Goal: Task Accomplishment & Management: Complete application form

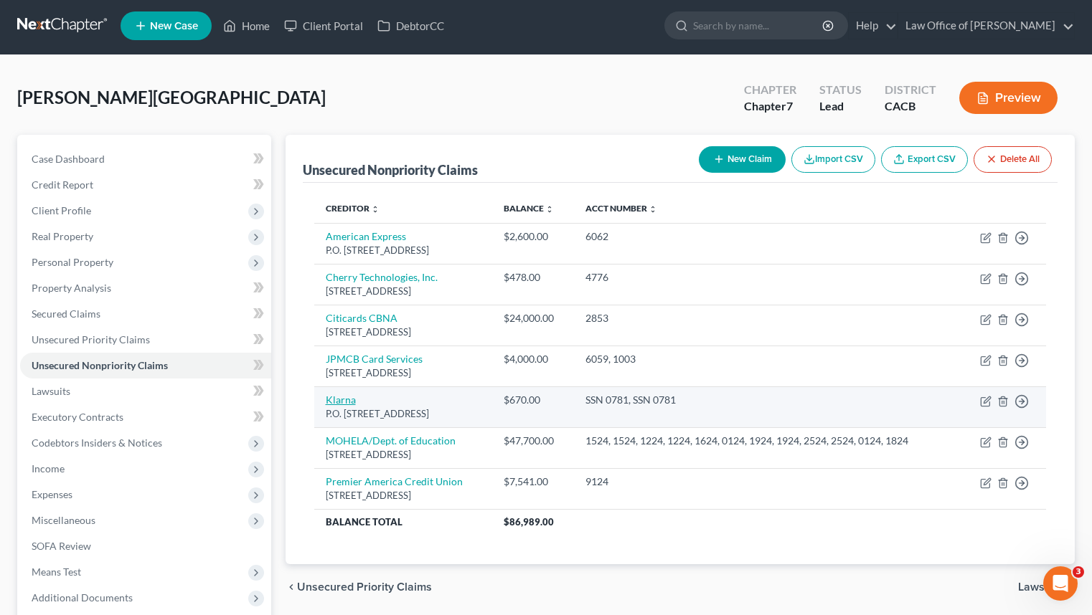
click at [334, 406] on link "Klarna" at bounding box center [341, 400] width 30 height 12
select select "36"
select select "4"
select select "0"
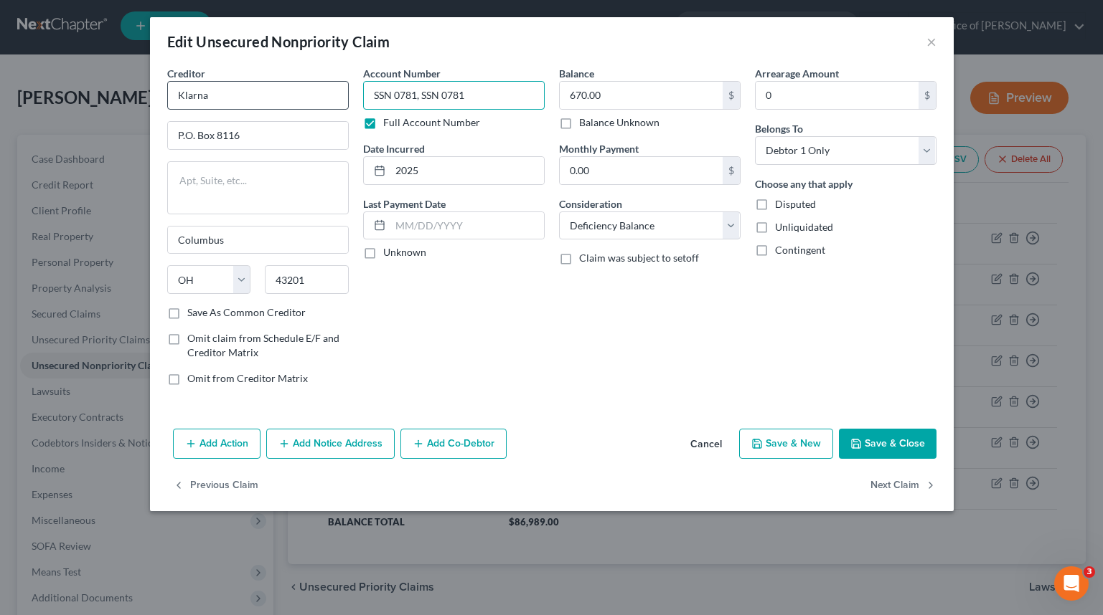
drag, startPoint x: 420, startPoint y: 95, endPoint x: 332, endPoint y: 95, distance: 87.5
click at [332, 95] on div "Creditor * Klarna P.O. Box 8116 Columbus State AL AK AR AZ CA CO CT DE DC FL GA…" at bounding box center [551, 231] width 783 height 331
click at [401, 95] on input "SSN 0781, SSN 0781" at bounding box center [453, 95] width 181 height 29
drag, startPoint x: 418, startPoint y: 95, endPoint x: 350, endPoint y: 95, distance: 68.1
click at [351, 96] on div "Creditor * Klarna P.O. Box 8116 Columbus State AL AK AR AZ CA CO CT DE DC FL GA…" at bounding box center [551, 231] width 783 height 331
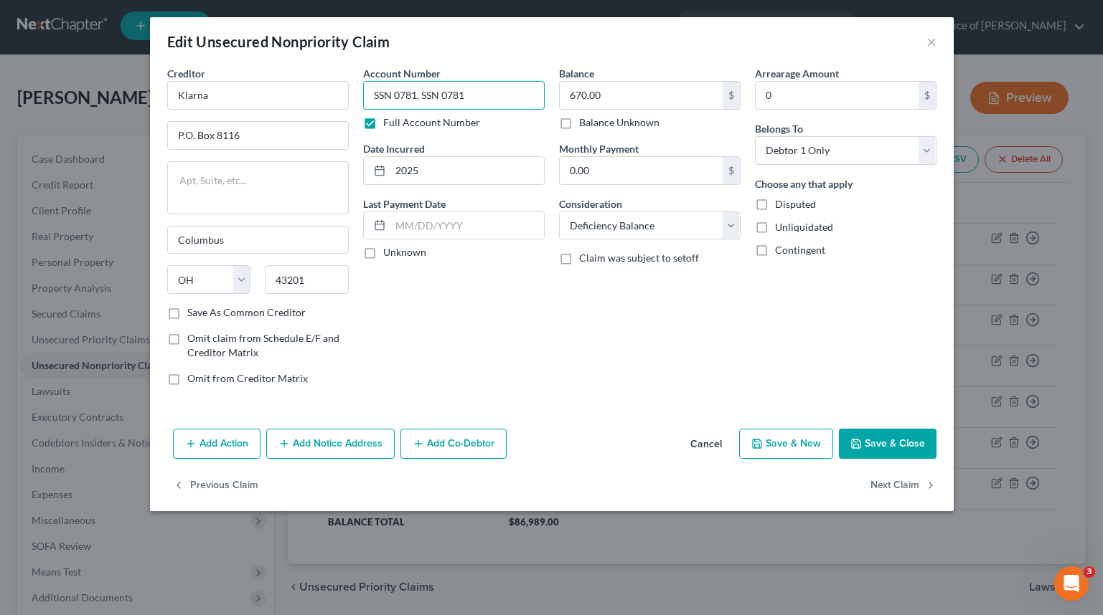
click at [478, 96] on input "SSN 0781, SSN 0781" at bounding box center [453, 95] width 181 height 29
paste input "text"
type input "SSN 0781"
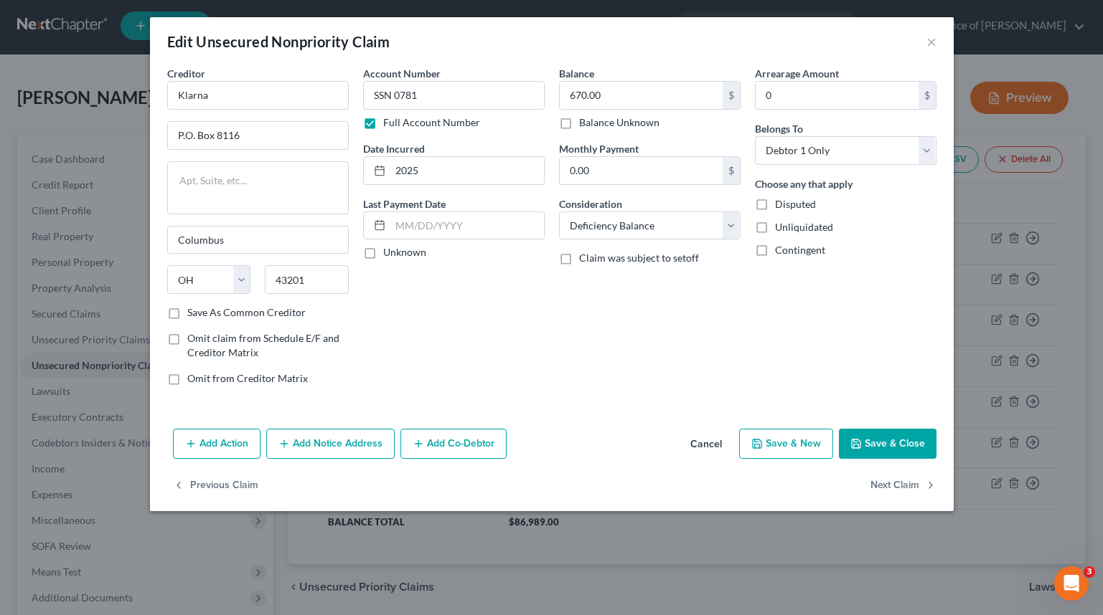
click at [912, 450] on button "Save & Close" at bounding box center [888, 444] width 98 height 30
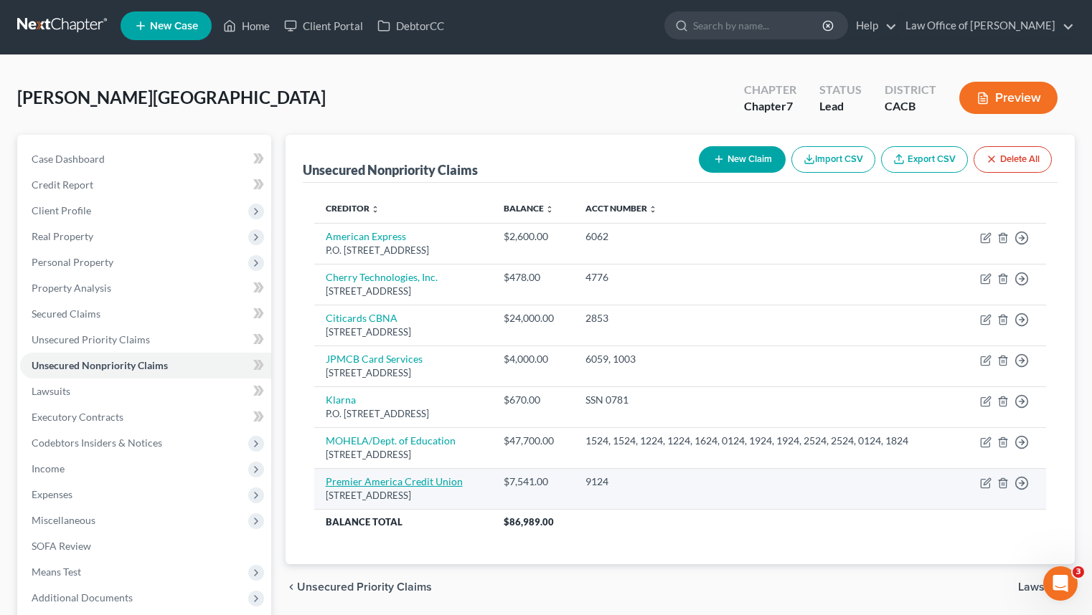
click at [415, 488] on link "Premier America Credit Union" at bounding box center [394, 482] width 137 height 12
select select "4"
select select "2"
select select "0"
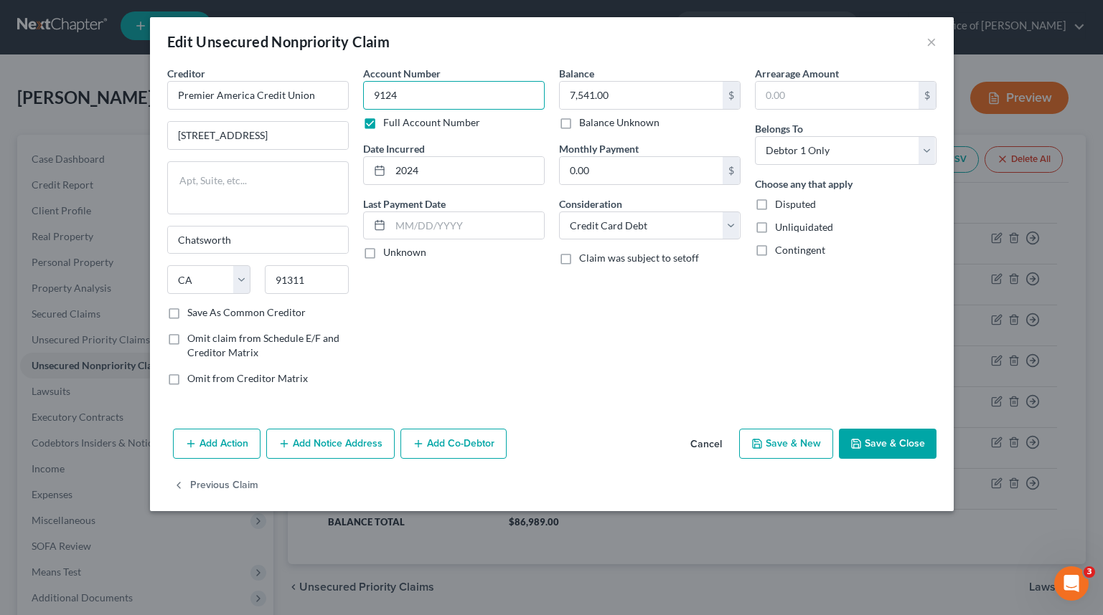
click at [460, 86] on input "9124" at bounding box center [453, 95] width 181 height 29
paste input "SSN 0781"
type input "SSN 0781"
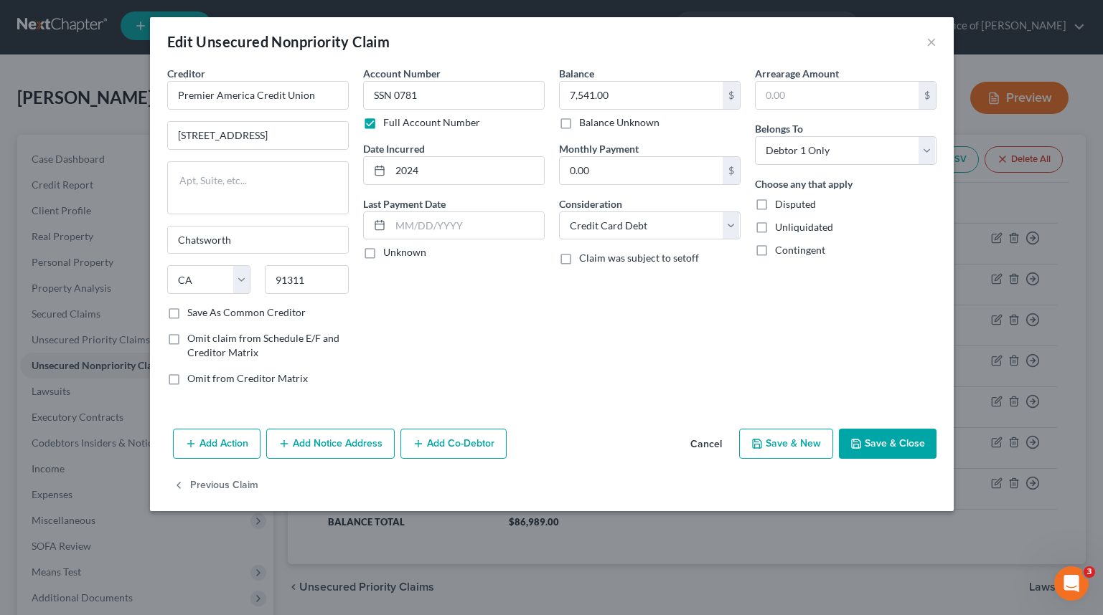
click at [908, 440] on button "Save & Close" at bounding box center [888, 444] width 98 height 30
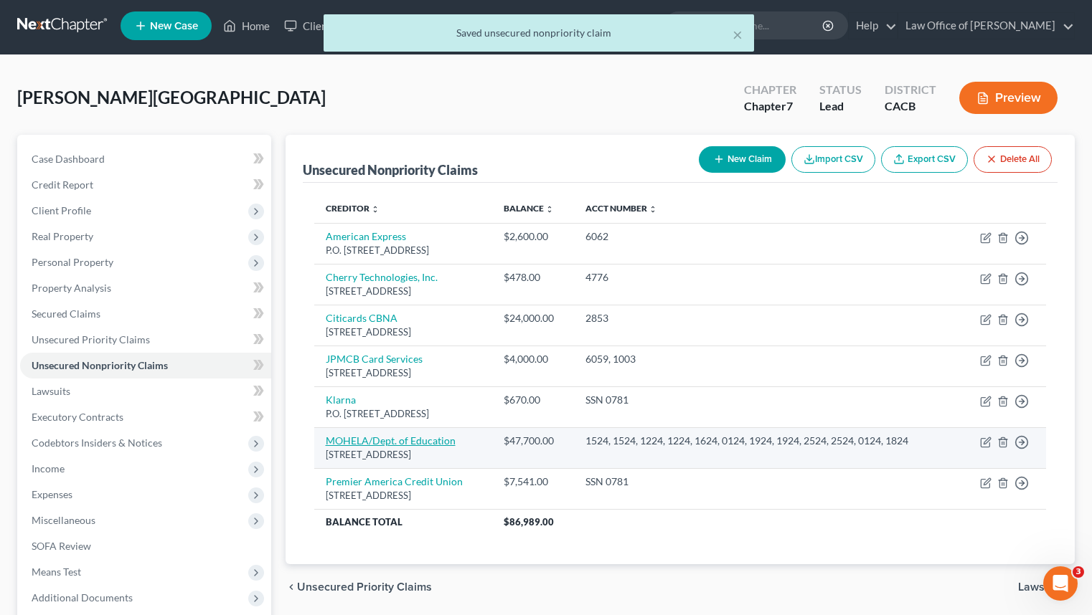
click at [420, 447] on link "MOHELA/Dept. of Education" at bounding box center [391, 441] width 130 height 12
select select "26"
select select "17"
select select "0"
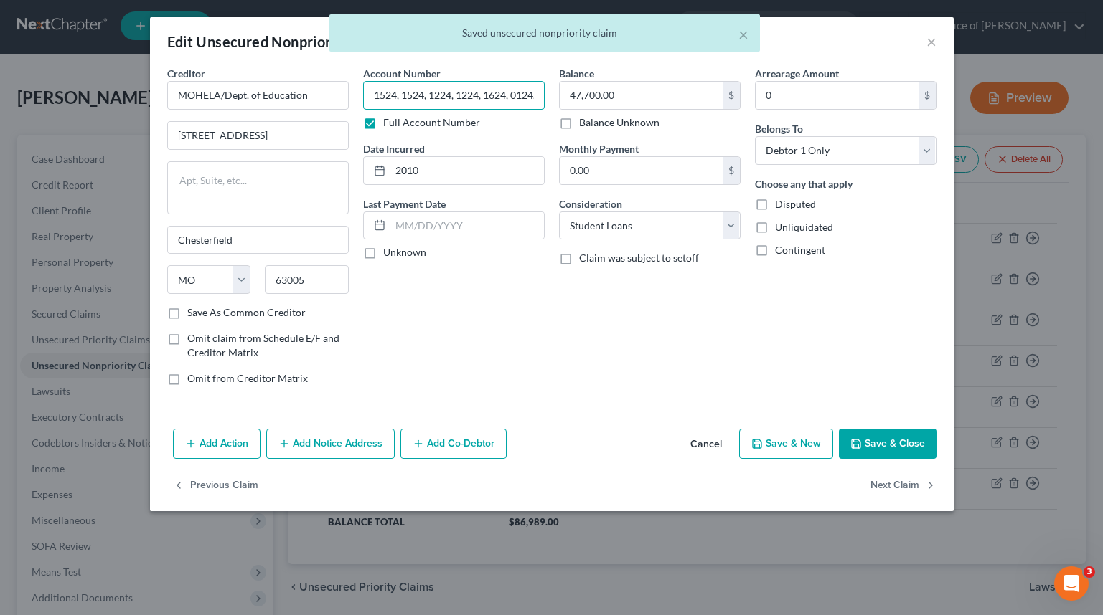
click at [429, 105] on input "1524, 1524, 1224, 1224, 1624, 0124, 1924, 1924, 2524, 2524, 0124, 1824" at bounding box center [453, 95] width 181 height 29
paste input "SSN 0781"
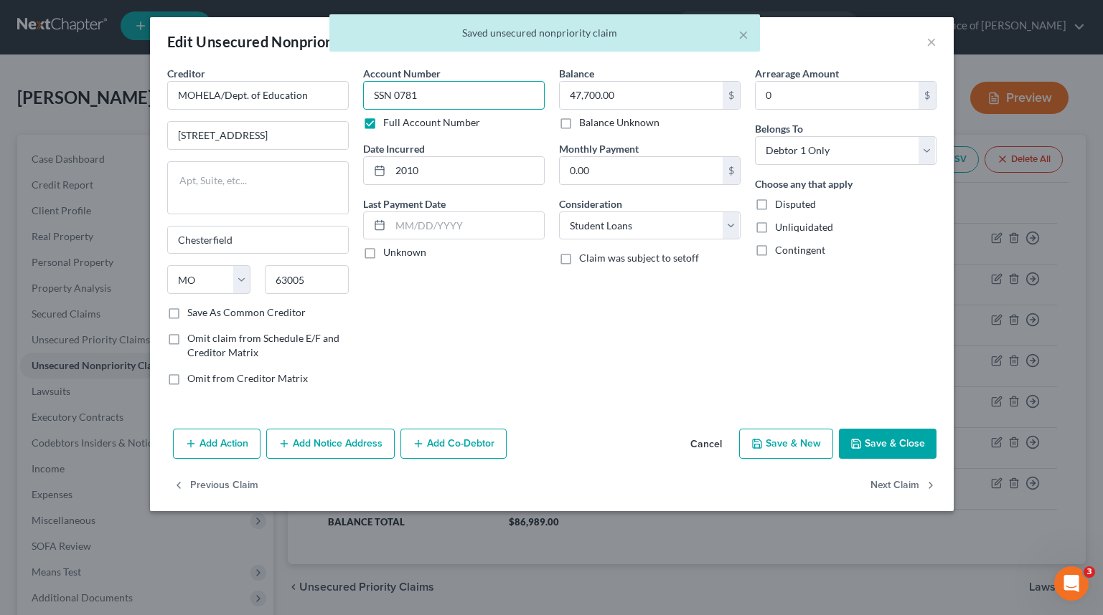
type input "SSN 0781"
click at [894, 435] on button "Save & Close" at bounding box center [888, 444] width 98 height 30
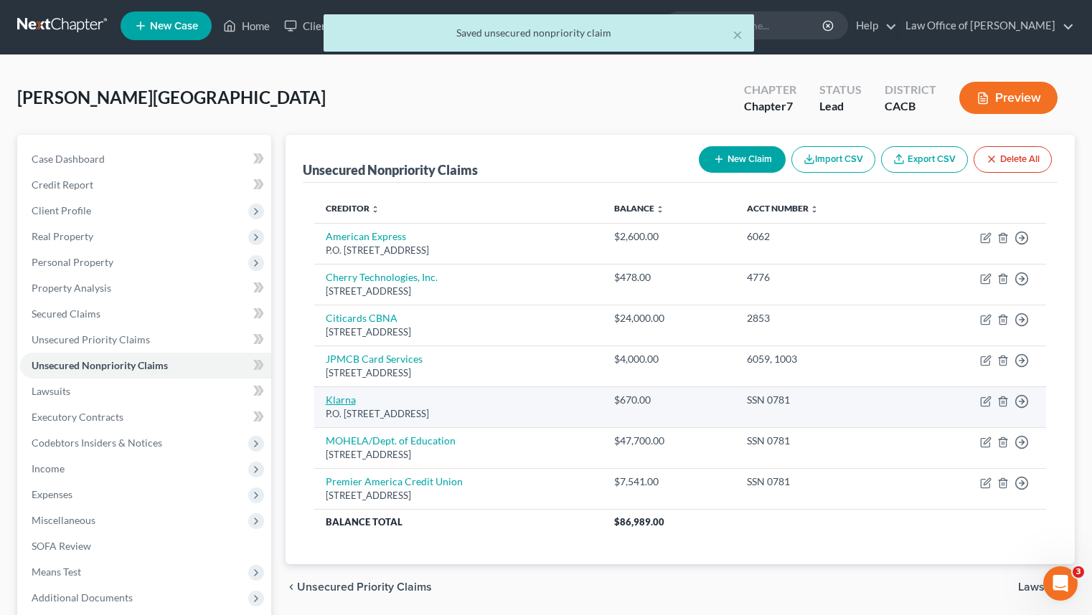
click at [346, 398] on link "Klarna" at bounding box center [341, 400] width 30 height 12
select select "36"
select select "4"
select select "0"
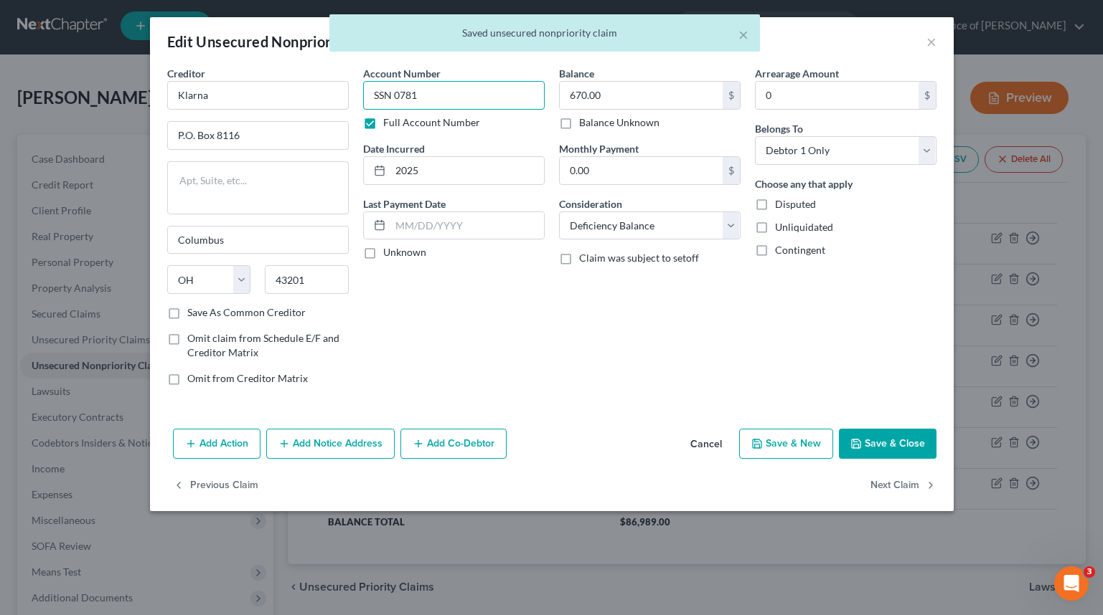
click at [446, 82] on input "SSN 0781" at bounding box center [453, 95] width 181 height 29
click at [450, 93] on input "SSN 0781" at bounding box center [453, 95] width 181 height 29
click at [911, 461] on div "Add Action Add Notice Address Add Co-Debtor Cancel Save & New Save & Close" at bounding box center [551, 446] width 803 height 47
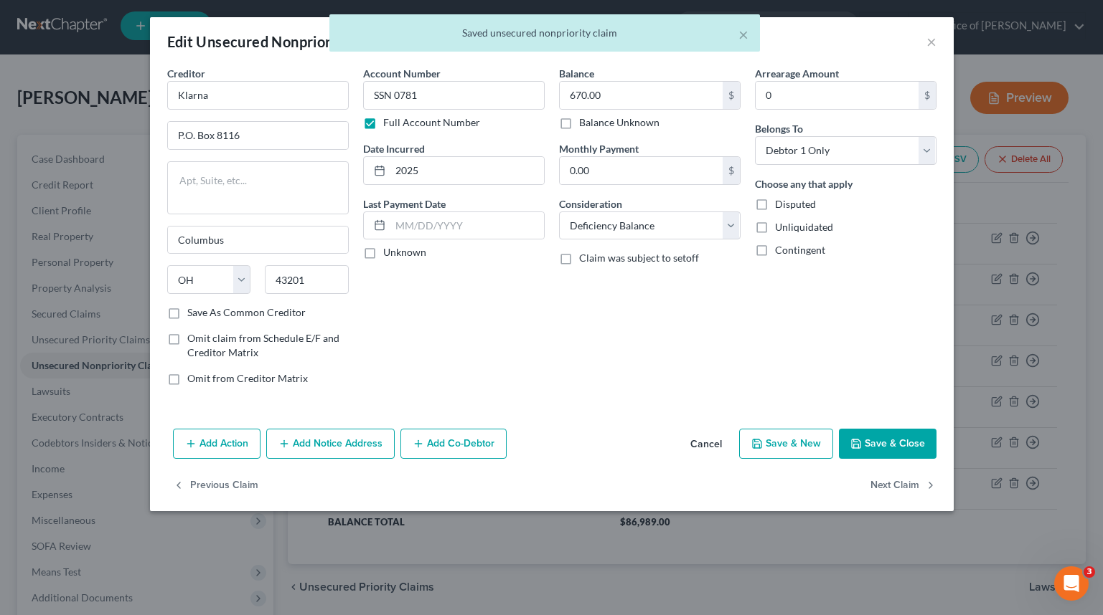
click at [908, 453] on button "Save & Close" at bounding box center [888, 444] width 98 height 30
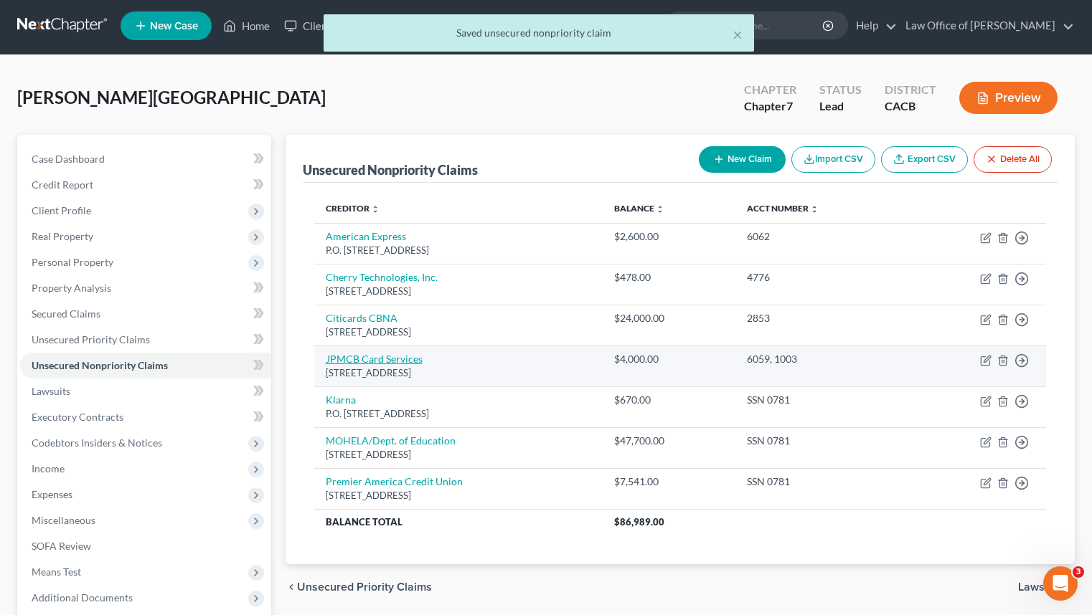
click at [390, 356] on link "JPMCB Card Services" at bounding box center [374, 359] width 97 height 12
select select "7"
select select "2"
select select "0"
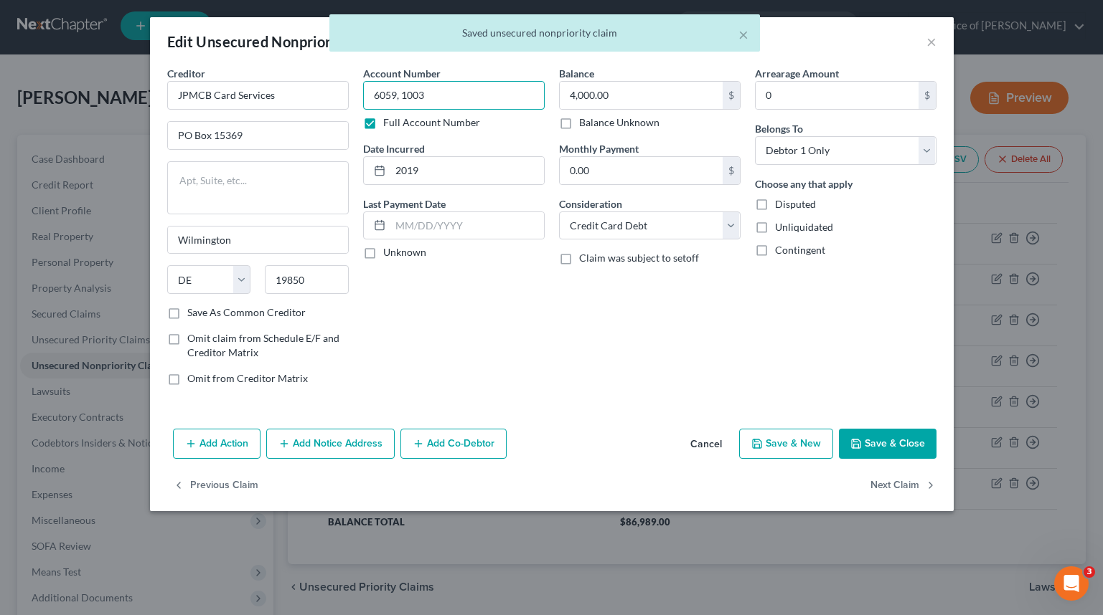
click at [445, 93] on input "6059, 1003" at bounding box center [453, 95] width 181 height 29
paste input "SSN 0781"
type input "SSN 0781"
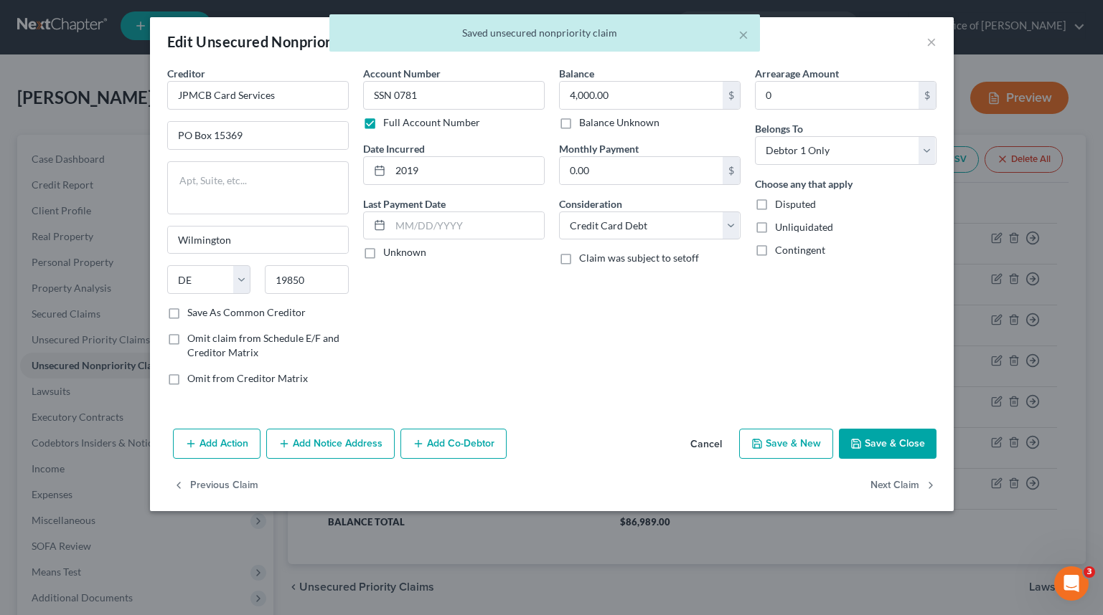
click at [900, 444] on button "Save & Close" at bounding box center [888, 444] width 98 height 30
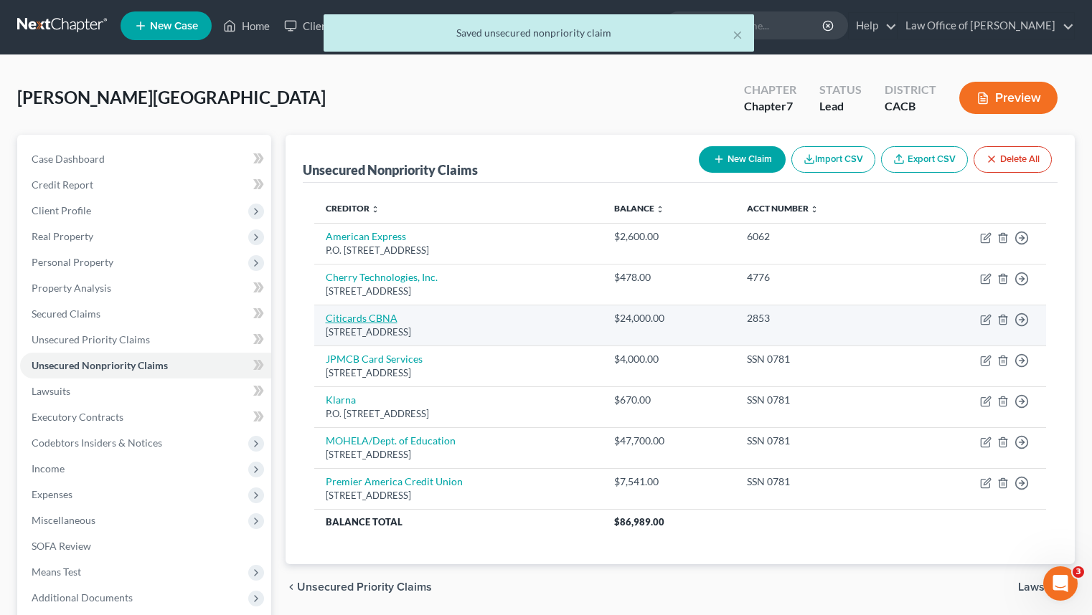
click at [384, 316] on link "Citicards CBNA" at bounding box center [362, 318] width 72 height 12
select select "43"
select select "2"
select select "0"
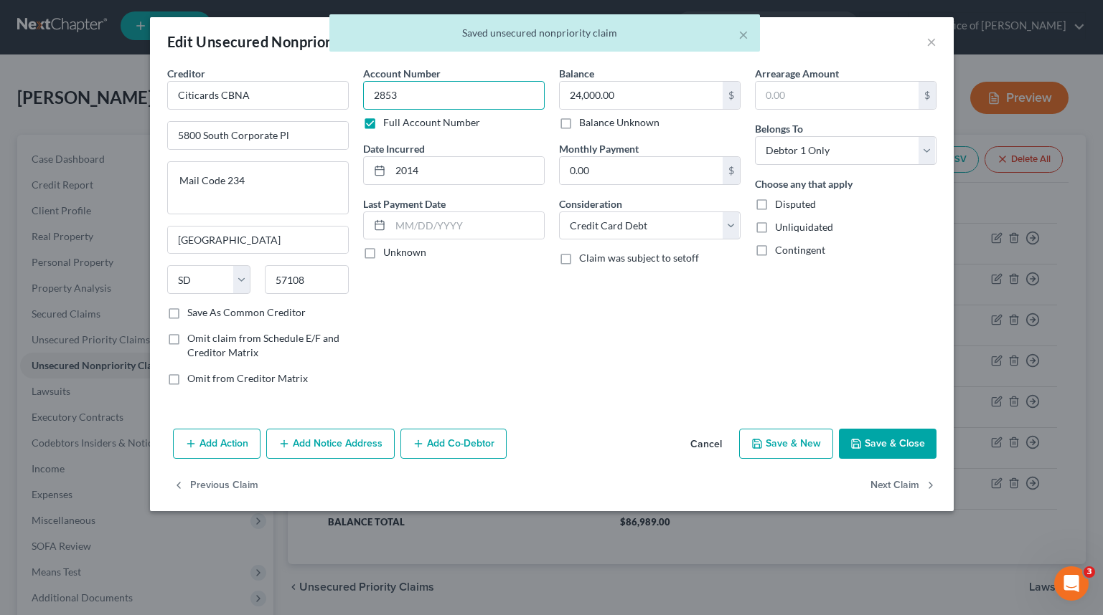
click at [455, 98] on input "2853" at bounding box center [453, 95] width 181 height 29
paste input "SSN 0781"
type input "SSN 0781"
click at [856, 435] on button "Save & Close" at bounding box center [888, 444] width 98 height 30
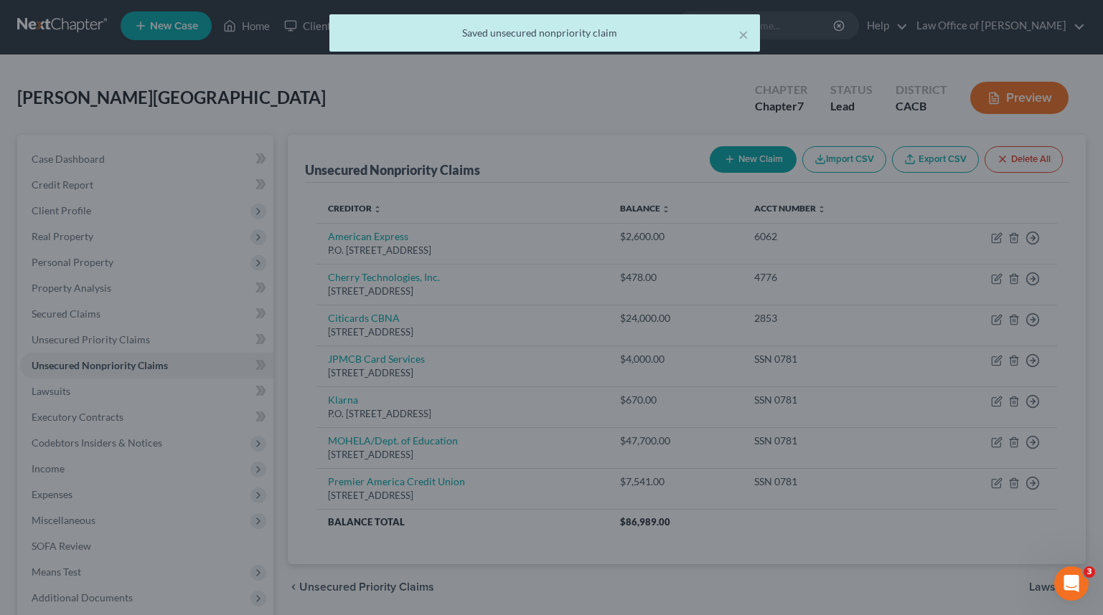
type input "0"
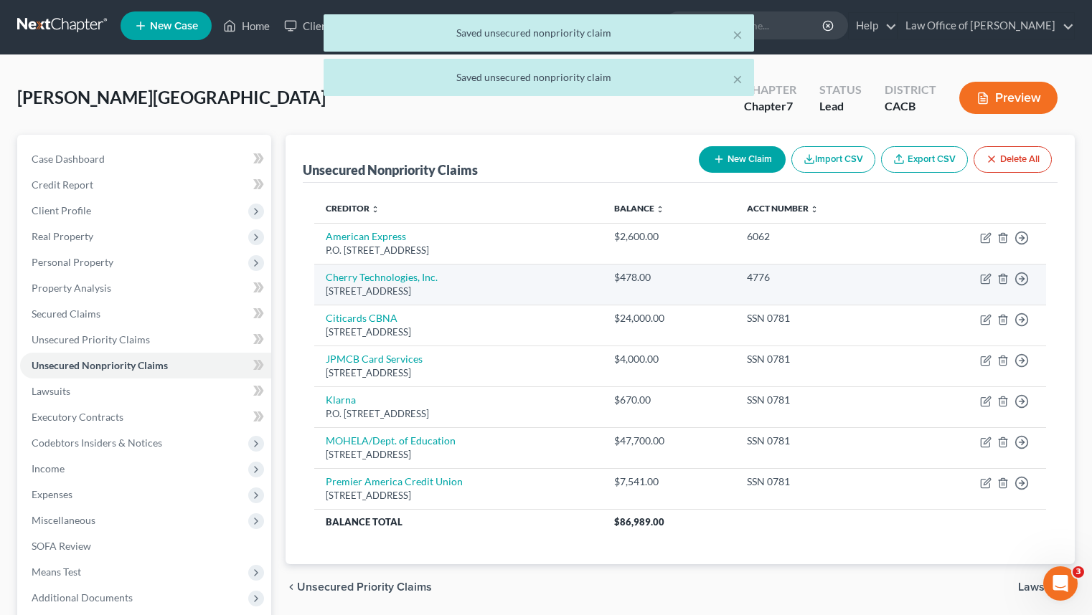
click at [392, 285] on div "2261 Market St., #4689, San Francisco, CA 94114" at bounding box center [459, 292] width 266 height 14
click at [393, 278] on link "Cherry Technologies, Inc." at bounding box center [382, 277] width 112 height 12
select select "4"
select select "0"
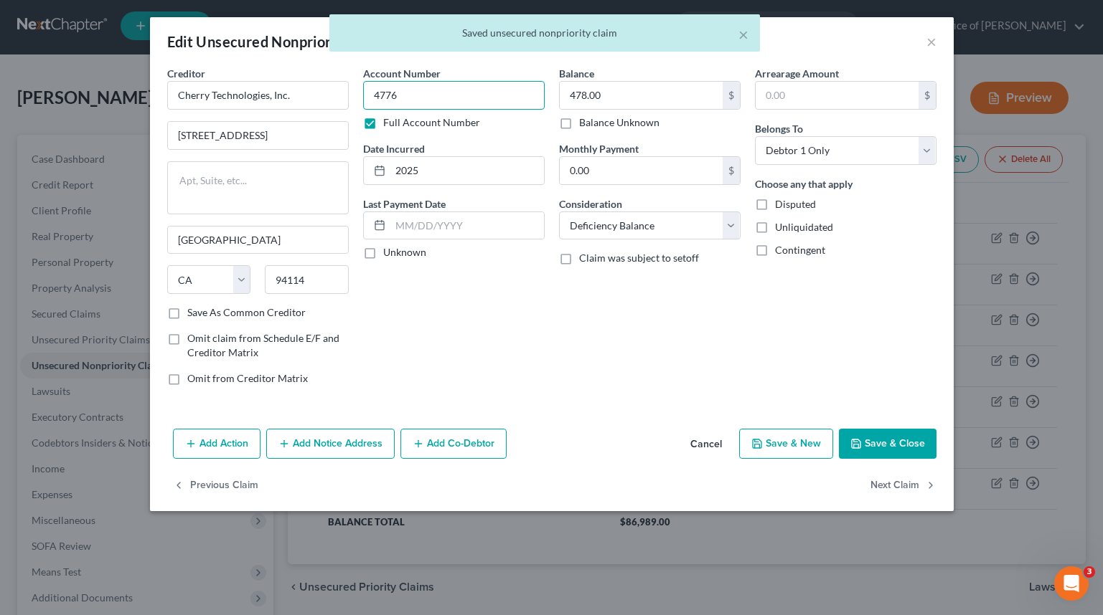
click at [466, 108] on input "4776" at bounding box center [453, 95] width 181 height 29
paste input "SSN 0781"
type input "SSN 0781"
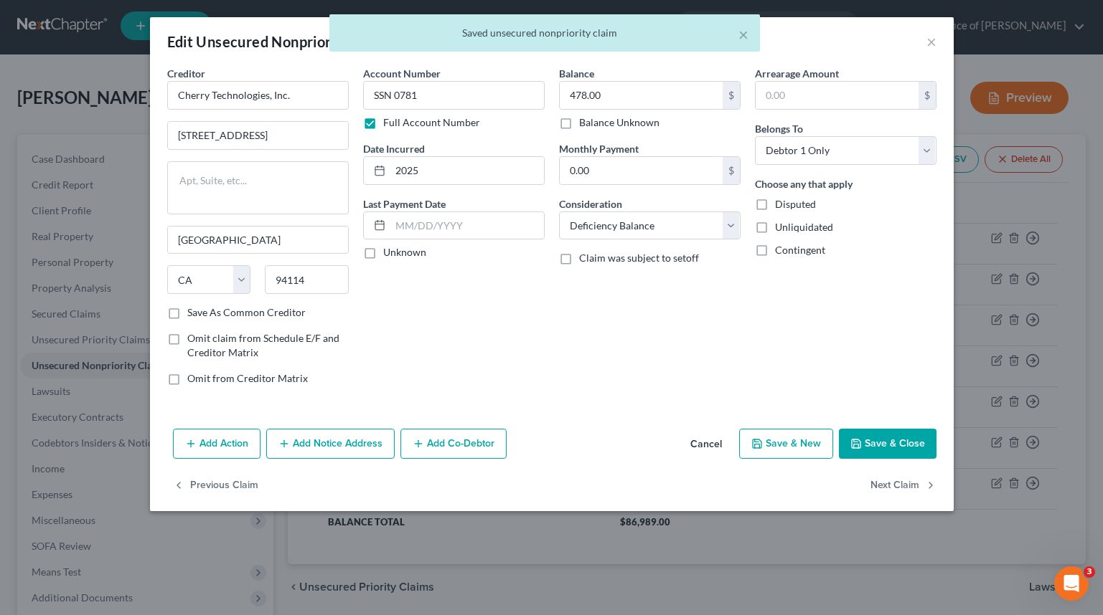
click at [907, 445] on button "Save & Close" at bounding box center [888, 444] width 98 height 30
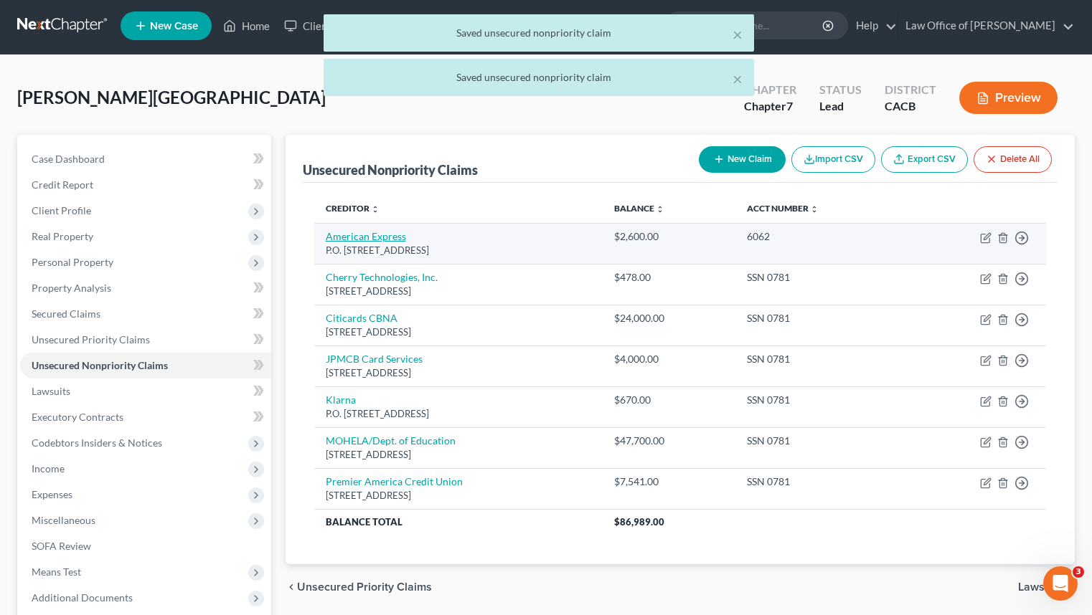
click at [365, 235] on link "American Express" at bounding box center [366, 236] width 80 height 12
select select "45"
select select "2"
select select "0"
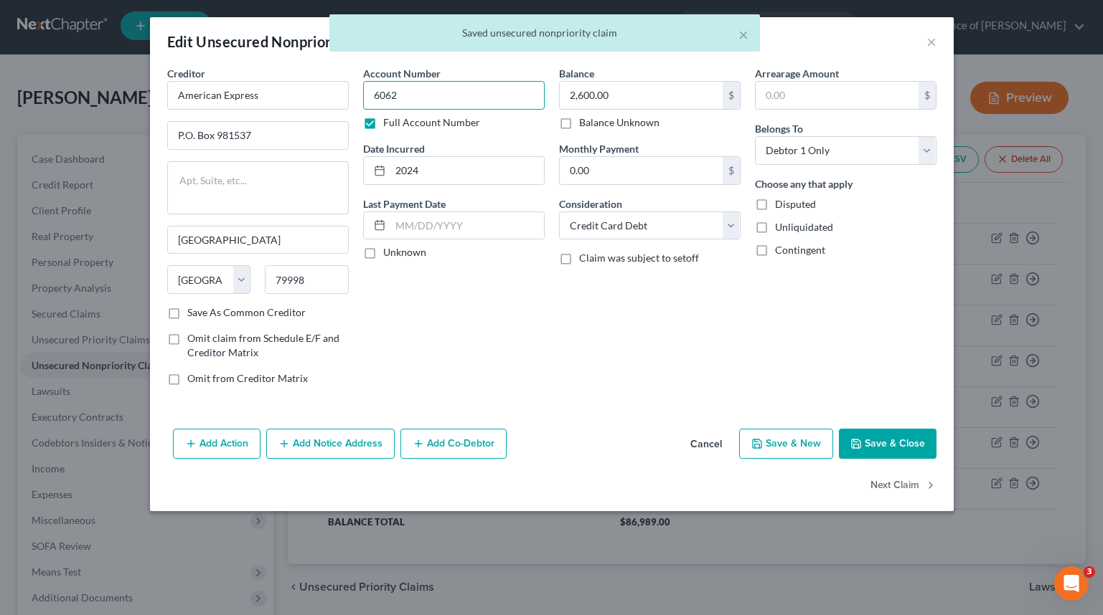
click at [461, 82] on input "6062" at bounding box center [453, 95] width 181 height 29
paste input "SSN 0781"
type input "SSN 0781"
click at [882, 440] on button "Save & Close" at bounding box center [888, 444] width 98 height 30
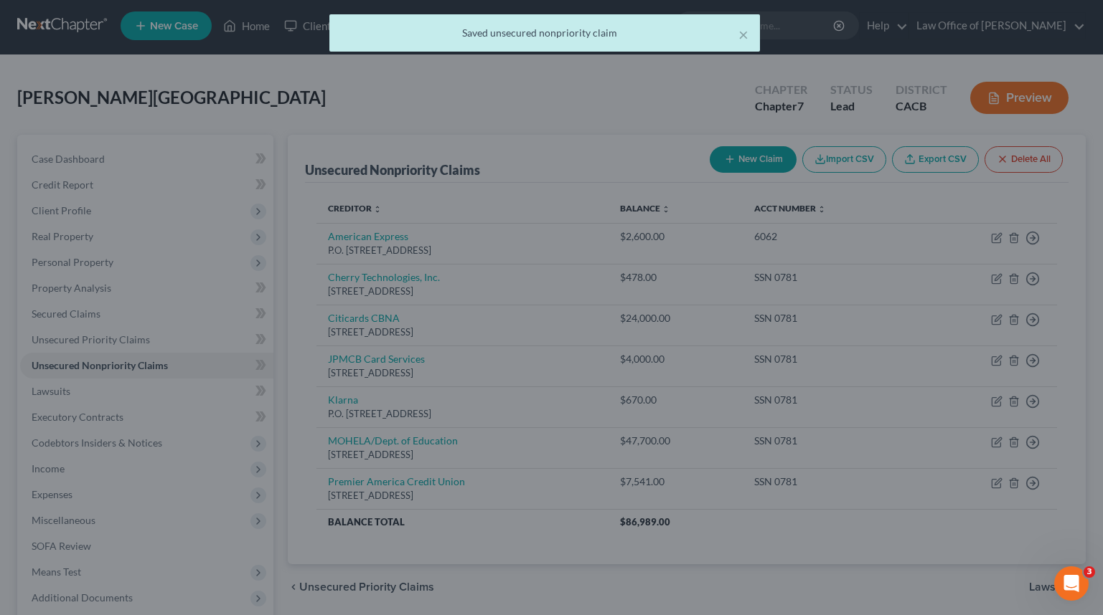
type input "0"
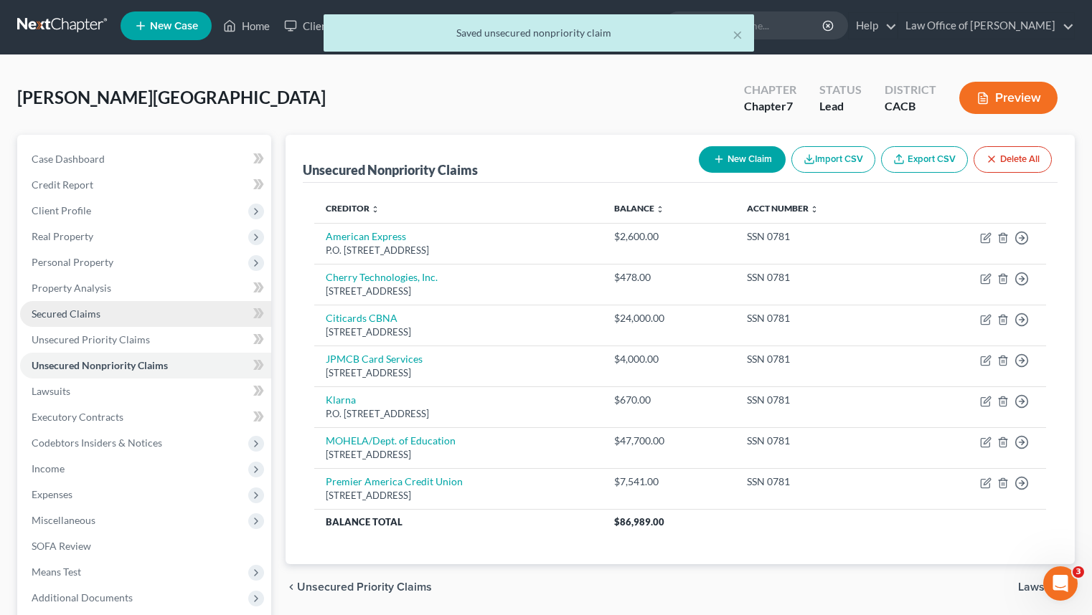
click at [166, 315] on link "Secured Claims" at bounding box center [145, 314] width 251 height 26
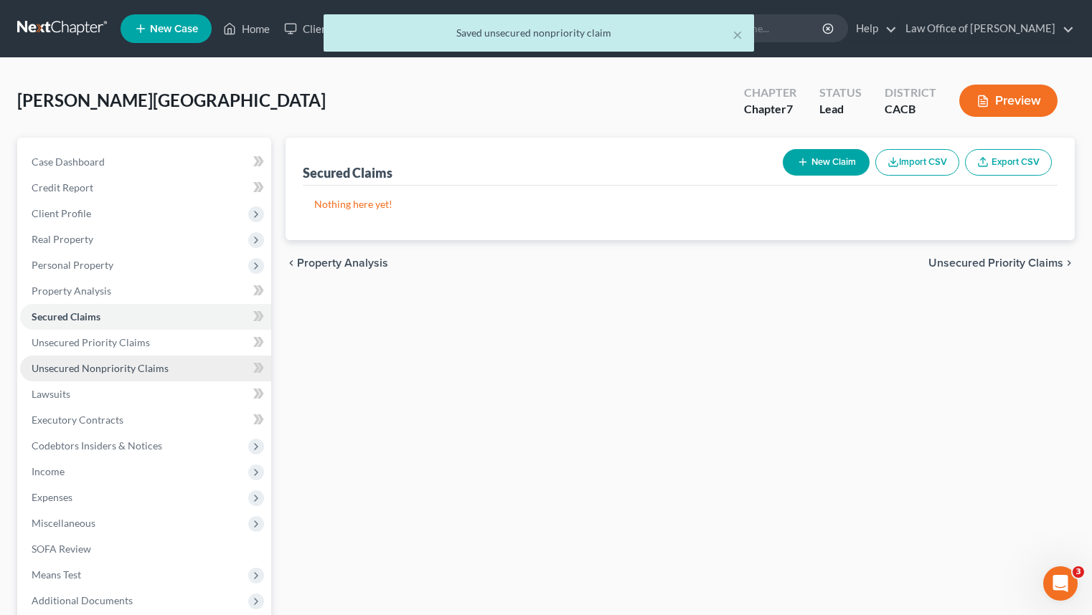
click at [193, 359] on link "Unsecured Nonpriority Claims" at bounding box center [145, 369] width 251 height 26
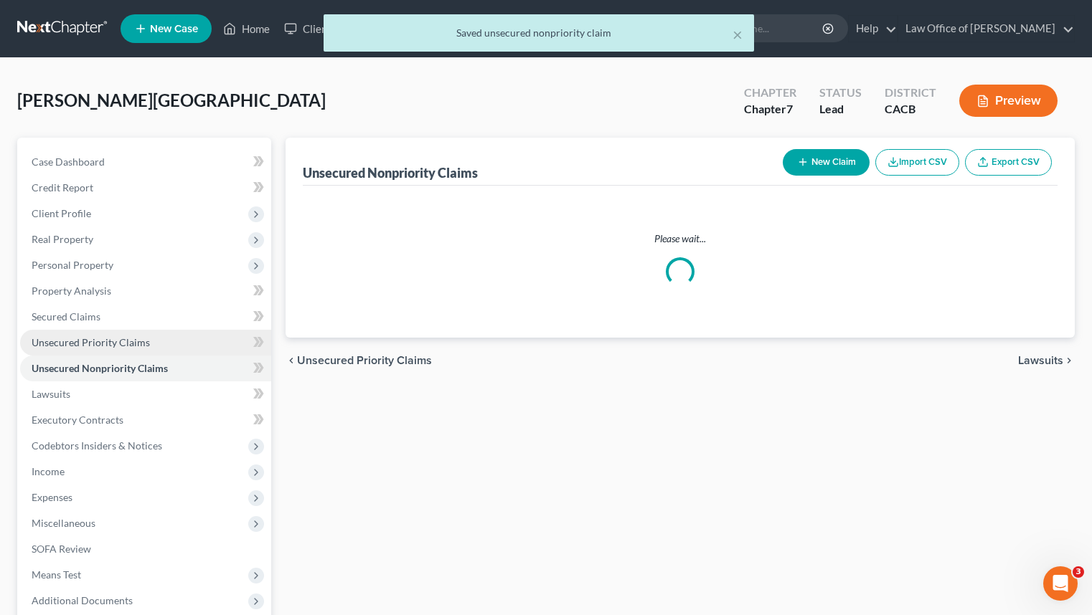
click at [194, 345] on link "Unsecured Priority Claims" at bounding box center [145, 343] width 251 height 26
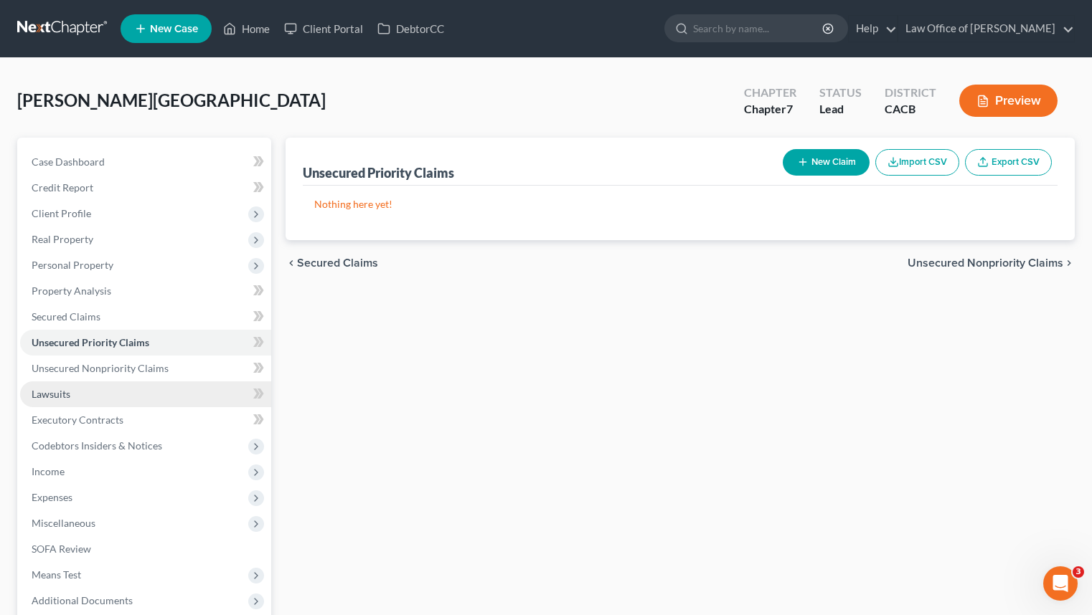
click at [211, 385] on link "Lawsuits" at bounding box center [145, 395] width 251 height 26
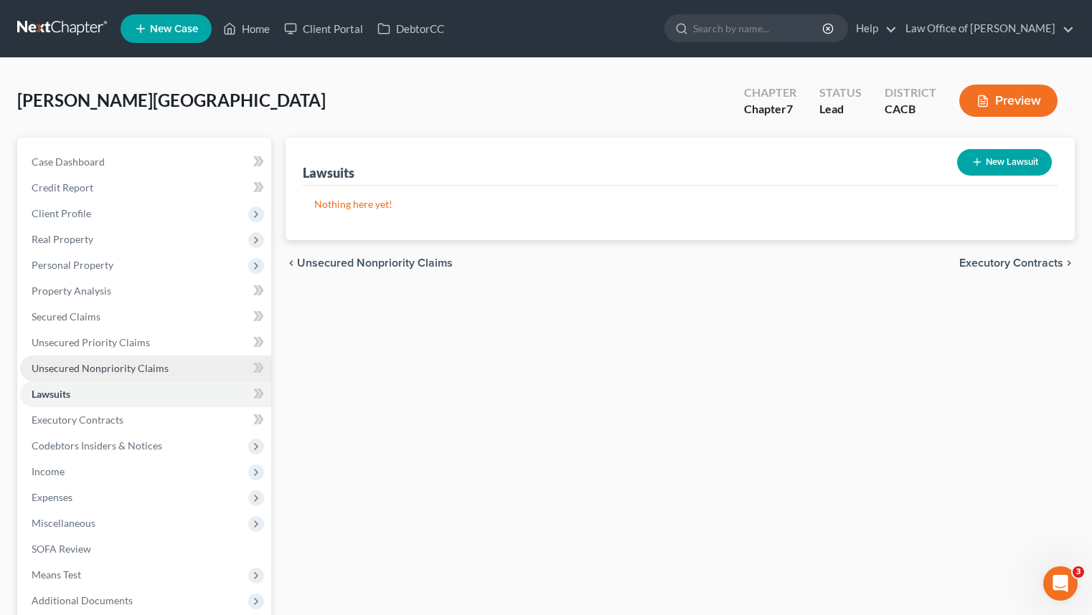
click at [209, 367] on link "Unsecured Nonpriority Claims" at bounding box center [145, 369] width 251 height 26
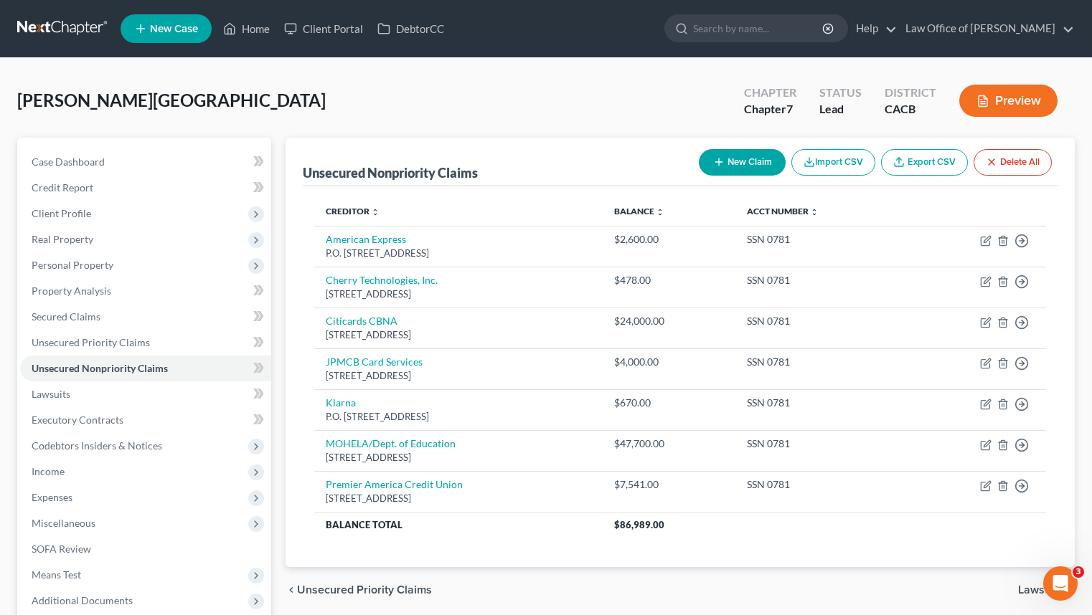
drag, startPoint x: 44, startPoint y: 39, endPoint x: 134, endPoint y: 61, distance: 92.9
click at [44, 39] on link at bounding box center [63, 29] width 92 height 26
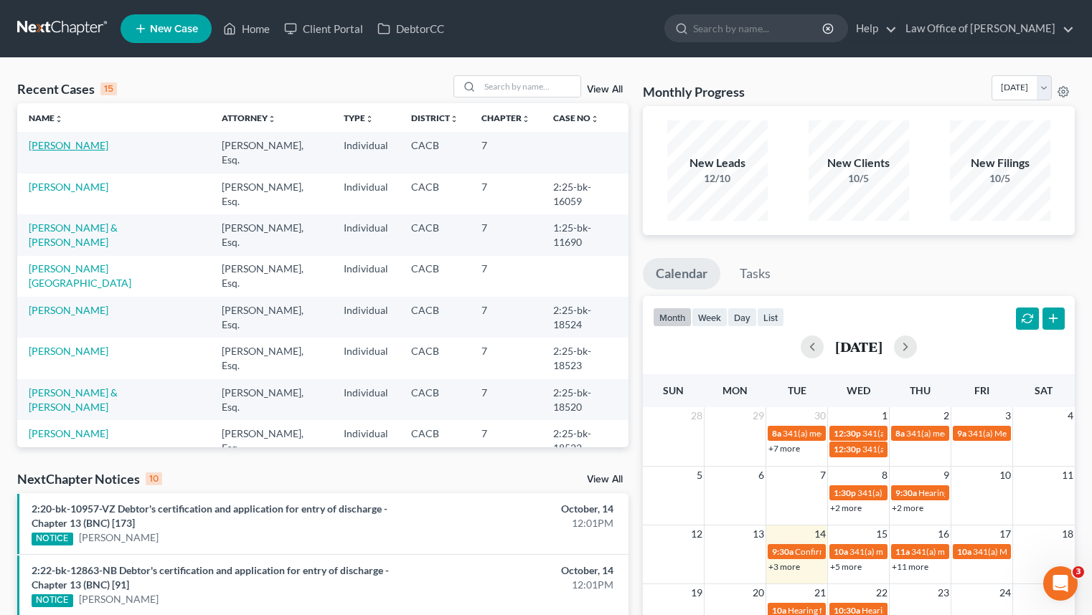
click at [82, 148] on link "[PERSON_NAME]" at bounding box center [69, 145] width 80 height 12
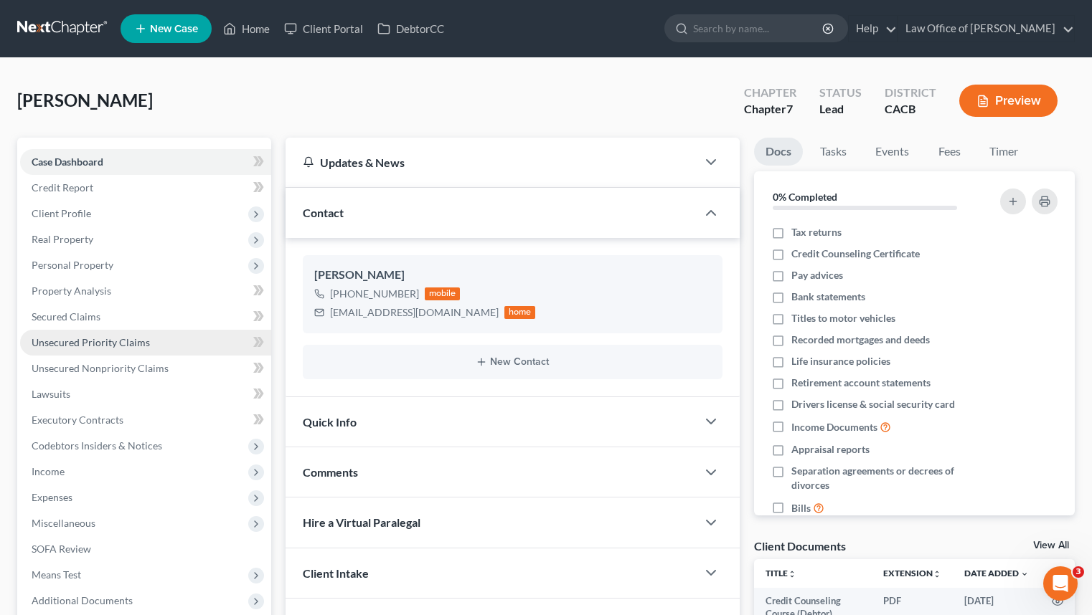
click at [159, 347] on link "Unsecured Priority Claims" at bounding box center [145, 343] width 251 height 26
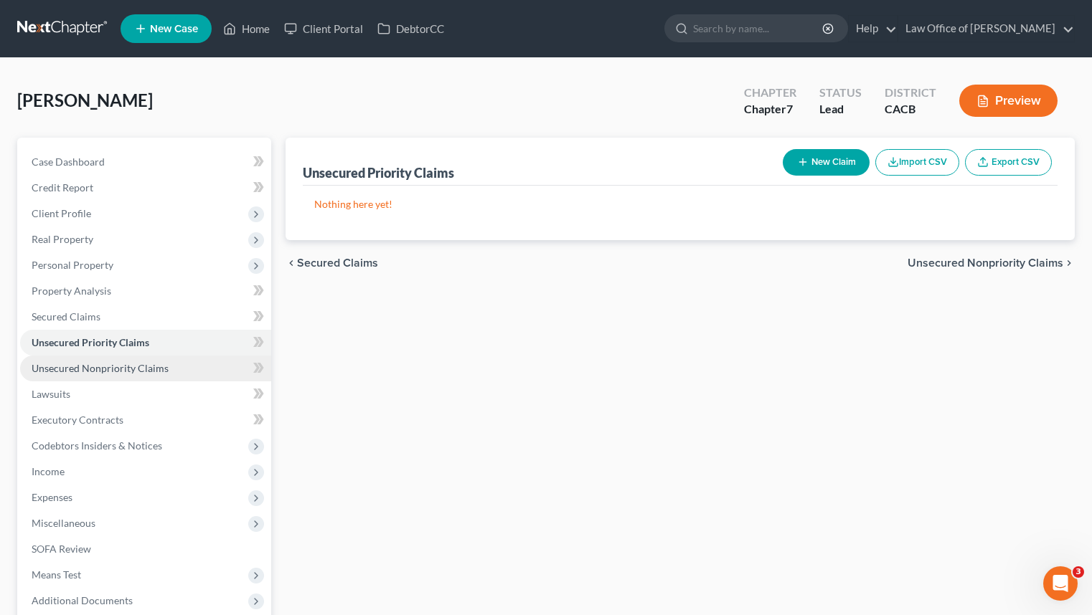
click at [206, 362] on link "Unsecured Nonpriority Claims" at bounding box center [145, 369] width 251 height 26
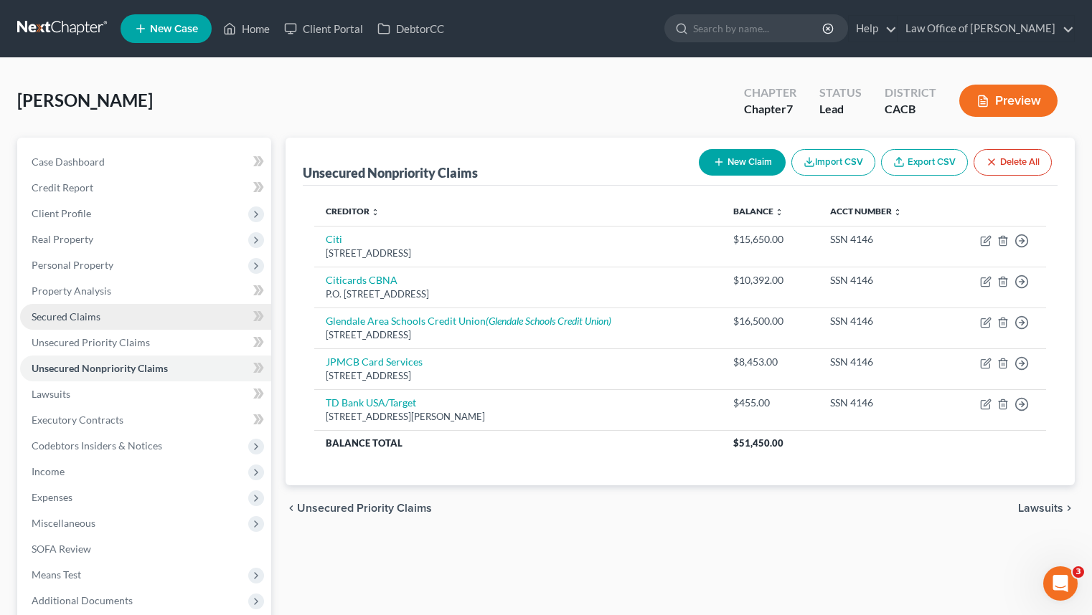
click at [116, 326] on link "Secured Claims" at bounding box center [145, 317] width 251 height 26
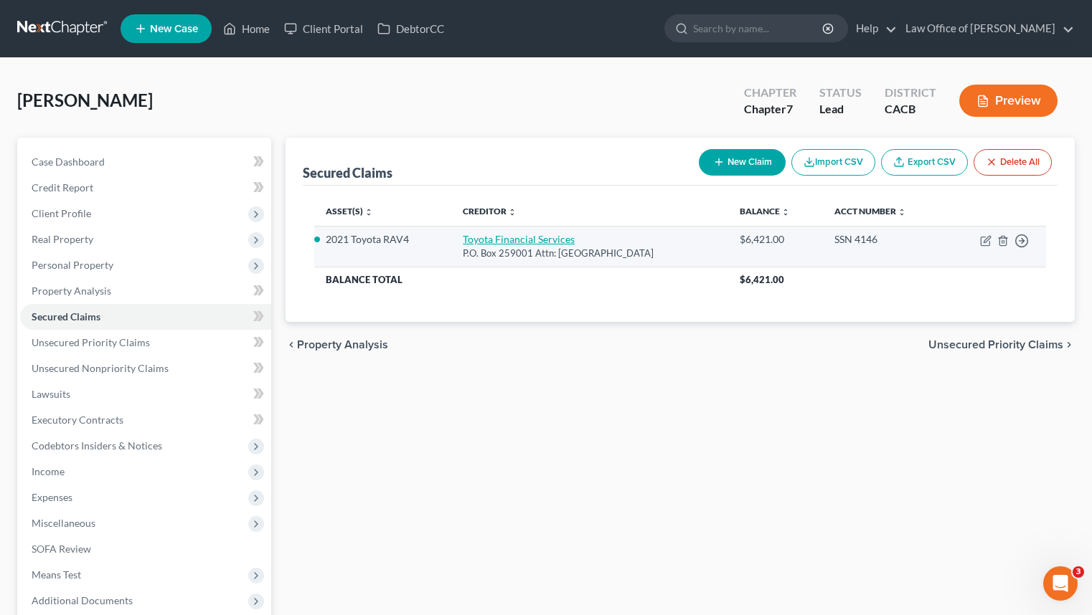
click at [533, 242] on link "Toyota Financial Services" at bounding box center [519, 239] width 112 height 12
select select "45"
select select "4"
select select "0"
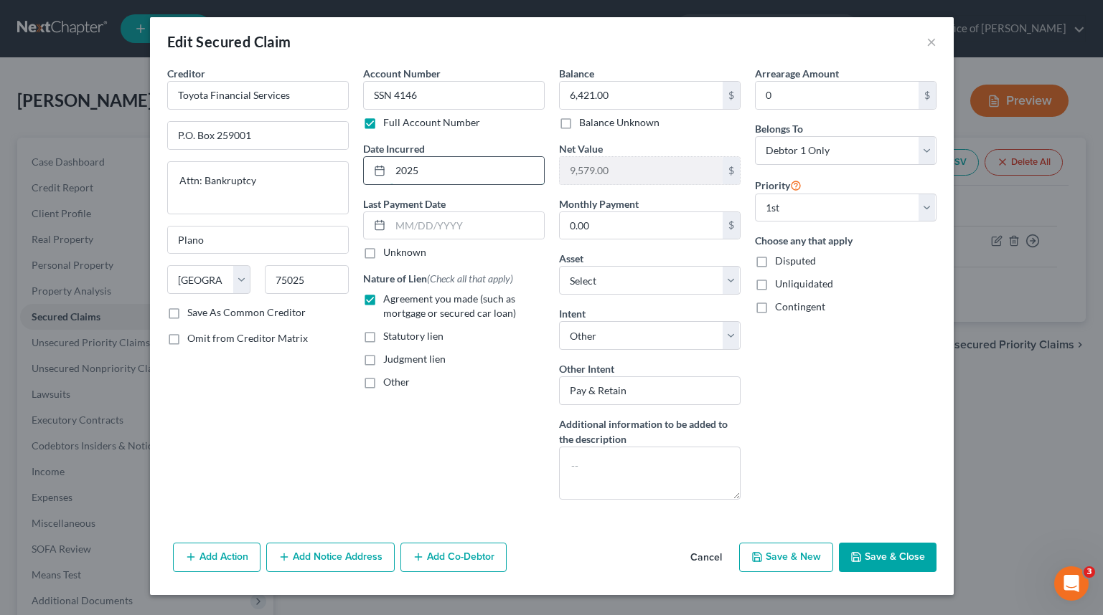
click at [463, 159] on input "2025" at bounding box center [467, 170] width 154 height 27
type input "2020"
click at [877, 557] on button "Save & Close" at bounding box center [888, 558] width 98 height 30
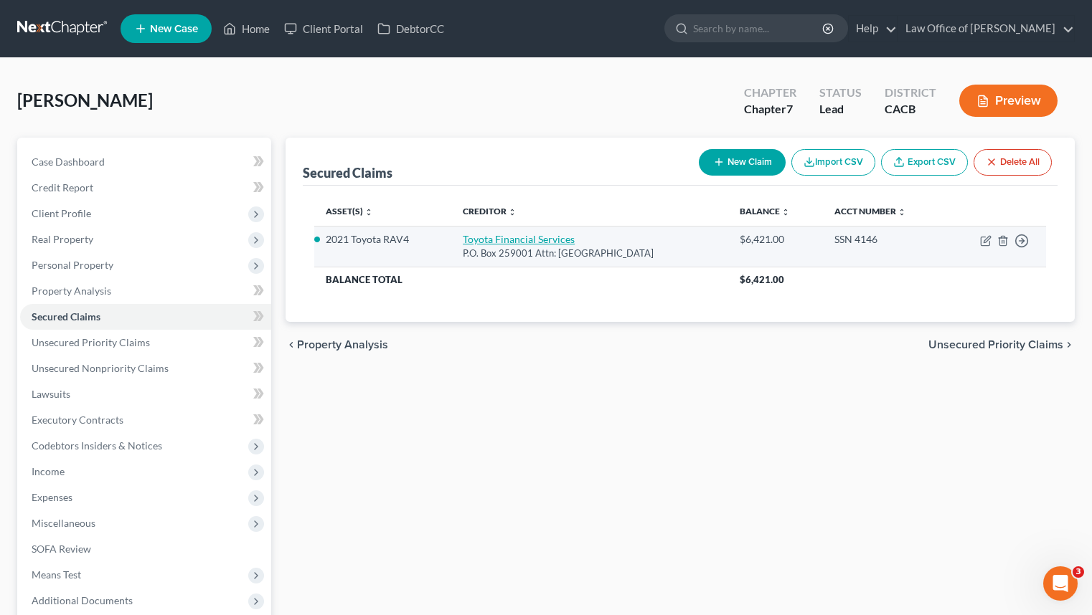
click at [520, 243] on link "Toyota Financial Services" at bounding box center [519, 239] width 112 height 12
select select "45"
select select "4"
select select "0"
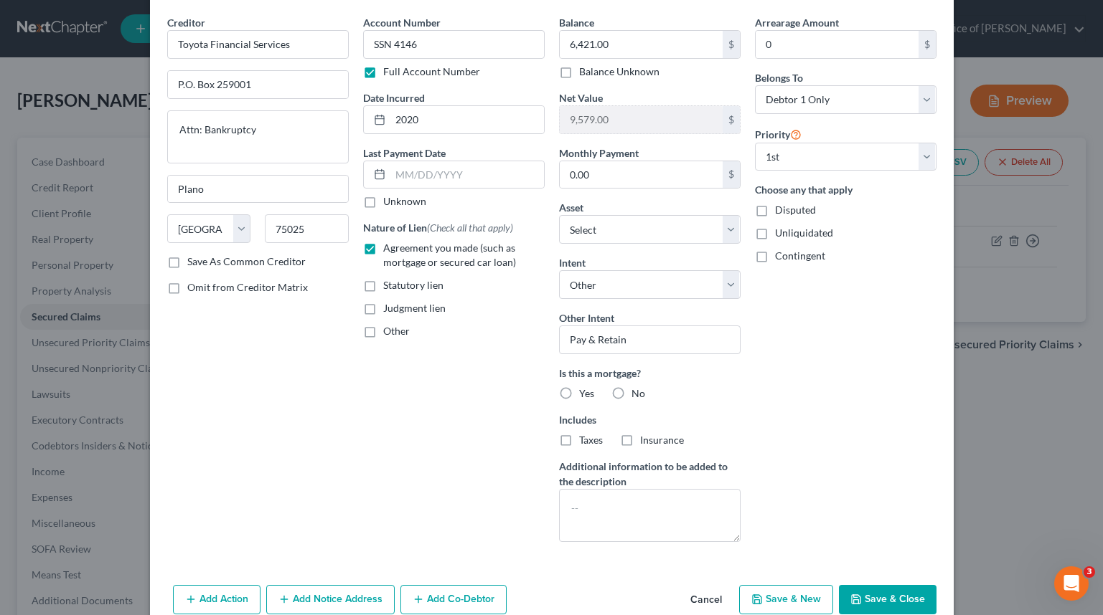
scroll to position [90, 0]
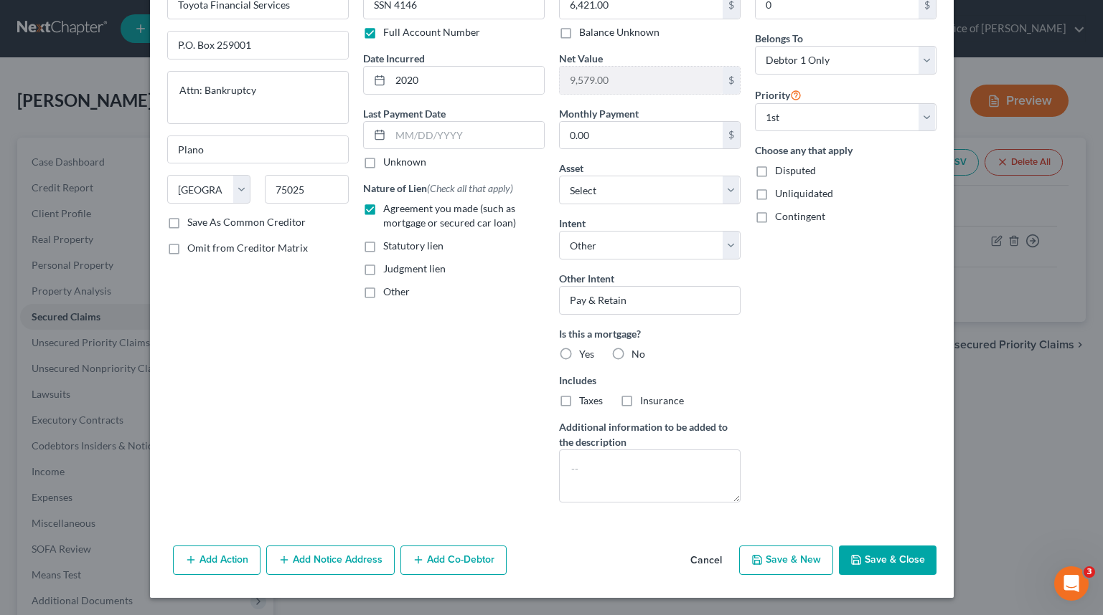
click at [289, 553] on button "Add Notice Address" at bounding box center [330, 561] width 128 height 30
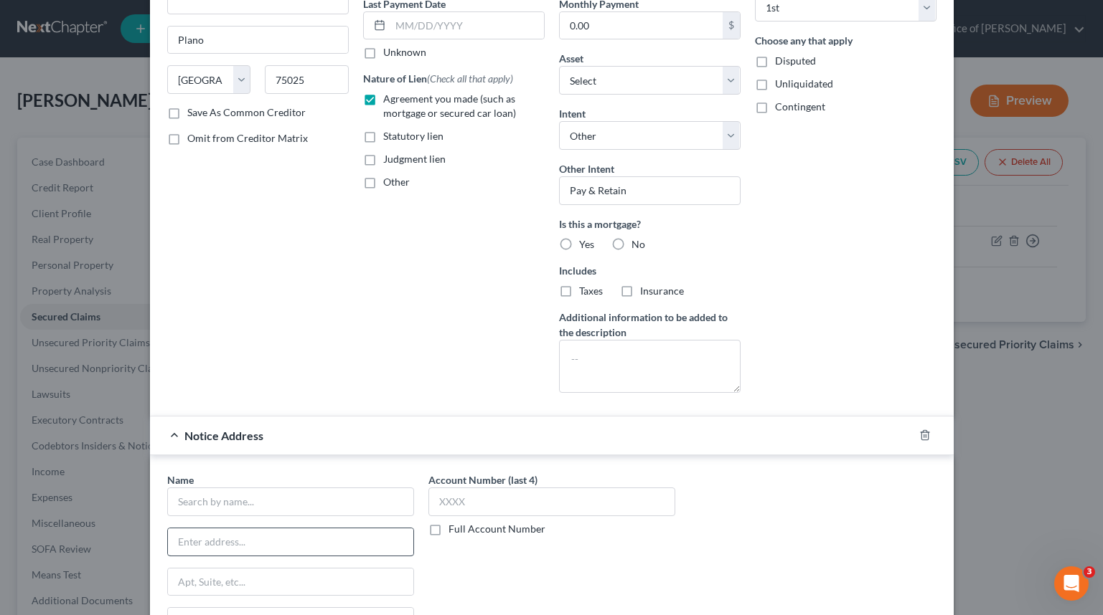
scroll to position [253, 0]
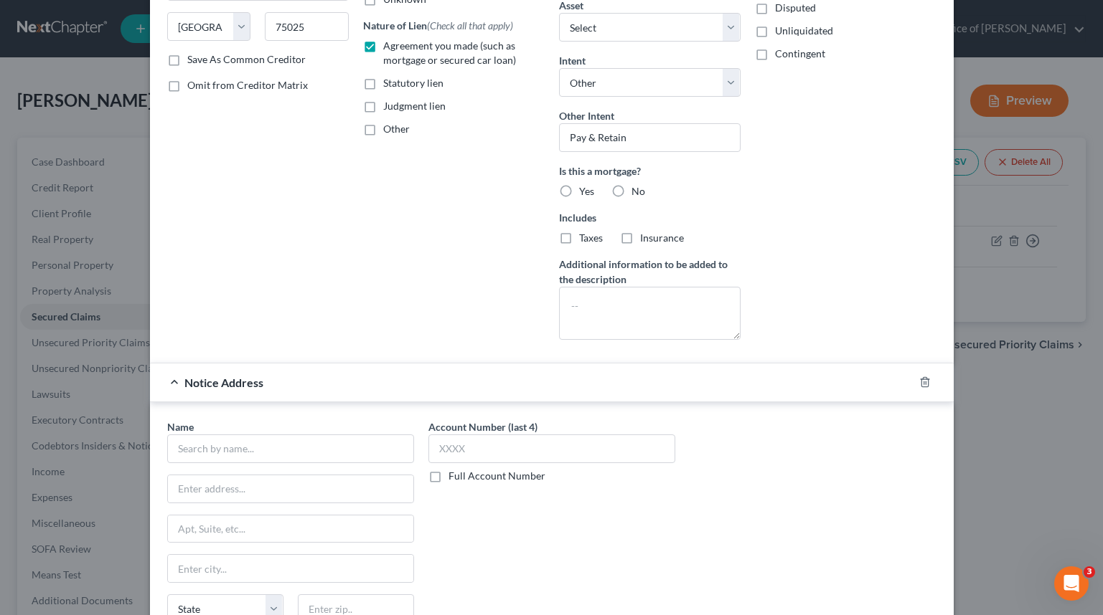
click at [348, 427] on div "Name *" at bounding box center [290, 442] width 247 height 44
click at [278, 445] on input "text" at bounding box center [290, 449] width 247 height 29
type input "Toyota MTR"
click at [290, 484] on input "text" at bounding box center [290, 489] width 245 height 27
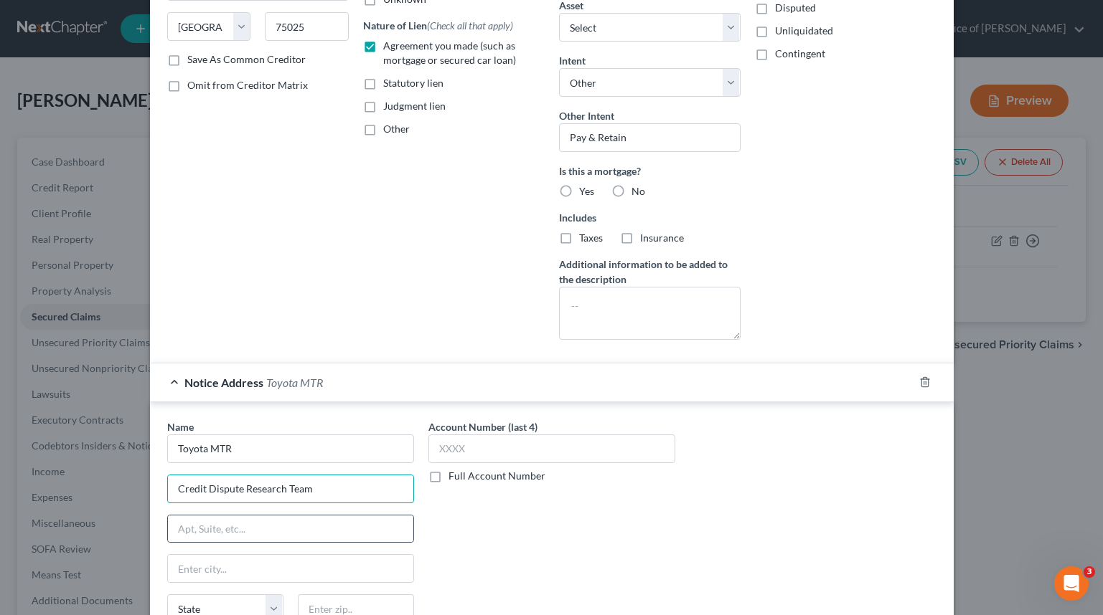
type input "Credit Dispute Research Team"
click at [237, 515] on div at bounding box center [290, 529] width 247 height 29
click at [260, 527] on input "text" at bounding box center [290, 529] width 245 height 27
type input "S"
type input "D"
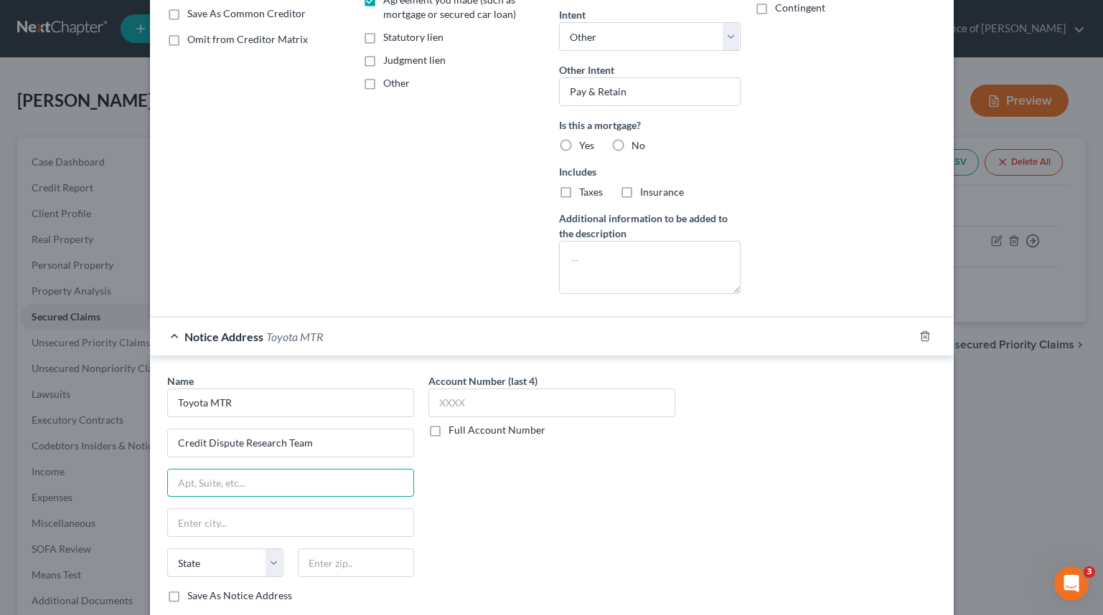
scroll to position [379, 0]
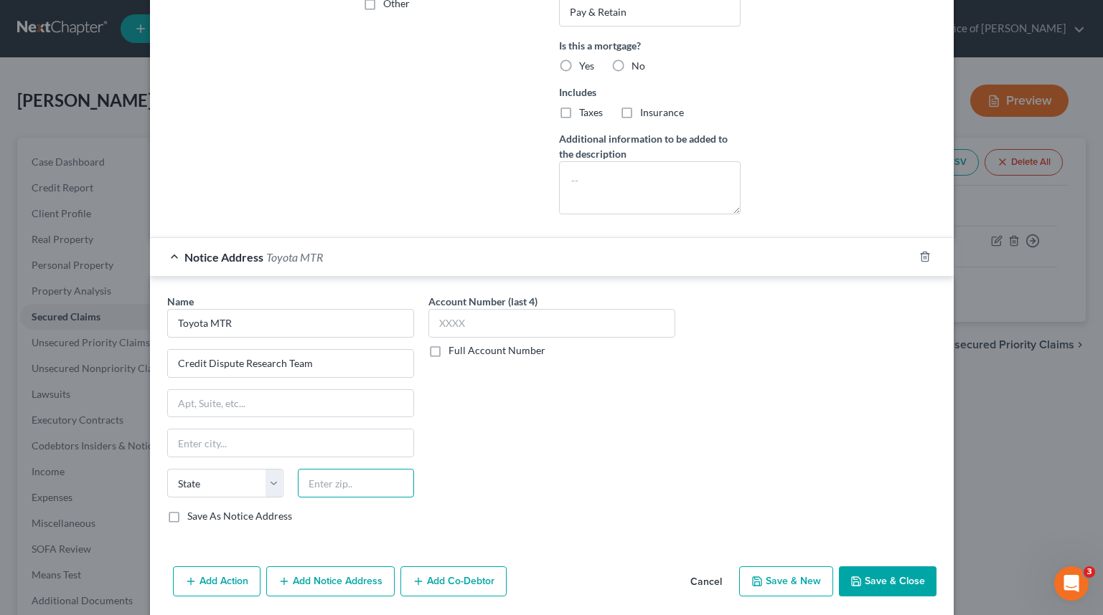
click at [379, 481] on input "text" at bounding box center [356, 483] width 116 height 29
type input "75265"
drag, startPoint x: 529, startPoint y: 458, endPoint x: 518, endPoint y: 458, distance: 11.5
click at [530, 458] on div "Account Number (last 4) Full Account Number" at bounding box center [551, 414] width 261 height 241
type input "[GEOGRAPHIC_DATA]"
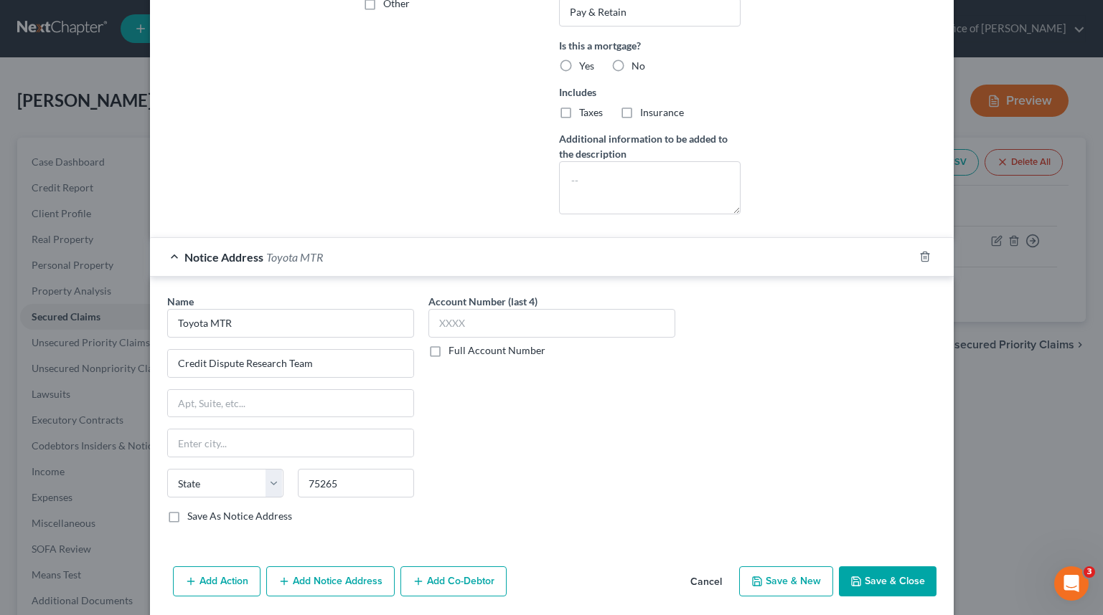
select select "45"
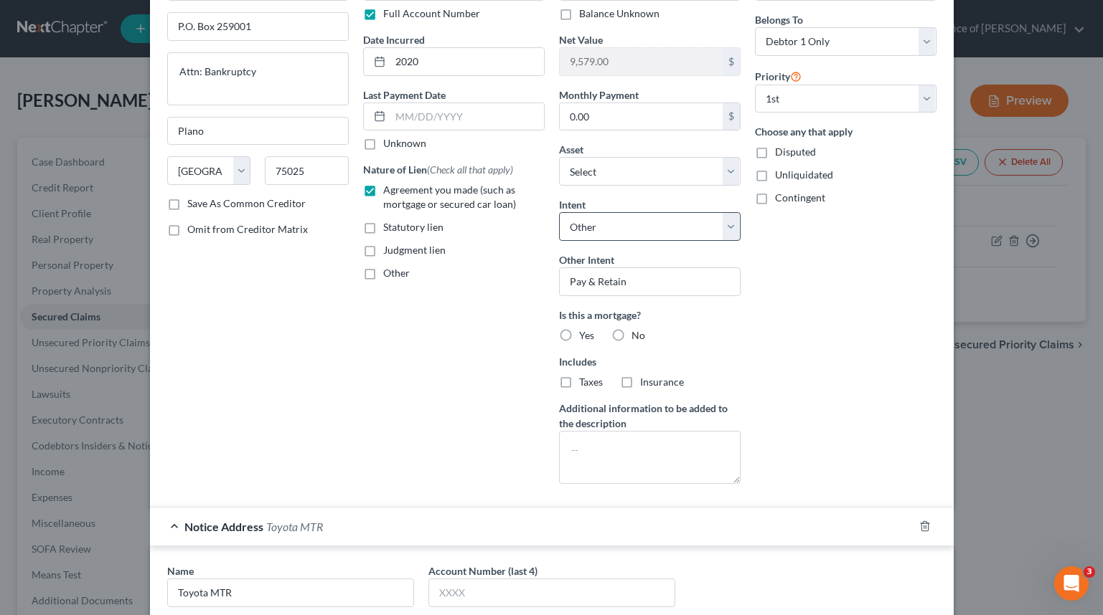
scroll to position [0, 0]
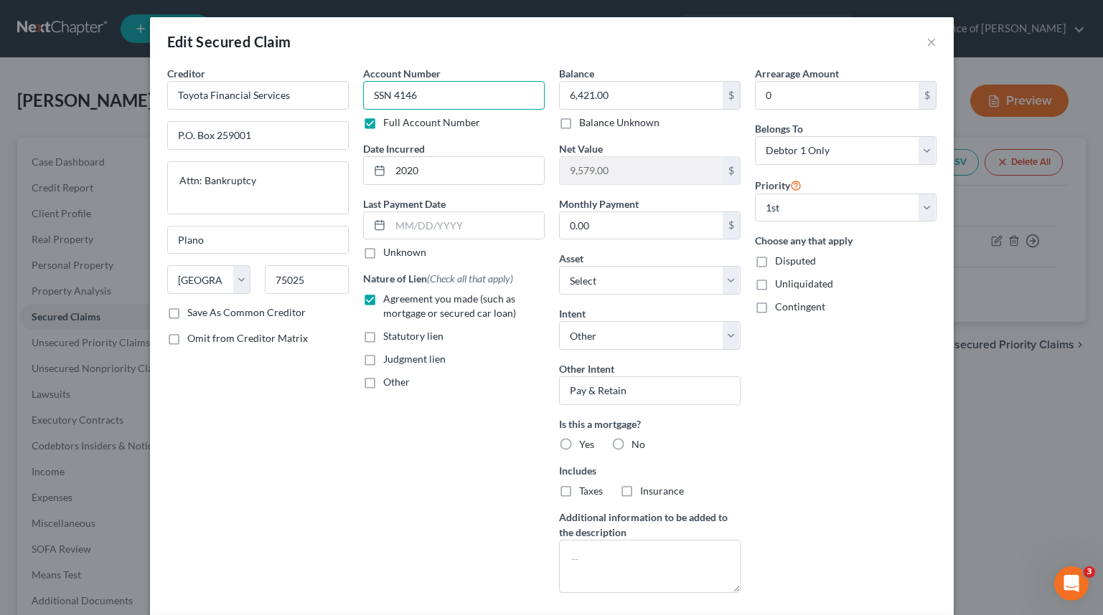
click at [461, 103] on input "SSN 4146" at bounding box center [453, 95] width 181 height 29
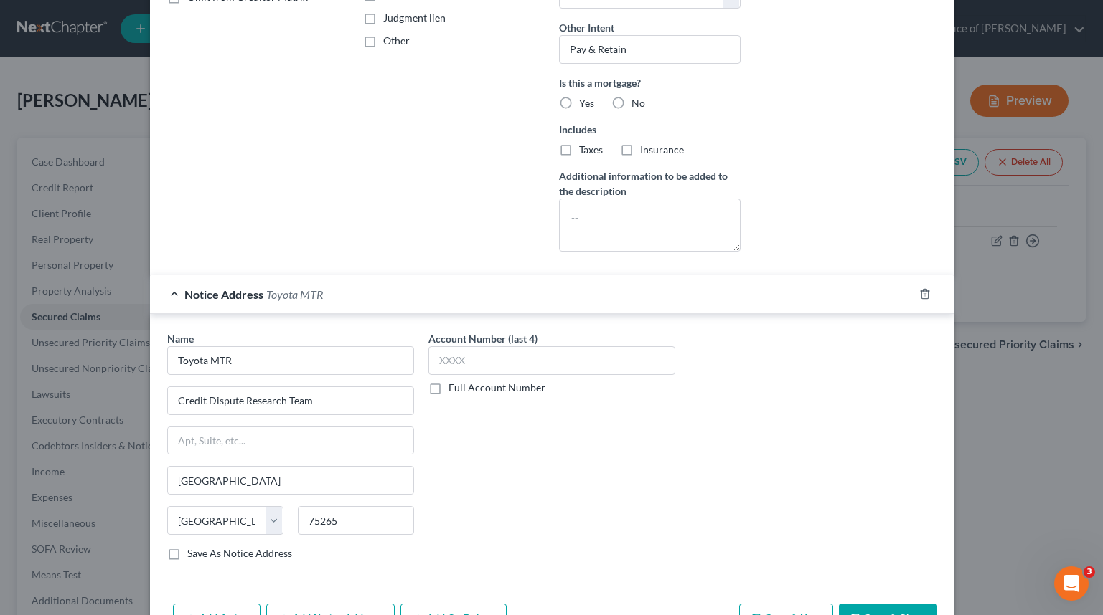
scroll to position [400, 0]
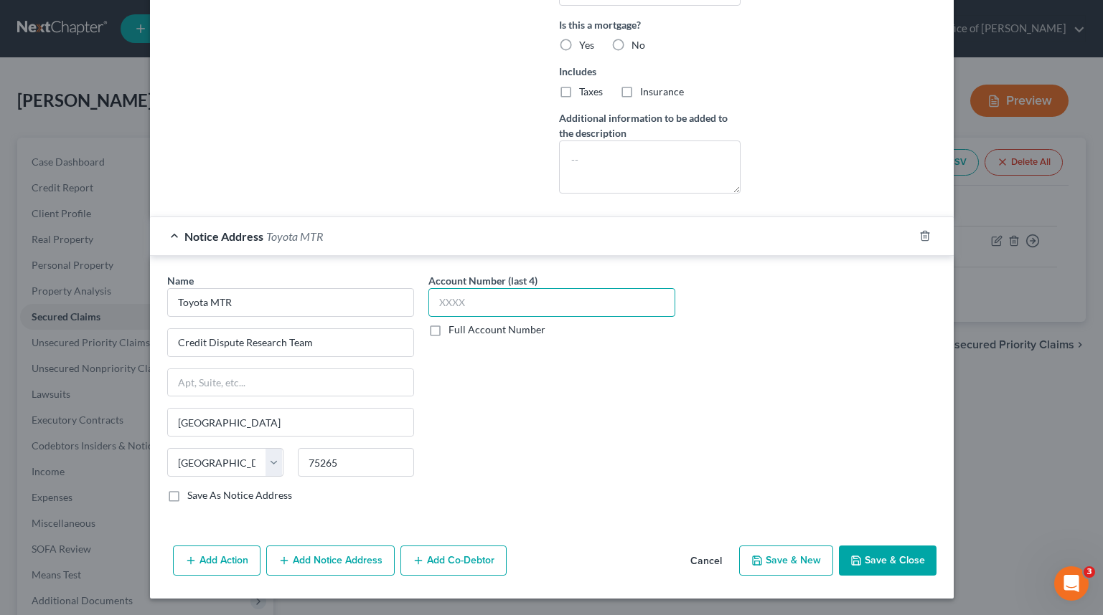
click at [552, 295] on input "text" at bounding box center [551, 302] width 247 height 29
paste input "SSN"
type input "SSN"
click at [472, 331] on label "Full Account Number" at bounding box center [496, 330] width 97 height 14
click at [463, 331] on input "Full Account Number" at bounding box center [458, 327] width 9 height 9
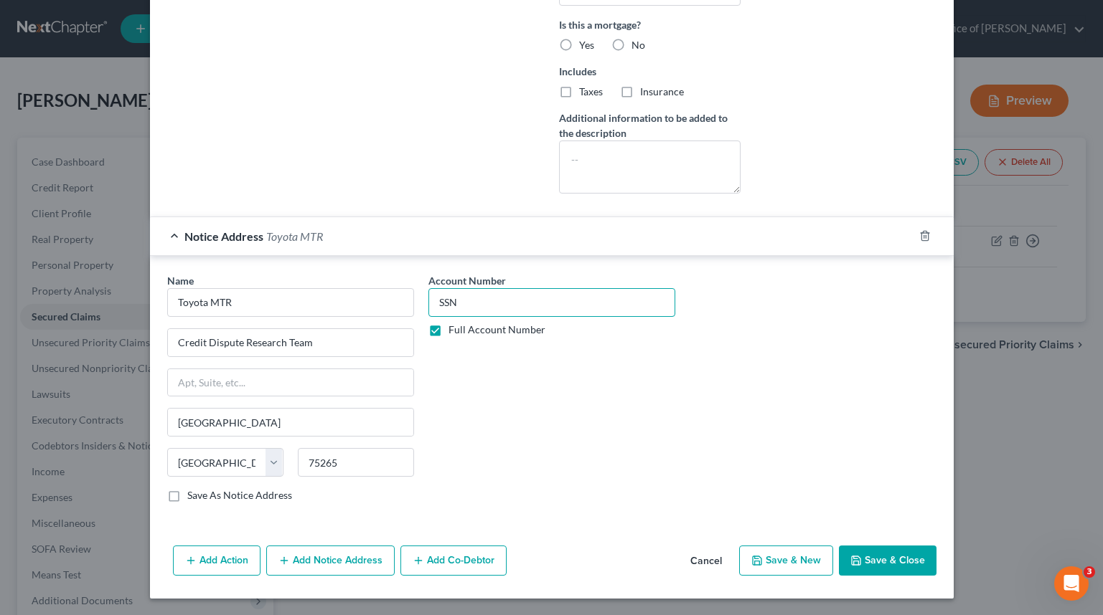
click at [492, 312] on input "SSN" at bounding box center [551, 302] width 247 height 29
paste input "4146"
type input "SSN 4146"
click at [898, 563] on button "Save & Close" at bounding box center [888, 561] width 98 height 30
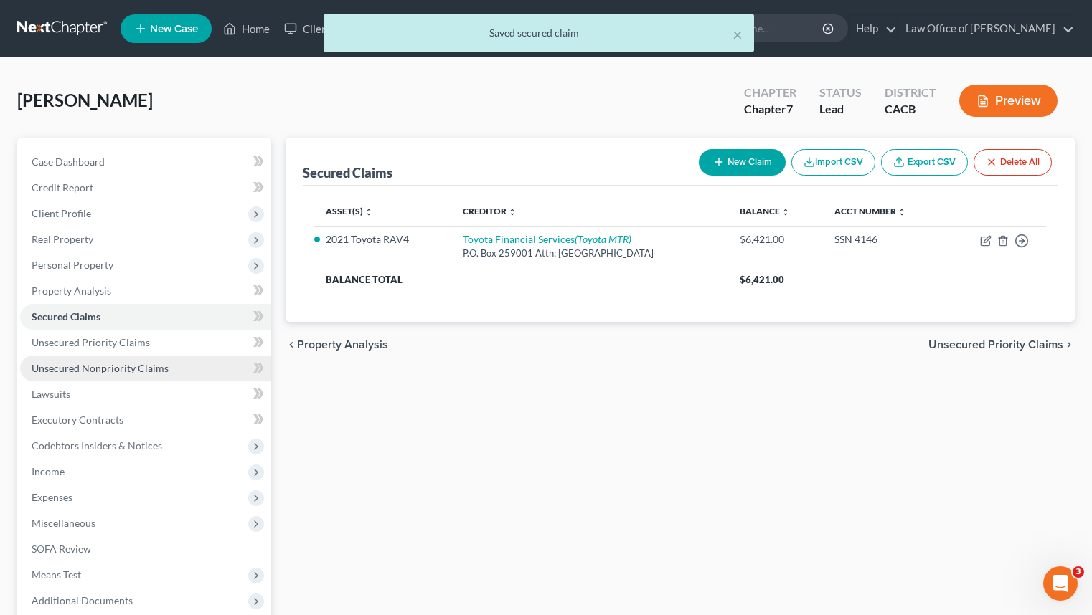
click at [170, 373] on link "Unsecured Nonpriority Claims" at bounding box center [145, 369] width 251 height 26
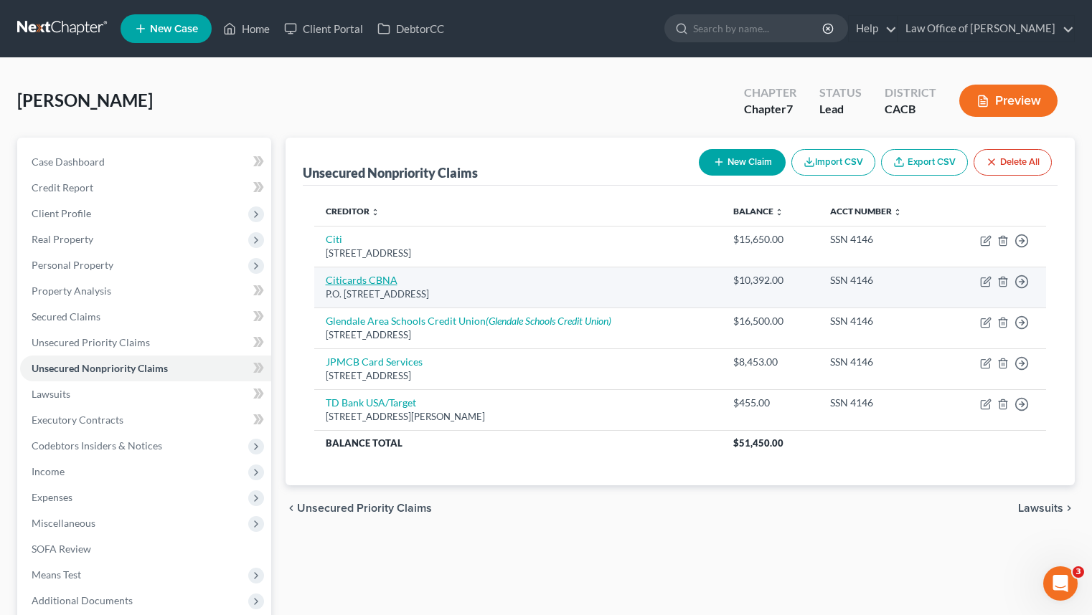
click at [372, 276] on link "Citicards CBNA" at bounding box center [362, 280] width 72 height 12
select select "43"
select select "2"
select select "0"
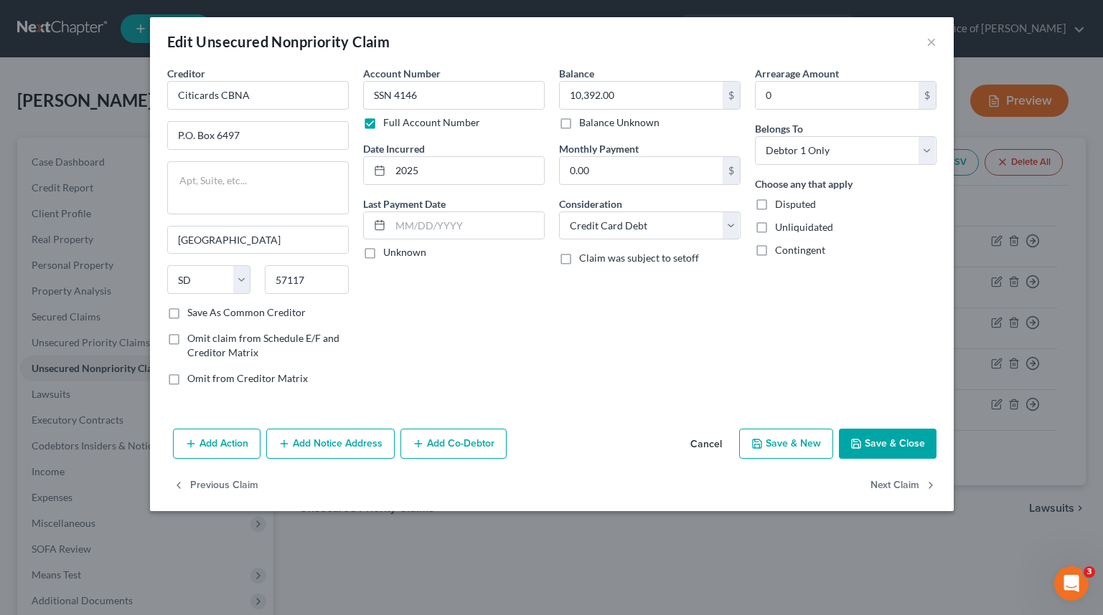
click at [363, 439] on button "Add Notice Address" at bounding box center [330, 444] width 128 height 30
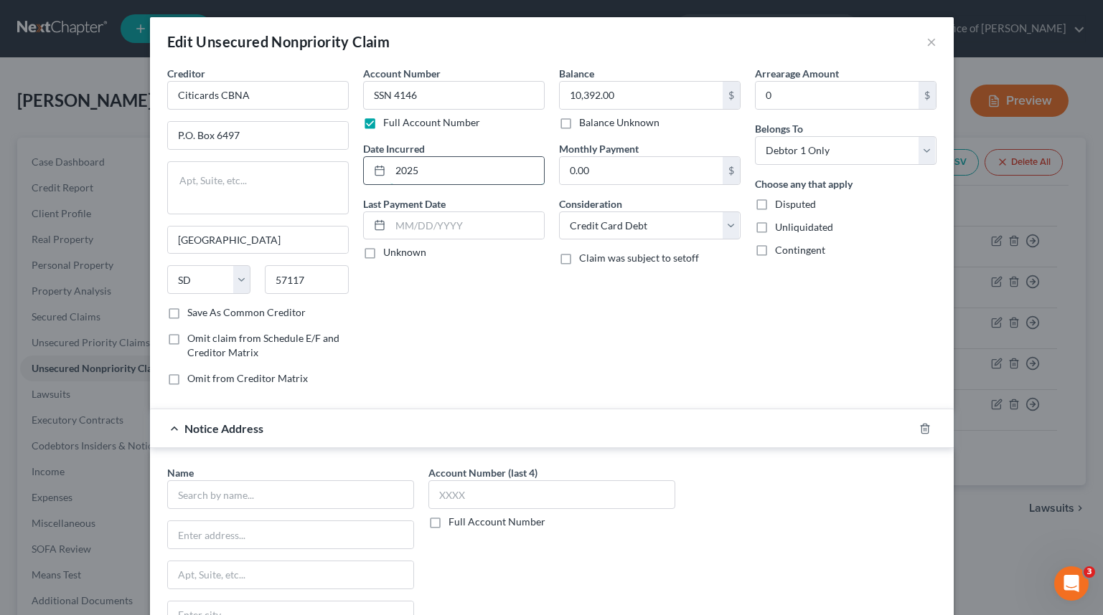
click at [481, 180] on input "2025" at bounding box center [467, 170] width 154 height 27
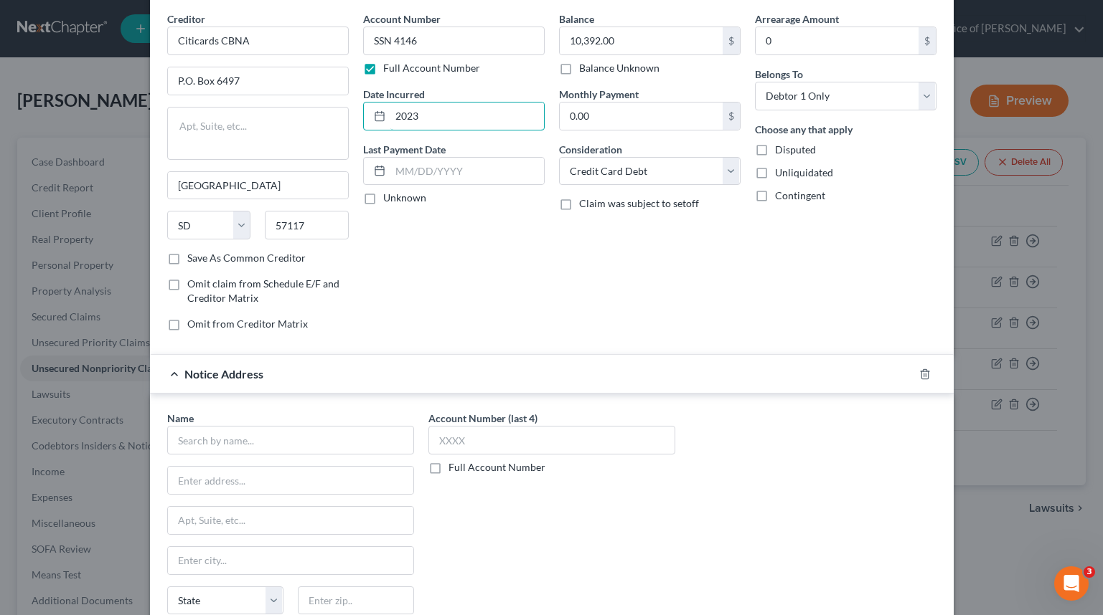
scroll to position [57, 0]
type input "2023"
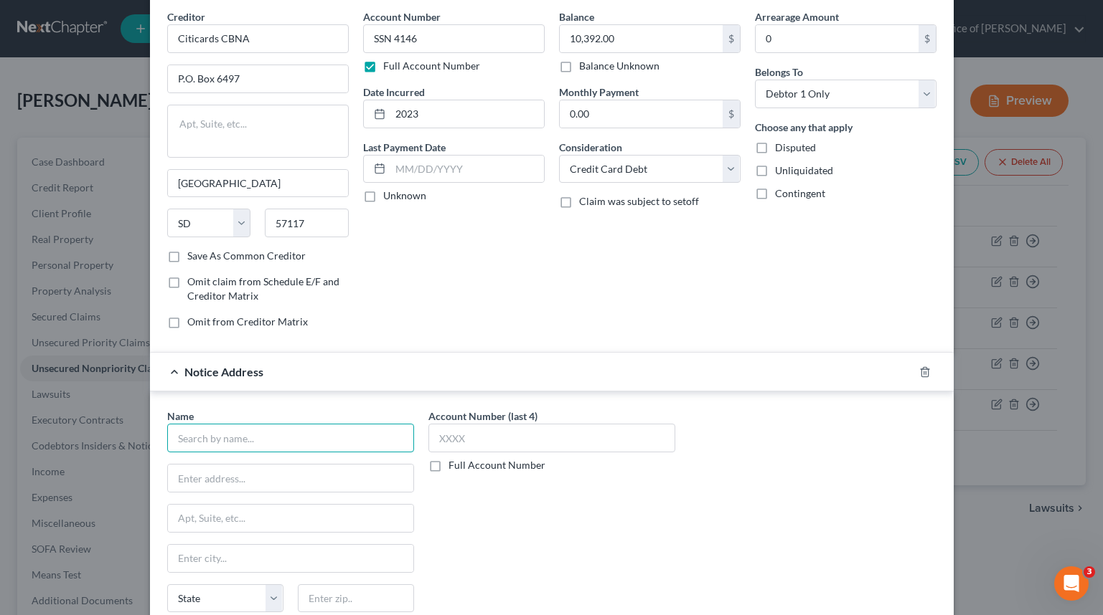
click at [263, 451] on input "text" at bounding box center [290, 438] width 247 height 29
click at [272, 445] on input "text" at bounding box center [290, 438] width 247 height 29
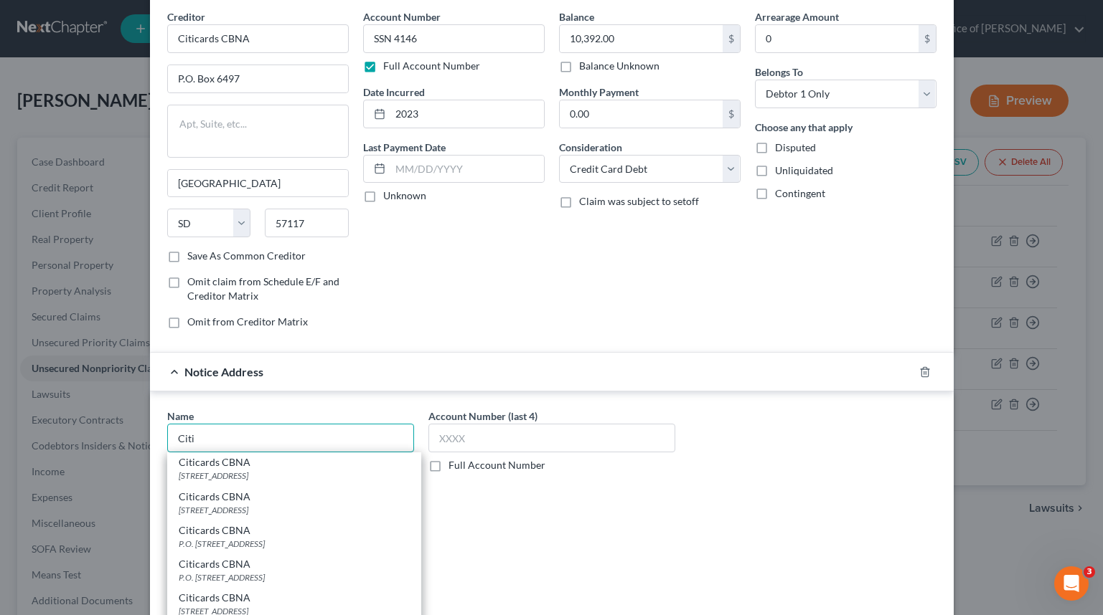
scroll to position [734, 0]
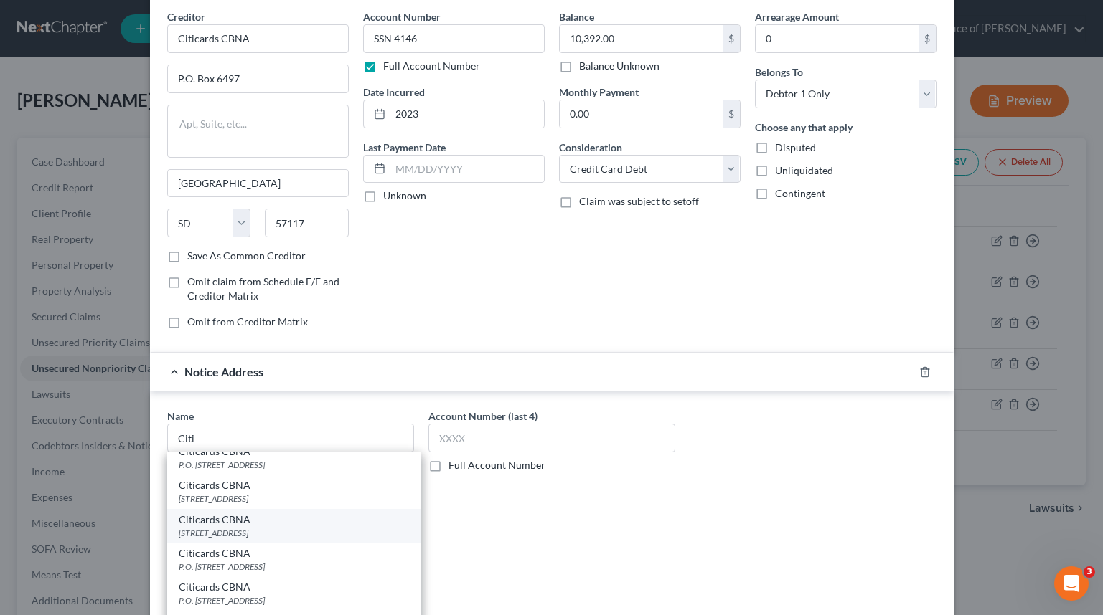
click at [364, 527] on div "Citicards CBNA" at bounding box center [294, 520] width 231 height 14
type input "Citicards CBNA"
type input "PO Box 6190"
type input "[GEOGRAPHIC_DATA]"
select select "43"
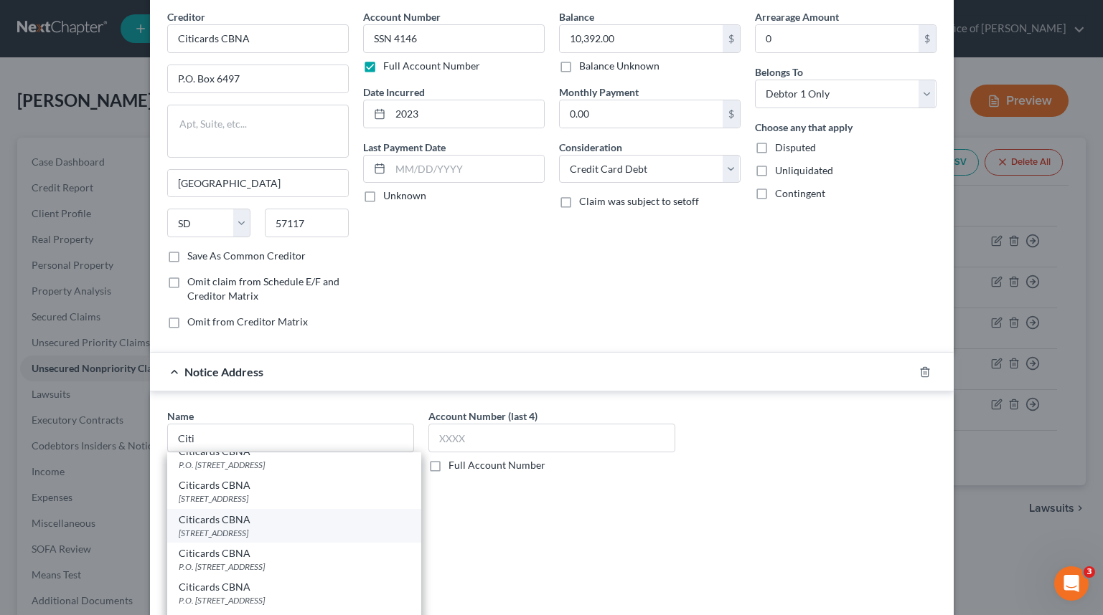
type input "57117"
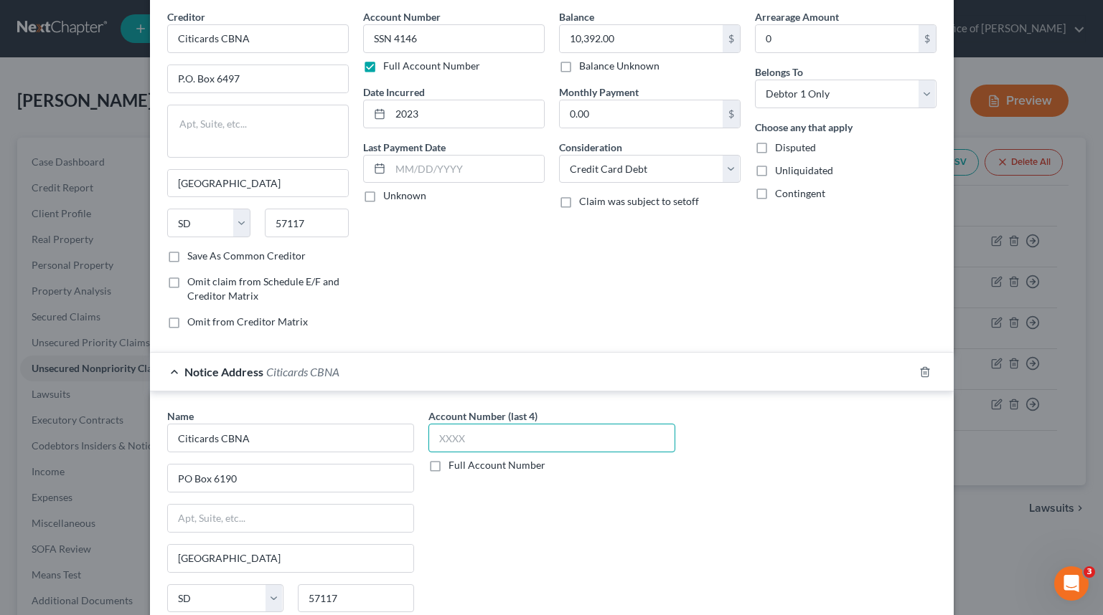
click at [560, 443] on input "text" at bounding box center [551, 438] width 247 height 29
paste input "SSN"
type input "SSN"
click at [480, 467] on label "Full Account Number" at bounding box center [496, 465] width 97 height 14
click at [463, 467] on input "Full Account Number" at bounding box center [458, 462] width 9 height 9
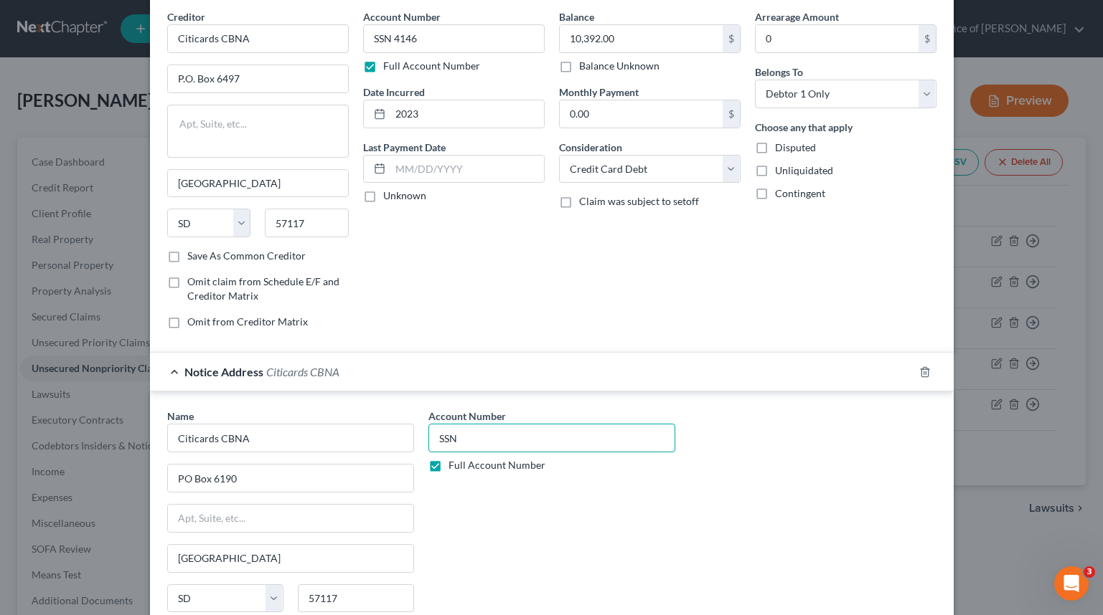
click at [505, 443] on input "SSN" at bounding box center [551, 438] width 247 height 29
paste input "4146"
type input "SSN 4146"
click at [555, 511] on div "Account Number SSN 4146 Full Account Number" at bounding box center [551, 529] width 261 height 241
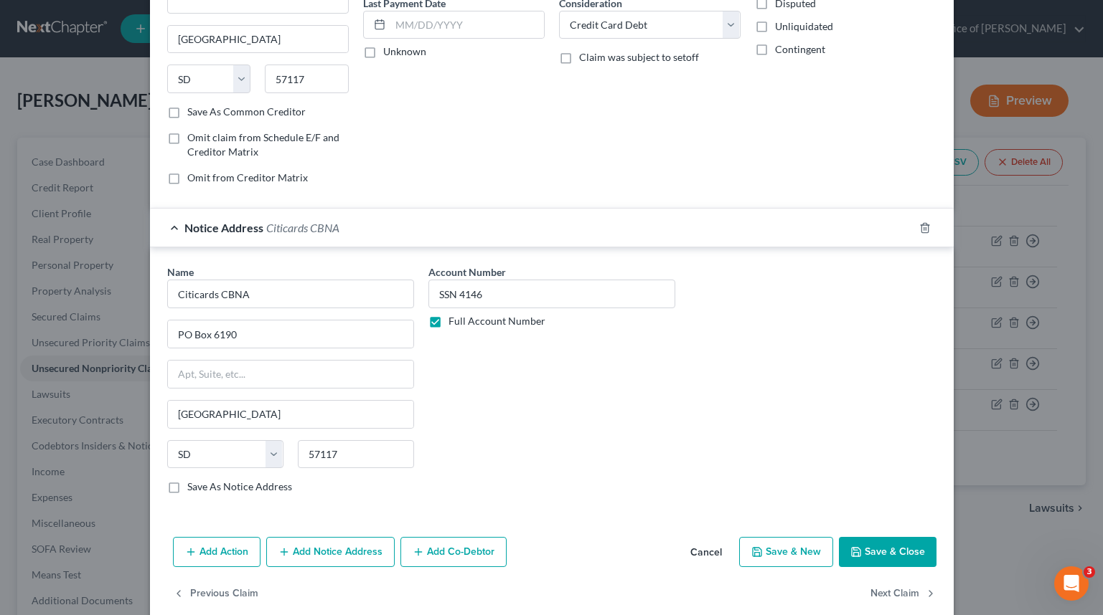
scroll to position [222, 0]
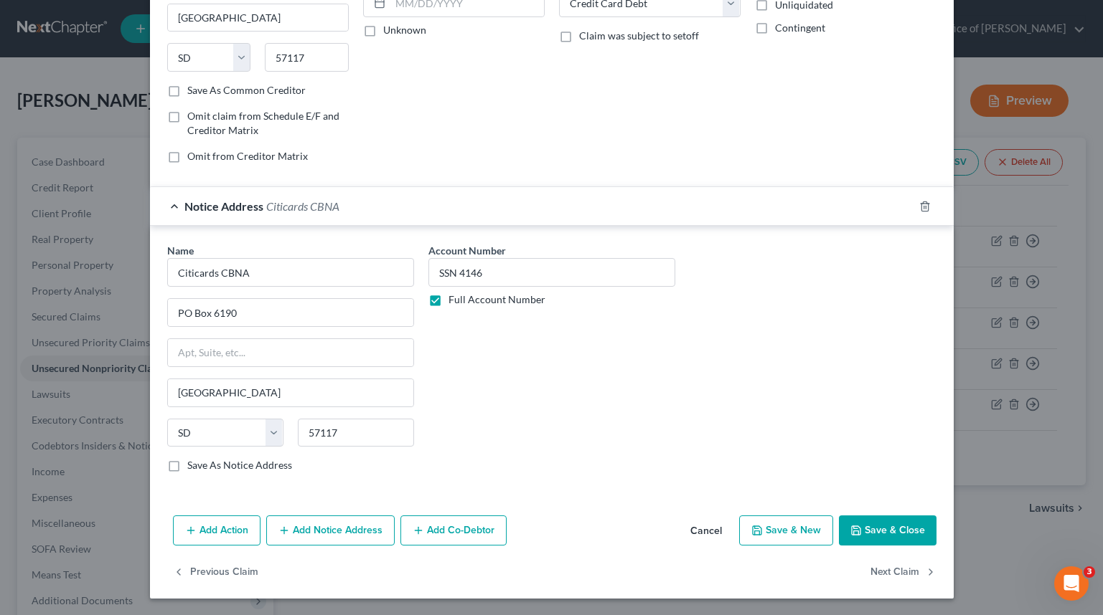
click at [861, 524] on button "Save & Close" at bounding box center [888, 531] width 98 height 30
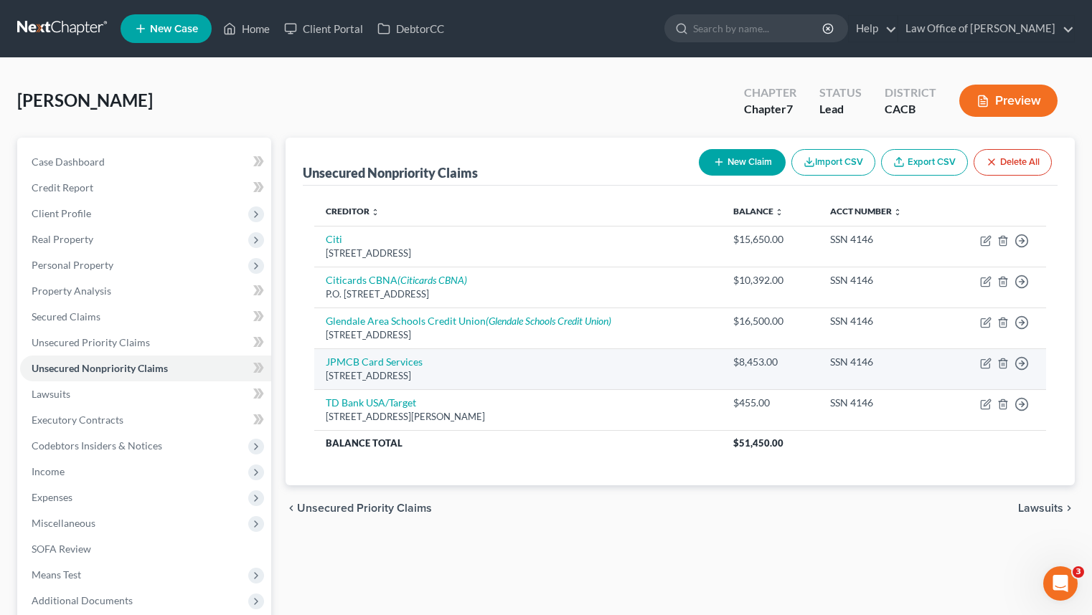
click at [391, 369] on div "[STREET_ADDRESS]" at bounding box center [518, 376] width 384 height 14
click at [397, 364] on link "JPMCB Card Services" at bounding box center [374, 362] width 97 height 12
select select "7"
select select "2"
select select "0"
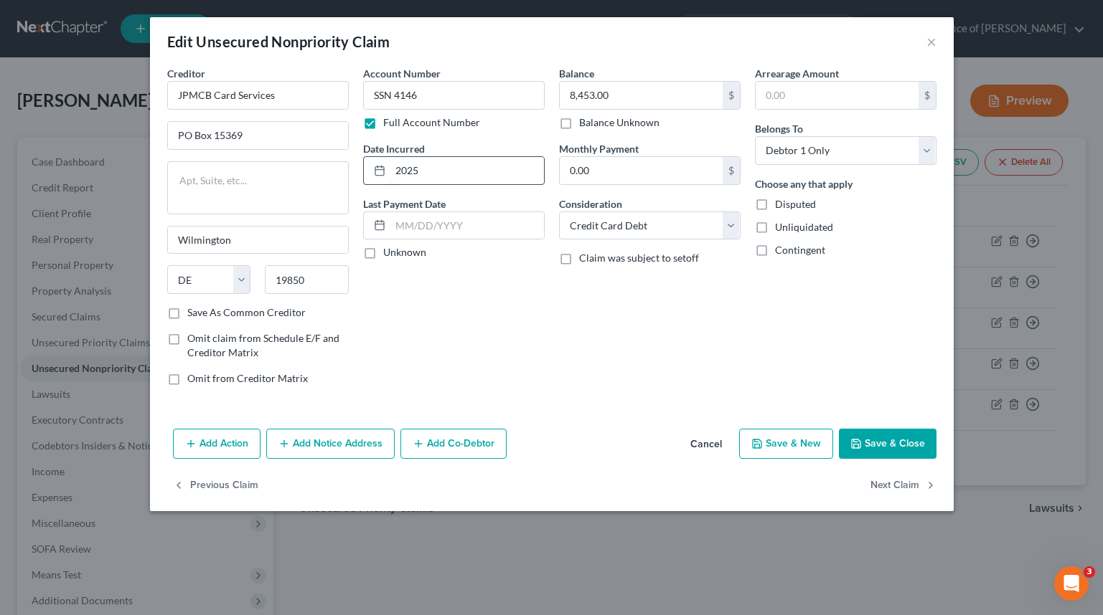
click at [478, 164] on input "2025" at bounding box center [467, 170] width 154 height 27
type input "2014"
click at [344, 438] on button "Add Notice Address" at bounding box center [330, 444] width 128 height 30
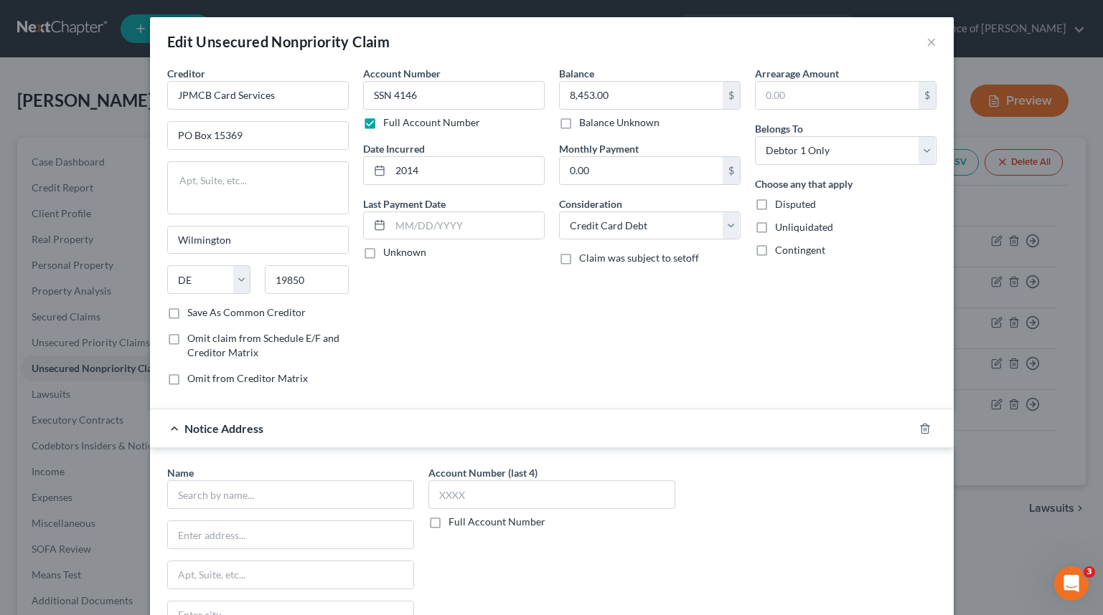
click at [920, 33] on div "Edit Unsecured Nonpriority Claim ×" at bounding box center [551, 41] width 803 height 49
click at [926, 39] on button "×" at bounding box center [931, 41] width 10 height 17
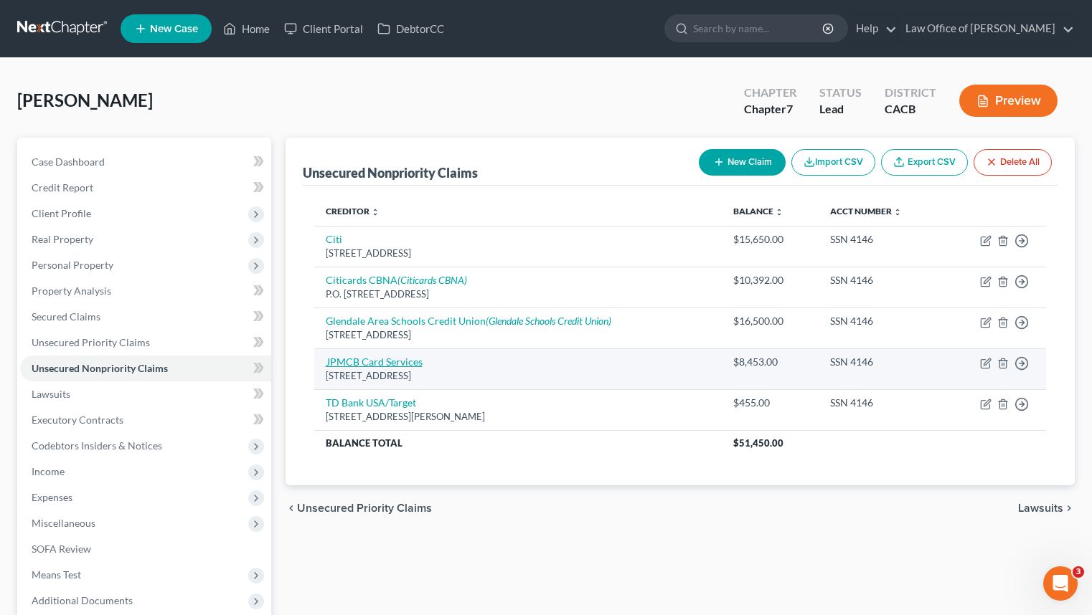
click at [391, 365] on link "JPMCB Card Services" at bounding box center [374, 362] width 97 height 12
select select "7"
select select "2"
select select "0"
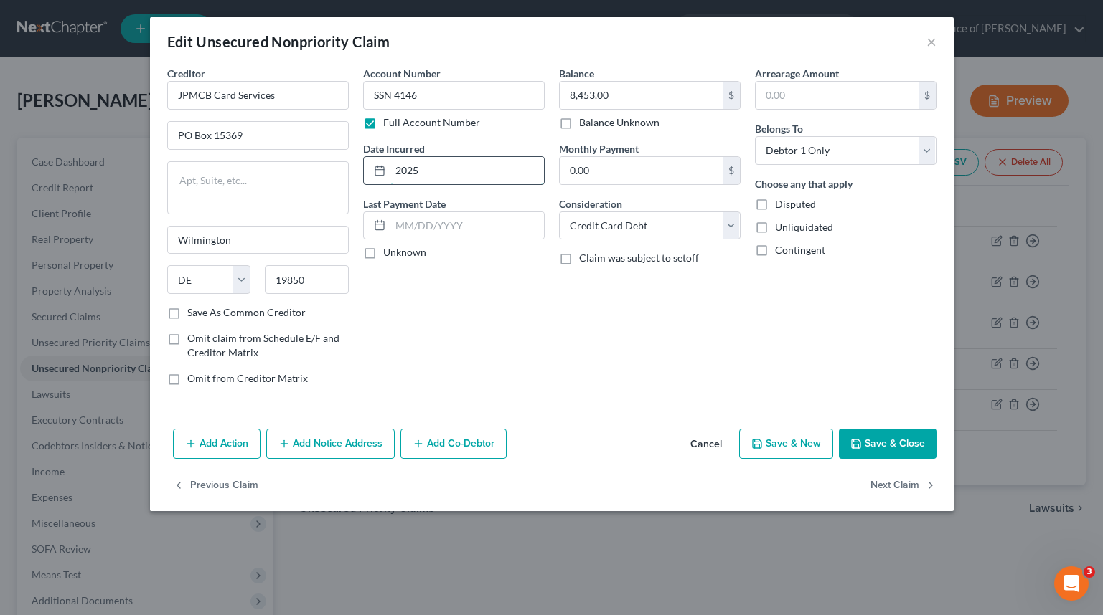
click at [451, 177] on input "2025" at bounding box center [467, 170] width 154 height 27
click at [445, 172] on input "2025" at bounding box center [467, 170] width 154 height 27
click at [444, 172] on input "2025" at bounding box center [467, 170] width 154 height 27
type input "2014"
click at [891, 447] on button "Save & Close" at bounding box center [888, 444] width 98 height 30
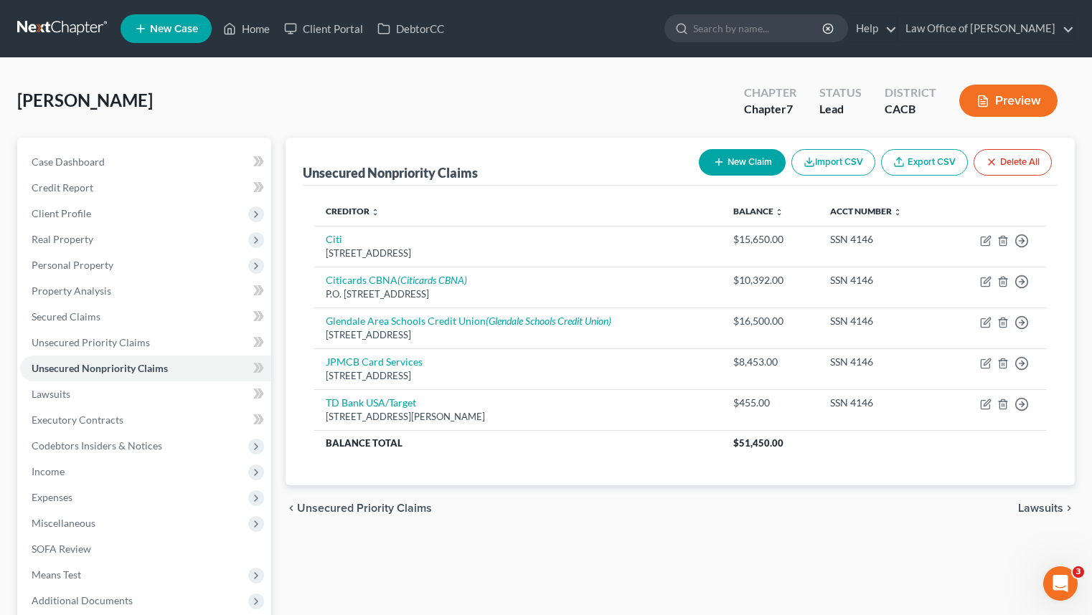
click at [734, 171] on button "New Claim" at bounding box center [742, 162] width 87 height 27
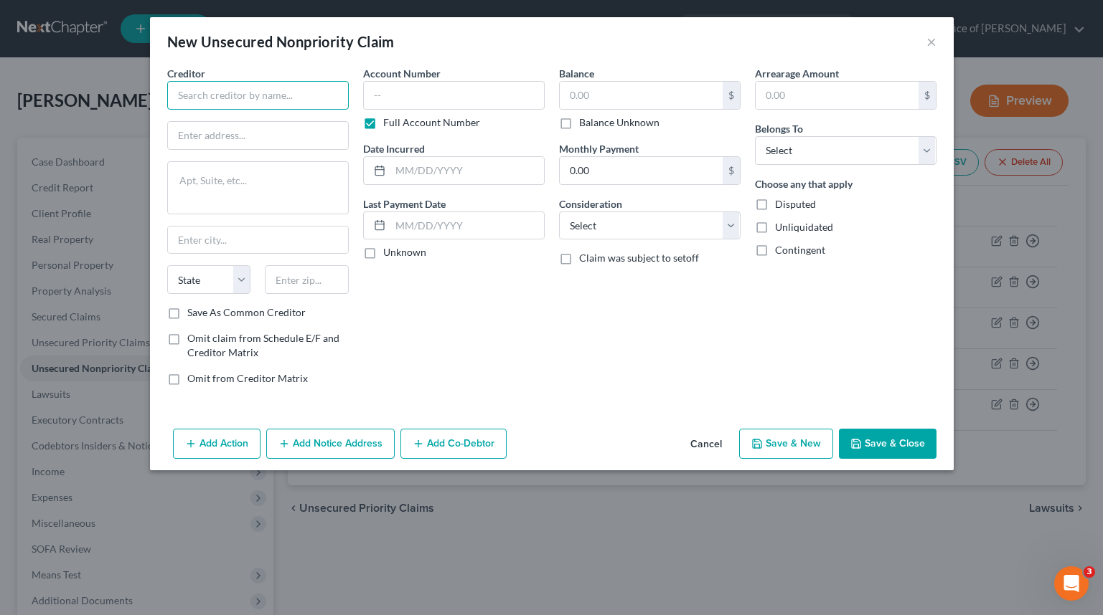
click at [253, 98] on input "text" at bounding box center [257, 95] width 181 height 29
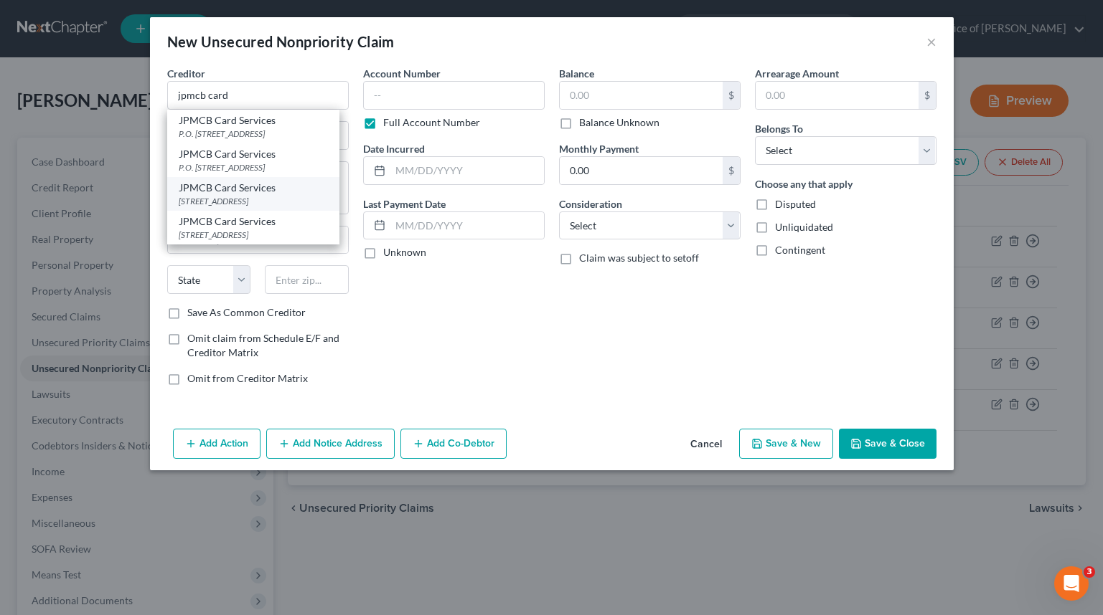
click at [295, 194] on div "JPMCB Card Services" at bounding box center [253, 188] width 149 height 14
type input "JPMCB Card Services"
type input "PO Box 15369"
type input "Wilmington"
select select "7"
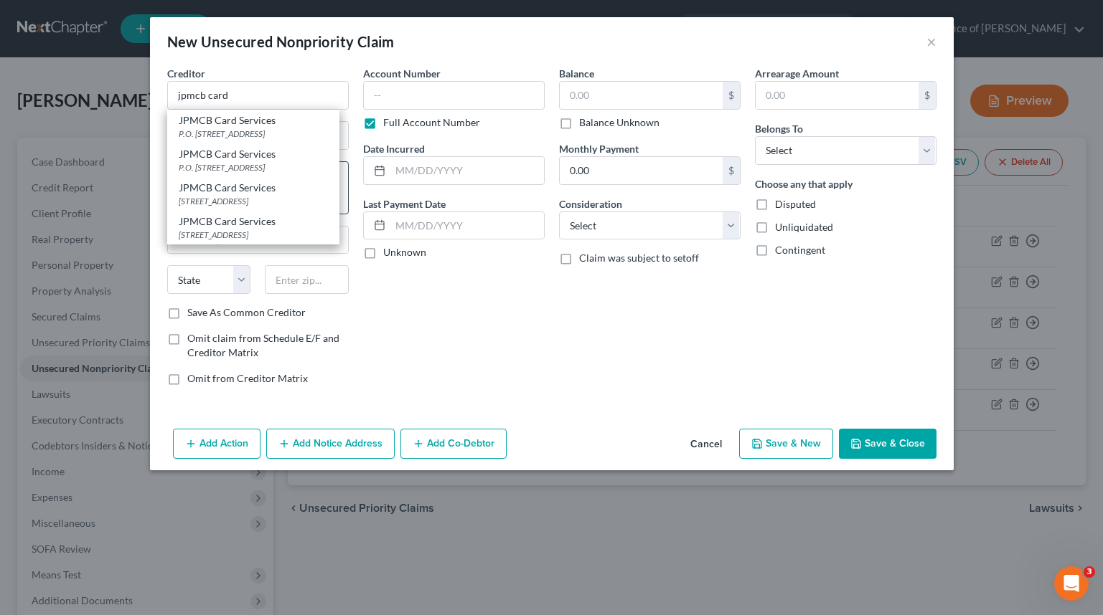
type input "19850"
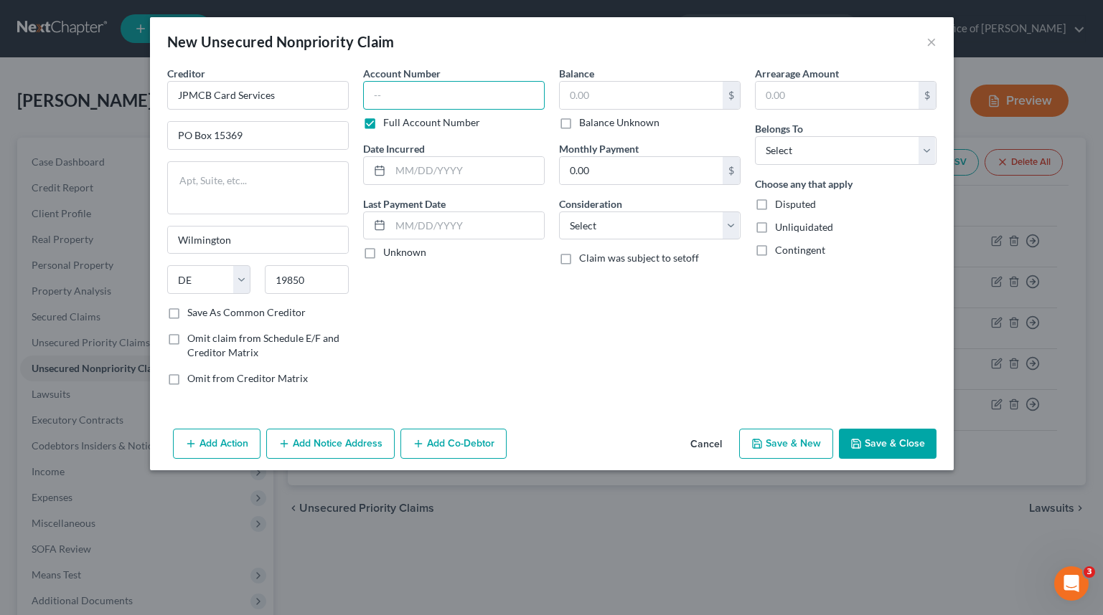
click at [473, 93] on input "text" at bounding box center [453, 95] width 181 height 29
paste input "SSN 4146"
type input "SSN 4146"
click at [593, 100] on input "text" at bounding box center [641, 95] width 163 height 27
type input "16,970"
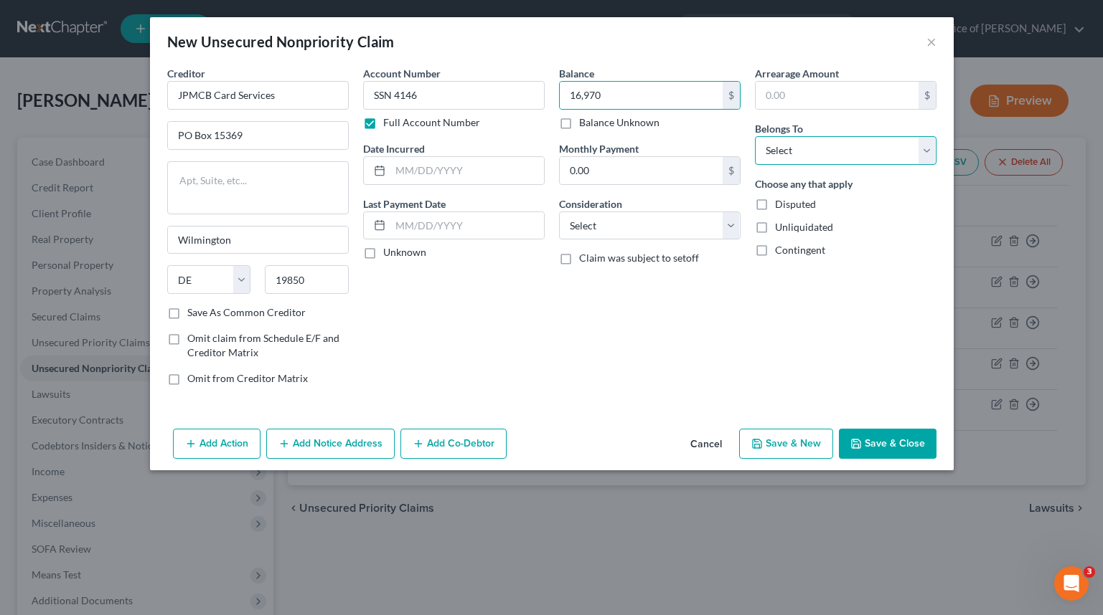
click at [765, 156] on select "Select Debtor 1 Only Debtor 2 Only Debtor 1 And Debtor 2 Only At Least One Of T…" at bounding box center [845, 150] width 181 height 29
select select "0"
click at [755, 136] on select "Select Debtor 1 Only Debtor 2 Only Debtor 1 And Debtor 2 Only At Least One Of T…" at bounding box center [845, 150] width 181 height 29
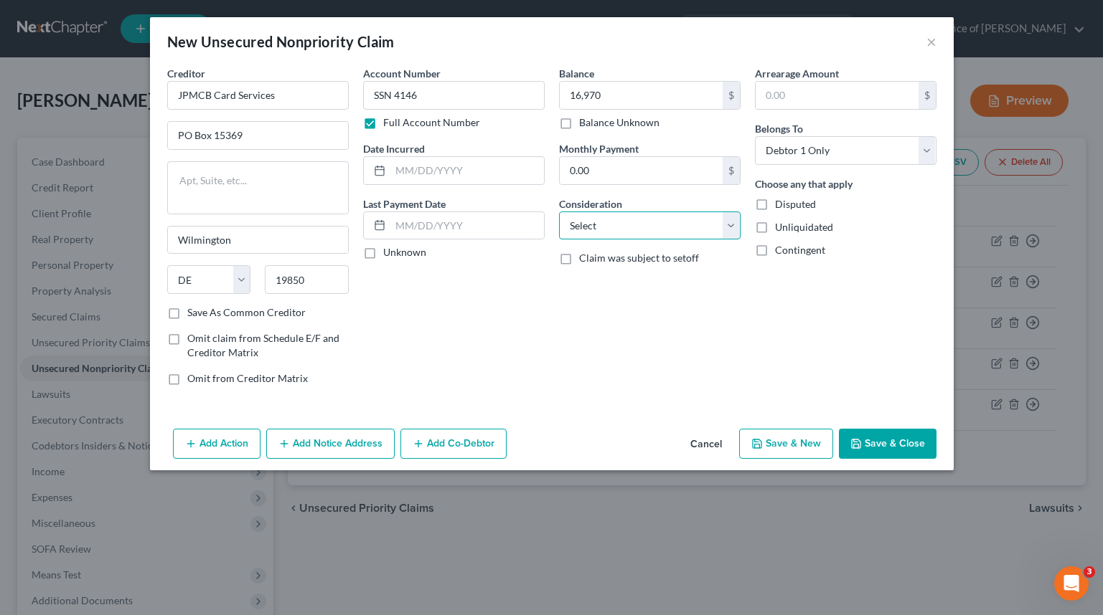
click at [702, 224] on select "Select Cable / Satellite Services Collection Agency Credit Card Debt Debt Couns…" at bounding box center [649, 226] width 181 height 29
select select "2"
click at [559, 212] on select "Select Cable / Satellite Services Collection Agency Credit Card Debt Debt Couns…" at bounding box center [649, 226] width 181 height 29
click at [455, 169] on input "text" at bounding box center [467, 170] width 154 height 27
type input "2024"
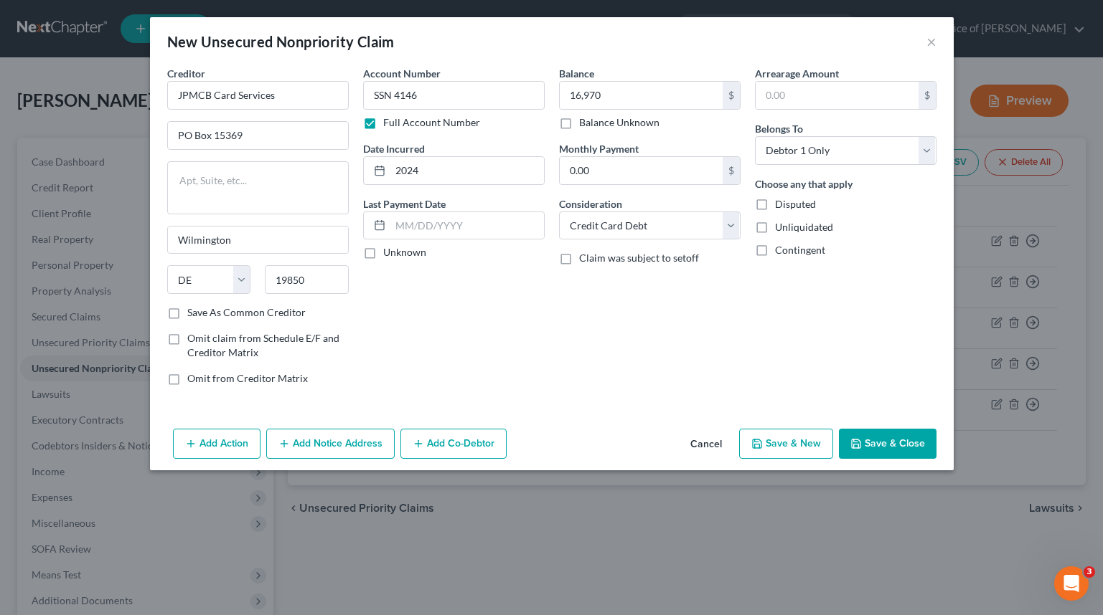
click at [614, 355] on div "Balance 16,970.00 $ Balance Unknown Balance Undetermined 16,970 $ Balance Unkno…" at bounding box center [650, 231] width 196 height 331
click at [894, 440] on button "Save & Close" at bounding box center [888, 444] width 98 height 30
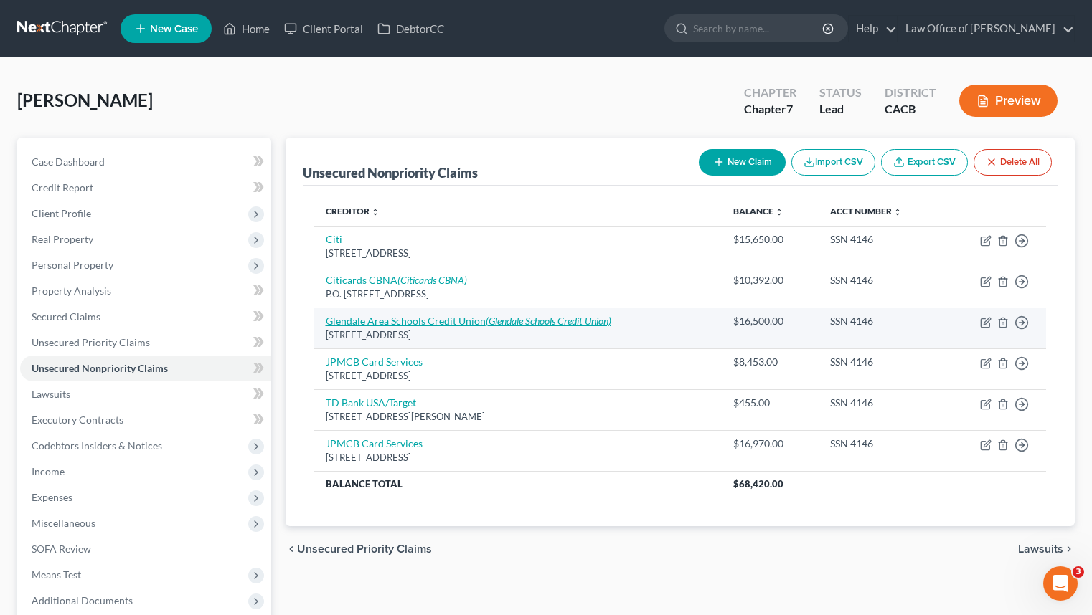
click at [538, 319] on icon "(Glendale Schools Credit Union)" at bounding box center [549, 321] width 126 height 12
select select "4"
select select "10"
select select "0"
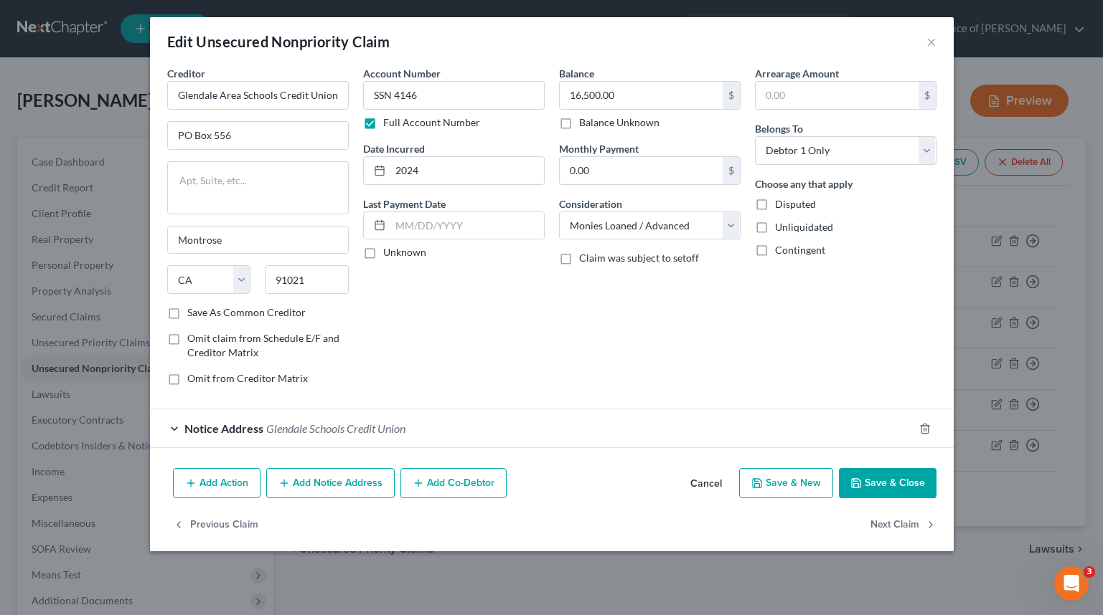
click at [372, 441] on div "Notice Address [GEOGRAPHIC_DATA] Credit Union" at bounding box center [531, 429] width 763 height 38
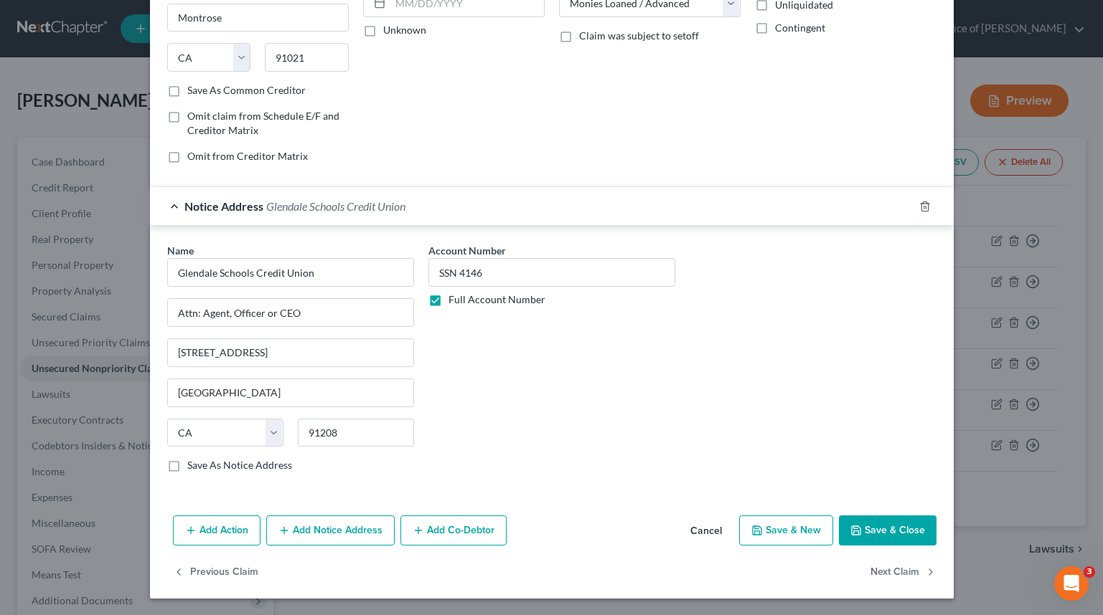
click at [904, 539] on button "Save & Close" at bounding box center [888, 531] width 98 height 30
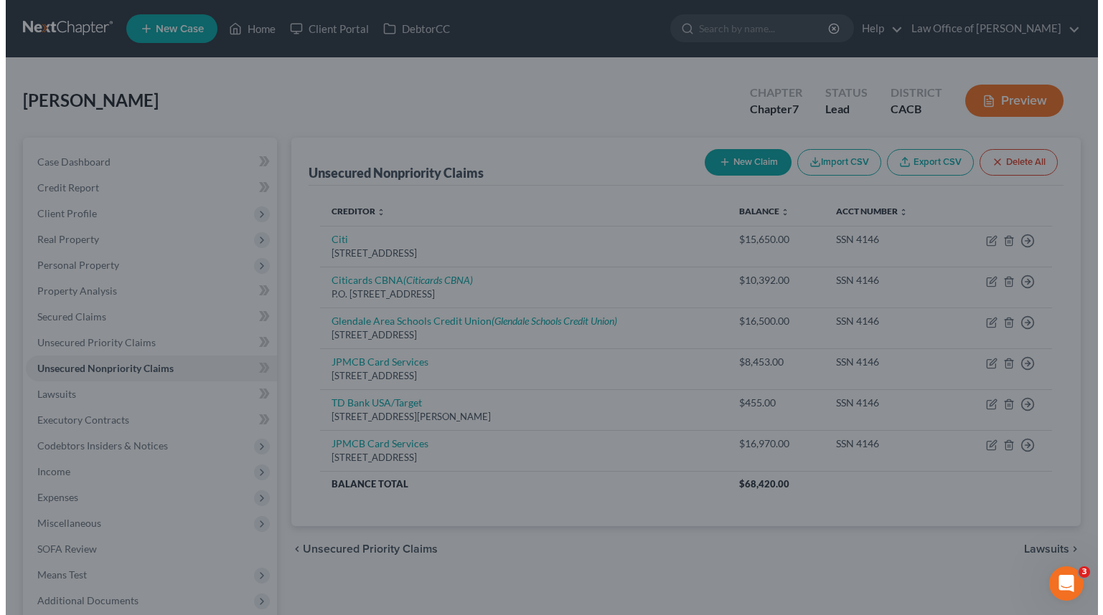
scroll to position [0, 0]
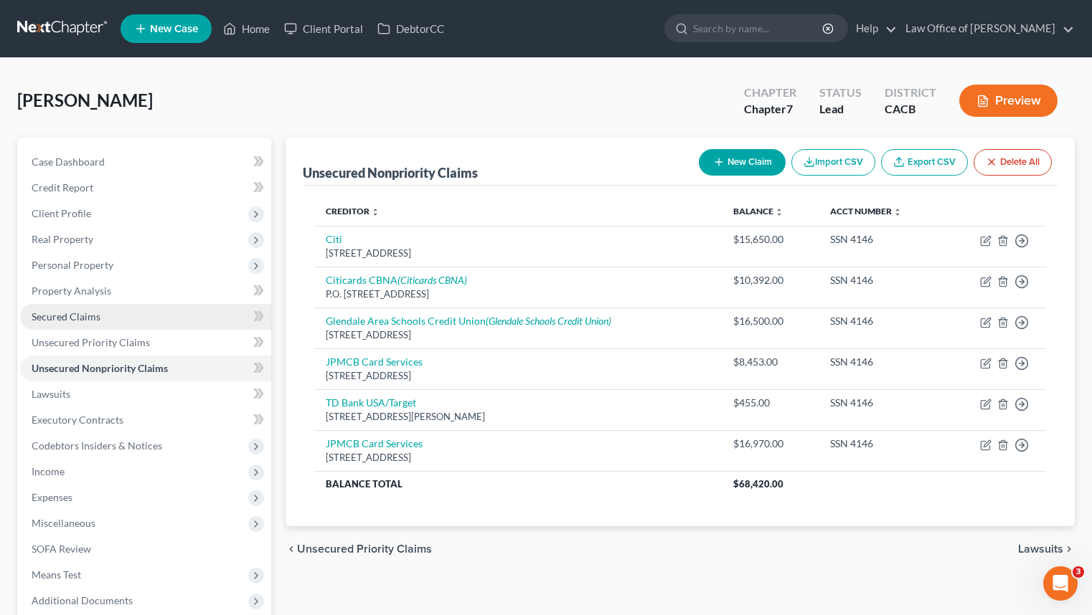
click at [187, 326] on link "Secured Claims" at bounding box center [145, 317] width 251 height 26
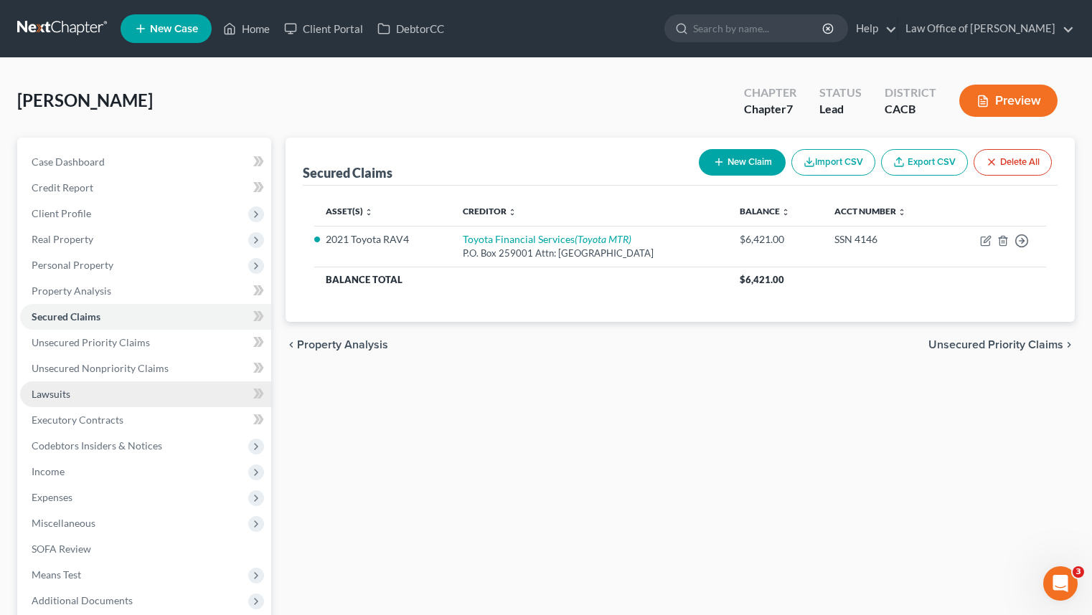
click at [202, 383] on link "Lawsuits" at bounding box center [145, 395] width 251 height 26
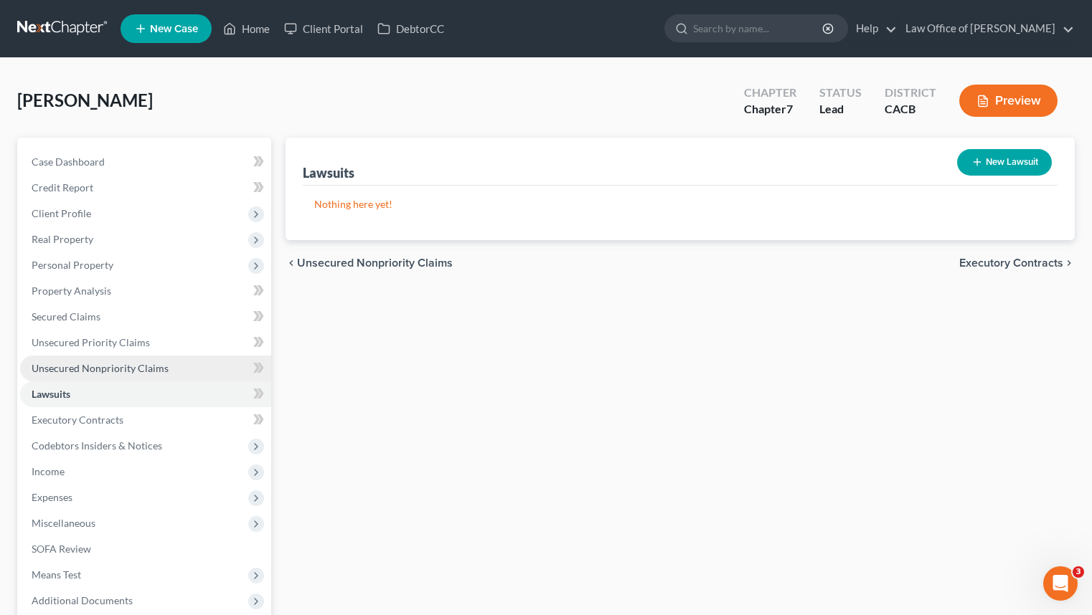
click at [204, 369] on link "Unsecured Nonpriority Claims" at bounding box center [145, 369] width 251 height 26
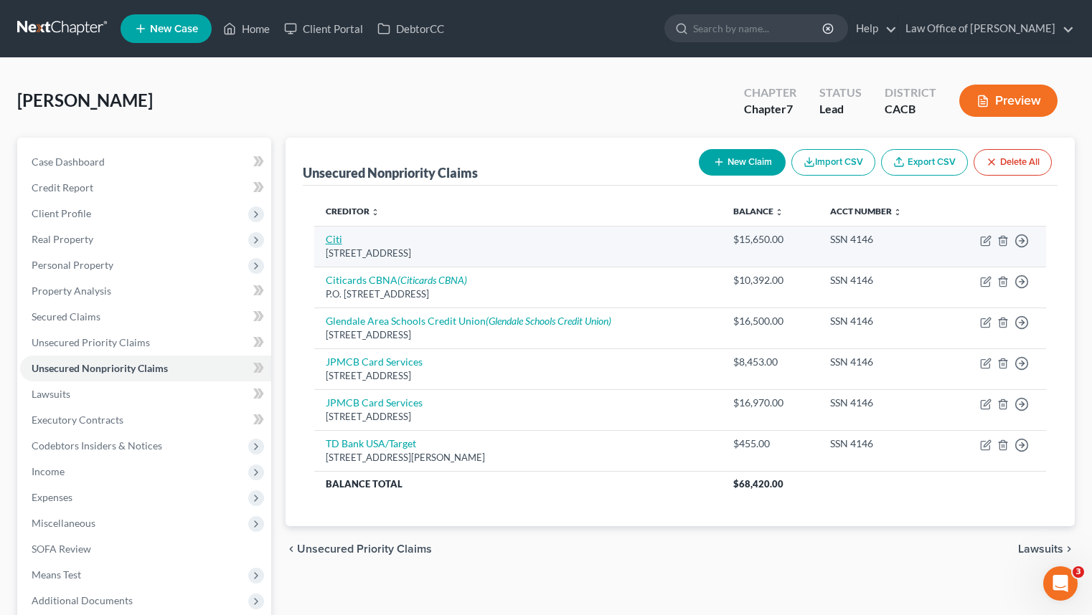
click at [329, 241] on link "Citi" at bounding box center [334, 239] width 16 height 12
select select "43"
select select "2"
select select "0"
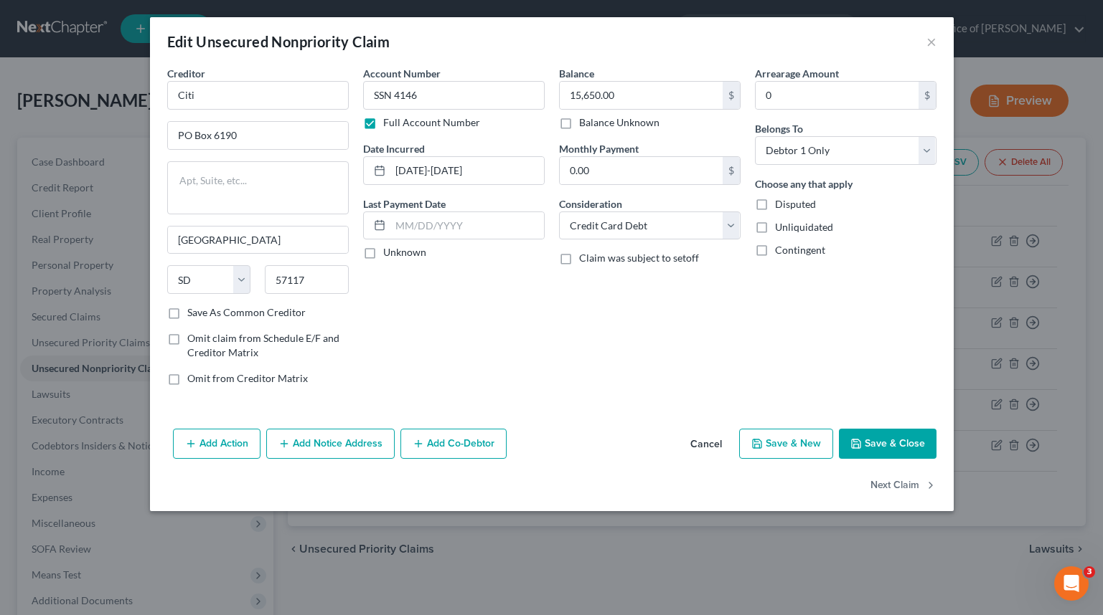
click at [902, 458] on button "Save & Close" at bounding box center [888, 444] width 98 height 30
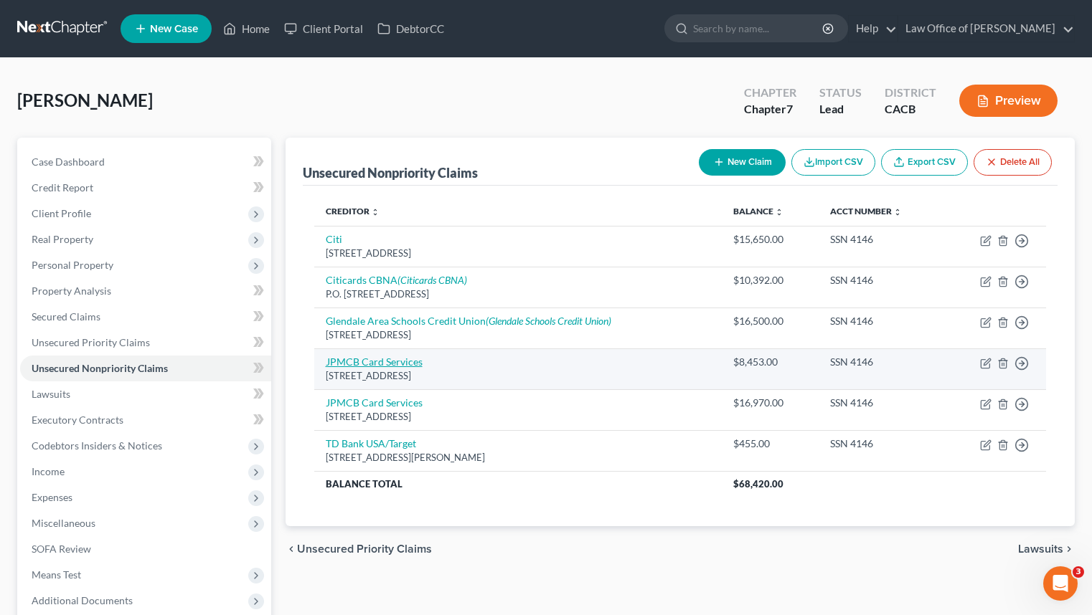
click at [394, 357] on link "JPMCB Card Services" at bounding box center [374, 362] width 97 height 12
select select "7"
select select "2"
select select "0"
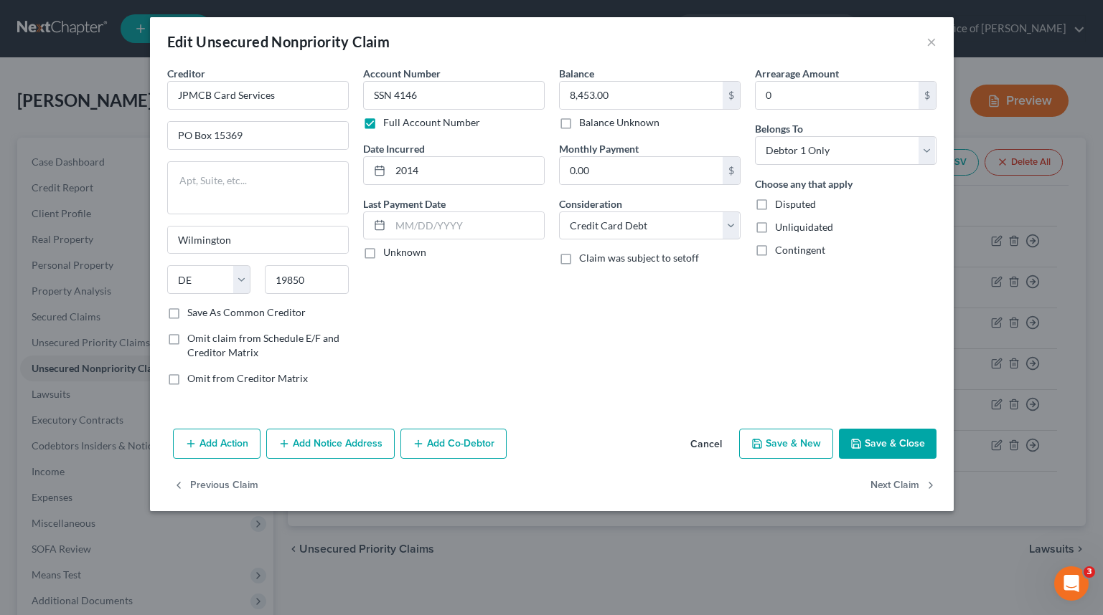
click at [656, 547] on div "Edit Unsecured Nonpriority Claim × Creditor * JPMCB Card Services PO Box [GEOGR…" at bounding box center [551, 307] width 1103 height 615
click at [742, 514] on div "Edit Unsecured Nonpriority Claim × Creditor * JPMCB Card Services PO Box [GEOGR…" at bounding box center [551, 307] width 1103 height 615
click at [915, 432] on button "Save & Close" at bounding box center [888, 444] width 98 height 30
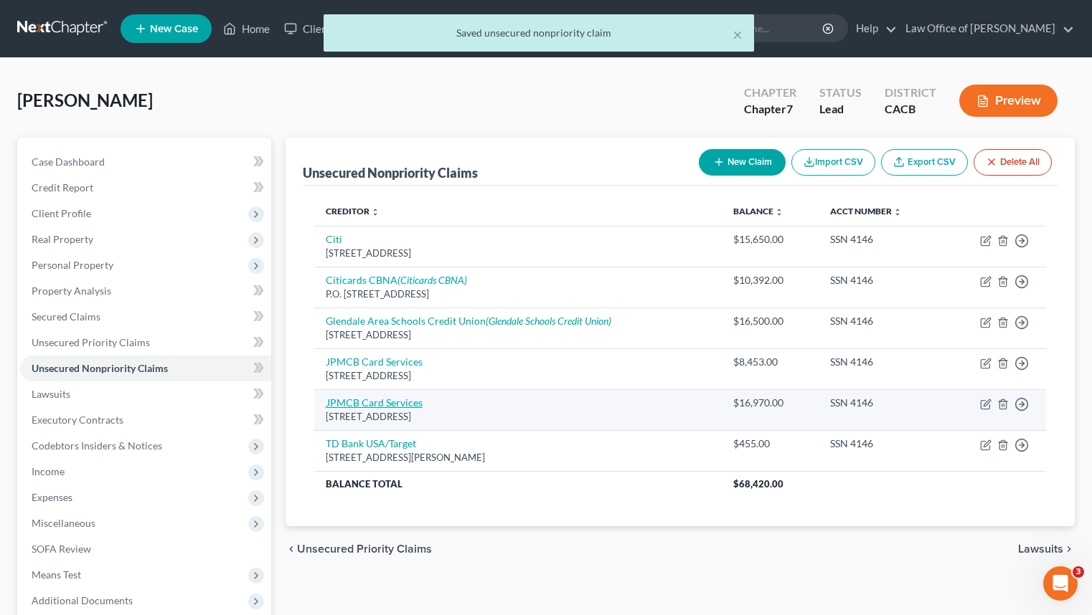
click at [409, 405] on link "JPMCB Card Services" at bounding box center [374, 403] width 97 height 12
select select "7"
select select "2"
select select "0"
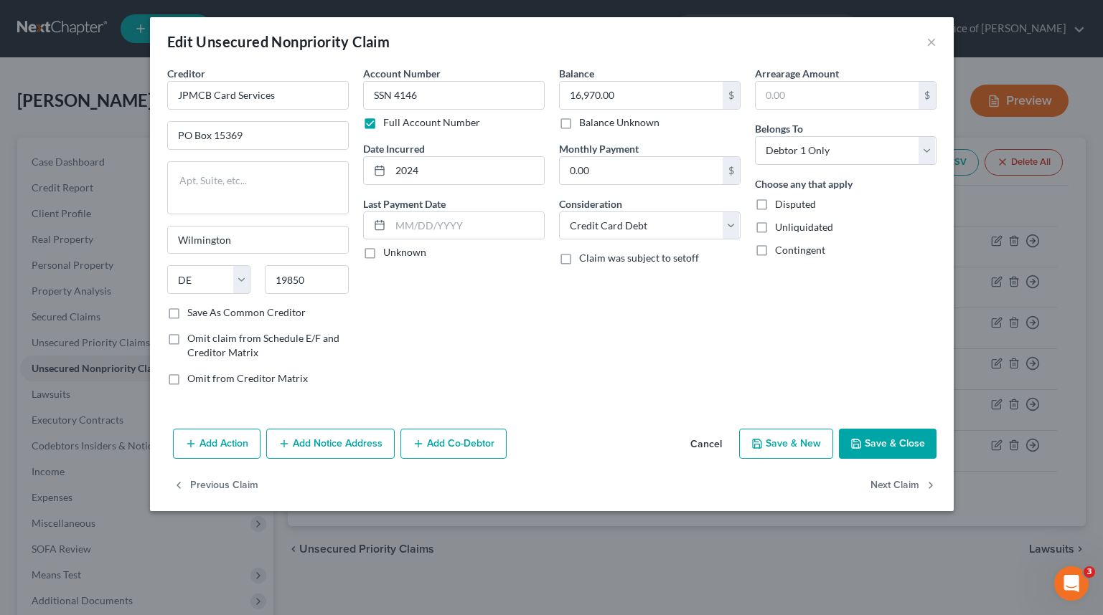
click at [547, 587] on div "Edit Unsecured Nonpriority Claim × Creditor * JPMCB Card Services PO Box [GEOGR…" at bounding box center [551, 307] width 1103 height 615
drag, startPoint x: 560, startPoint y: 562, endPoint x: 567, endPoint y: 557, distance: 8.2
click at [561, 562] on div "Edit Unsecured Nonpriority Claim × Creditor * JPMCB Card Services PO Box [GEOGR…" at bounding box center [551, 307] width 1103 height 615
click at [892, 435] on button "Save & Close" at bounding box center [888, 444] width 98 height 30
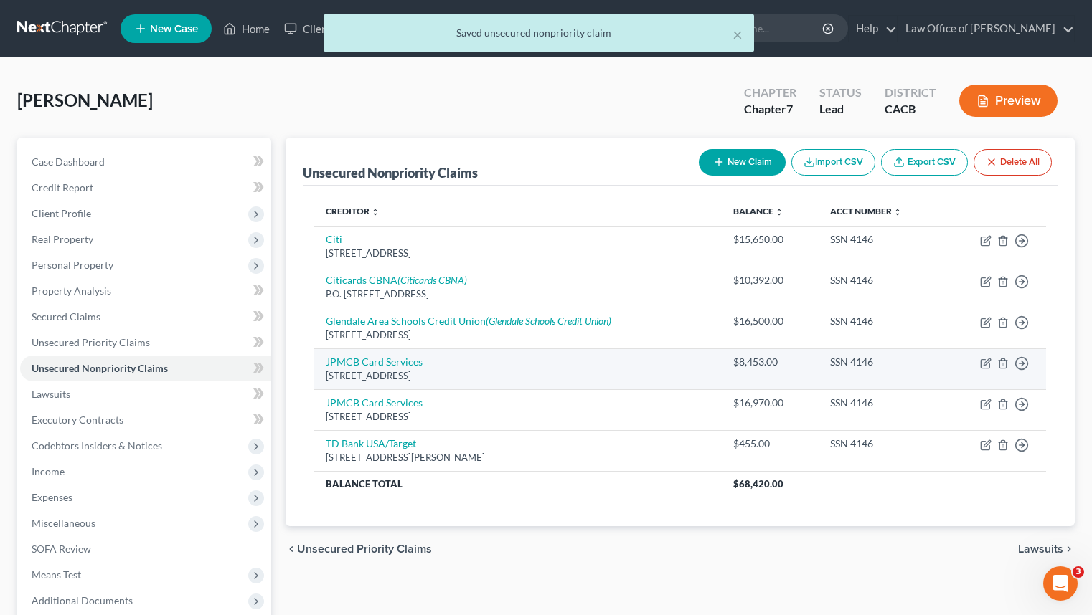
click at [402, 368] on td "JPMCB Card Services [STREET_ADDRESS]" at bounding box center [517, 369] width 407 height 41
click at [407, 363] on link "JPMCB Card Services" at bounding box center [374, 362] width 97 height 12
select select "7"
select select "2"
select select "0"
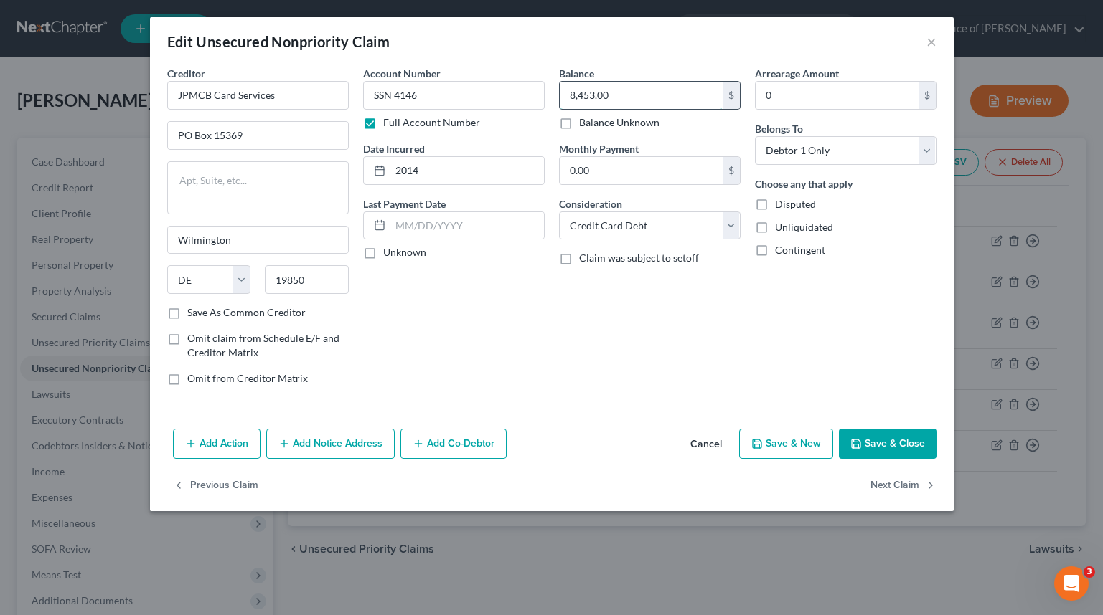
click at [582, 104] on input "8,453.00" at bounding box center [641, 95] width 163 height 27
type input "25,400"
click at [879, 445] on button "Save & Close" at bounding box center [888, 444] width 98 height 30
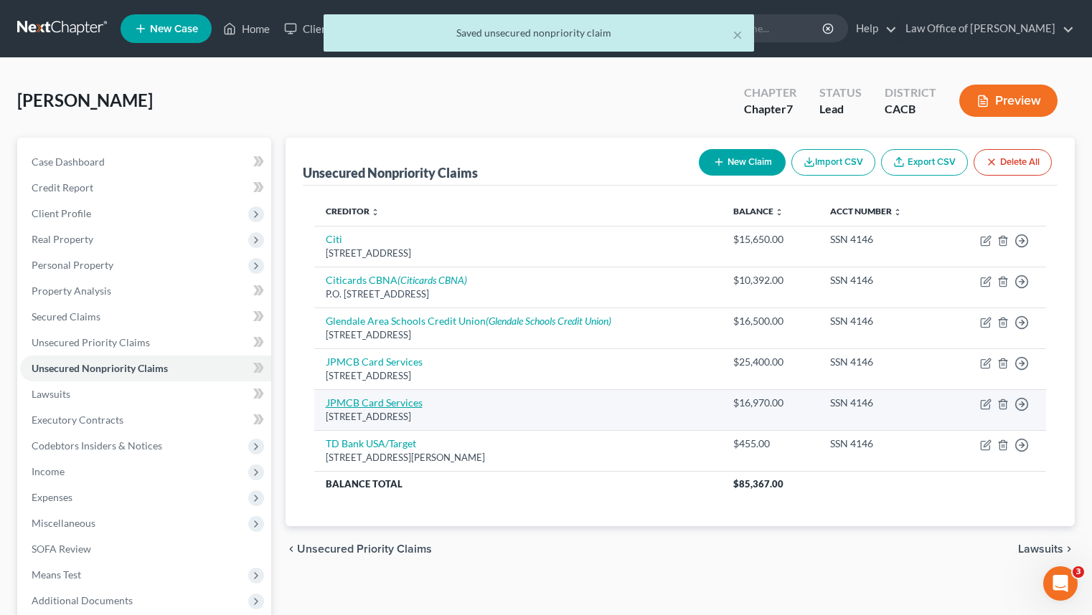
click at [398, 399] on link "JPMCB Card Services" at bounding box center [374, 403] width 97 height 12
select select "7"
select select "2"
select select "0"
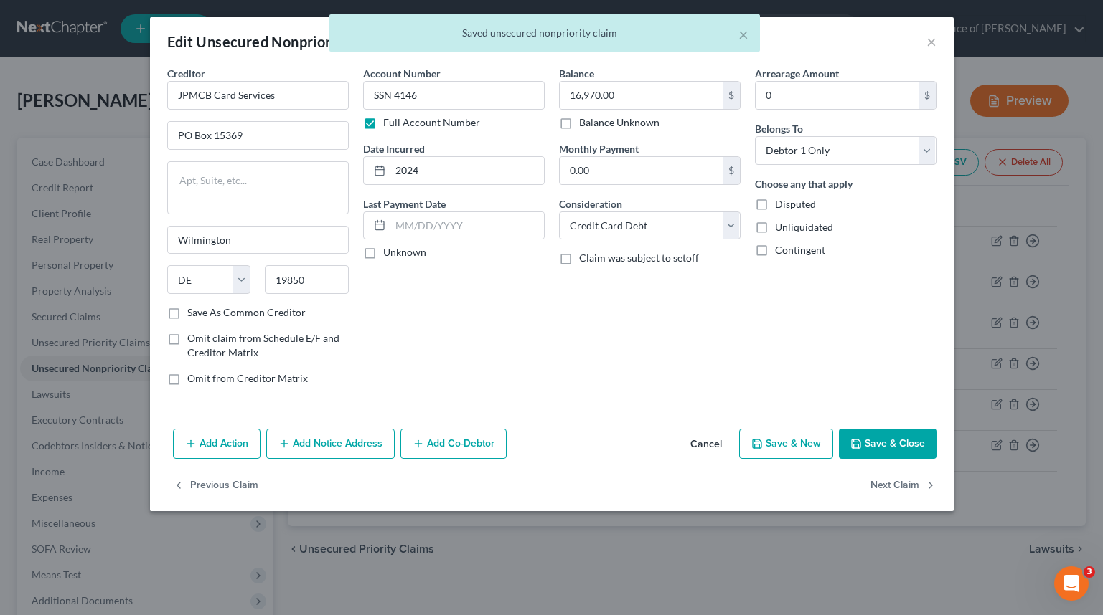
click at [927, 46] on div "× Saved unsecured nonpriority claim" at bounding box center [544, 36] width 1103 height 44
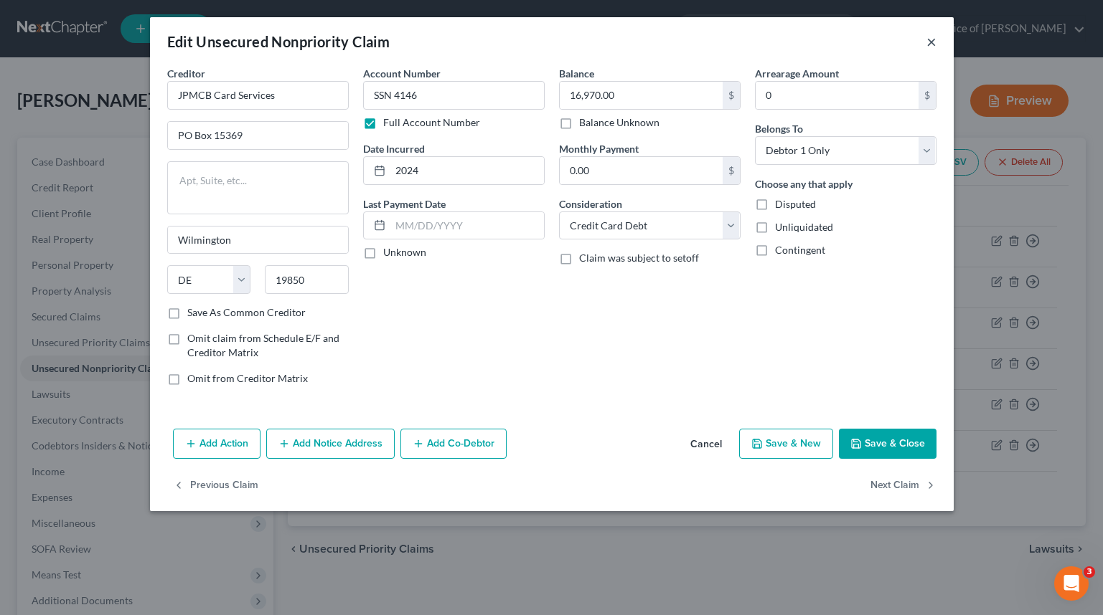
click at [930, 41] on button "×" at bounding box center [931, 41] width 10 height 17
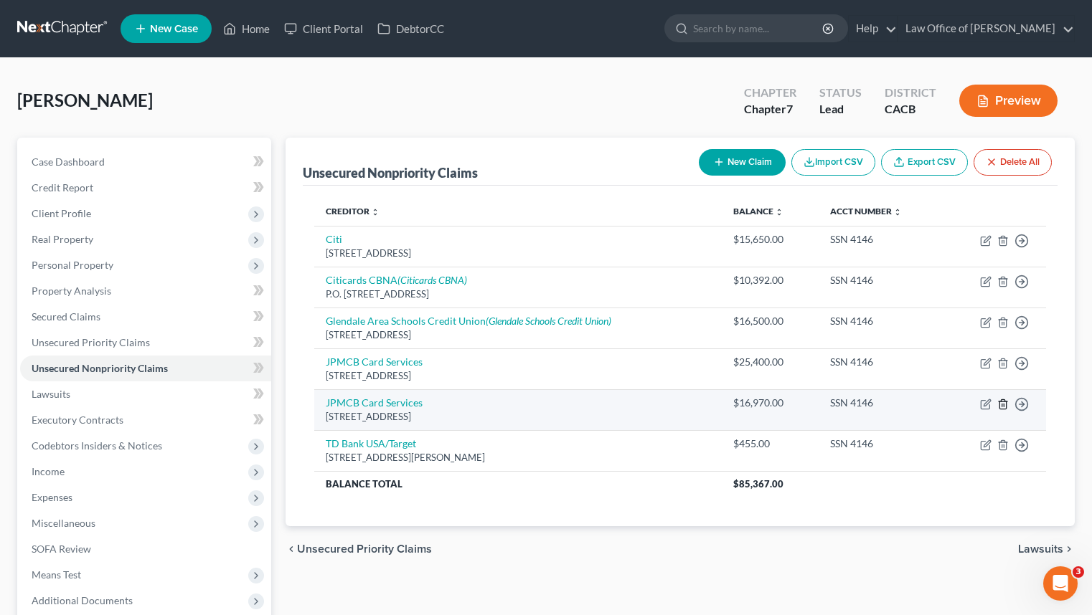
click at [1004, 406] on icon "button" at bounding box center [1002, 404] width 11 height 11
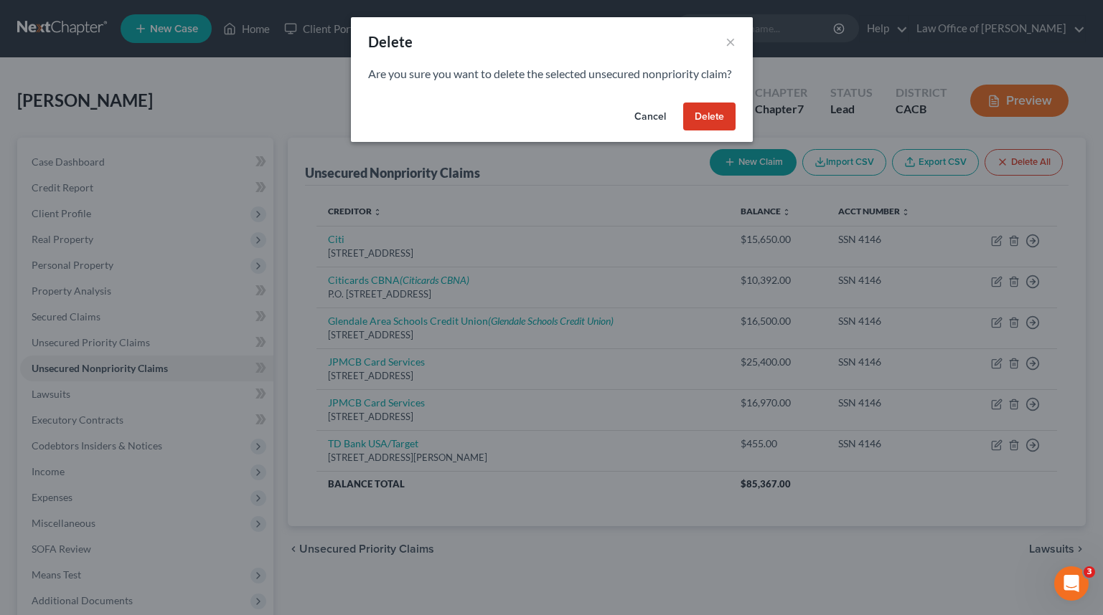
click at [694, 131] on button "Delete" at bounding box center [709, 117] width 52 height 29
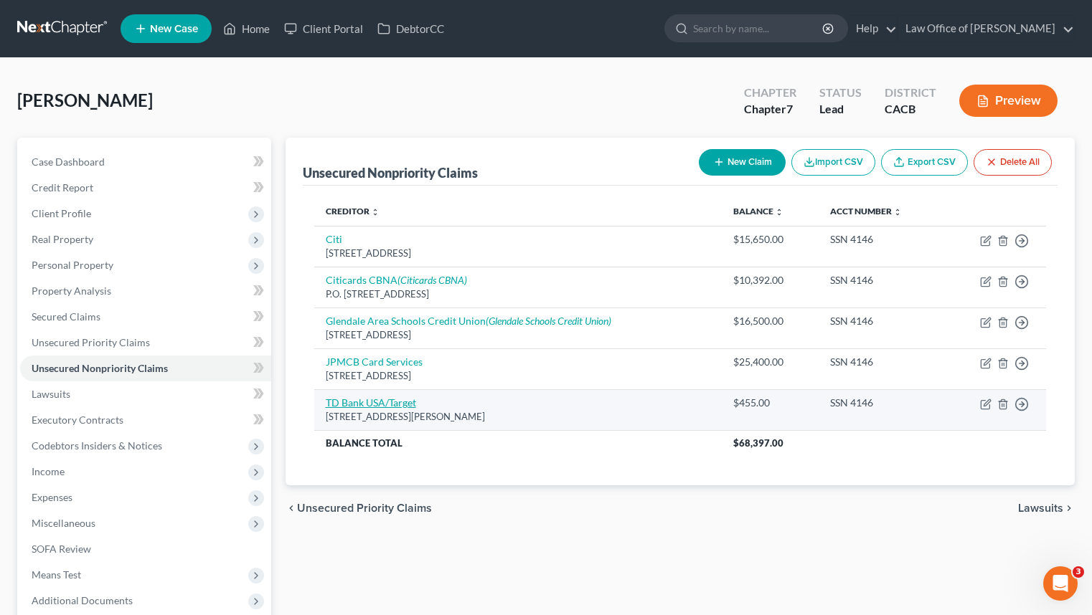
click at [357, 398] on link "TD Bank USA/Target" at bounding box center [371, 403] width 90 height 12
select select "5"
select select "2"
select select "0"
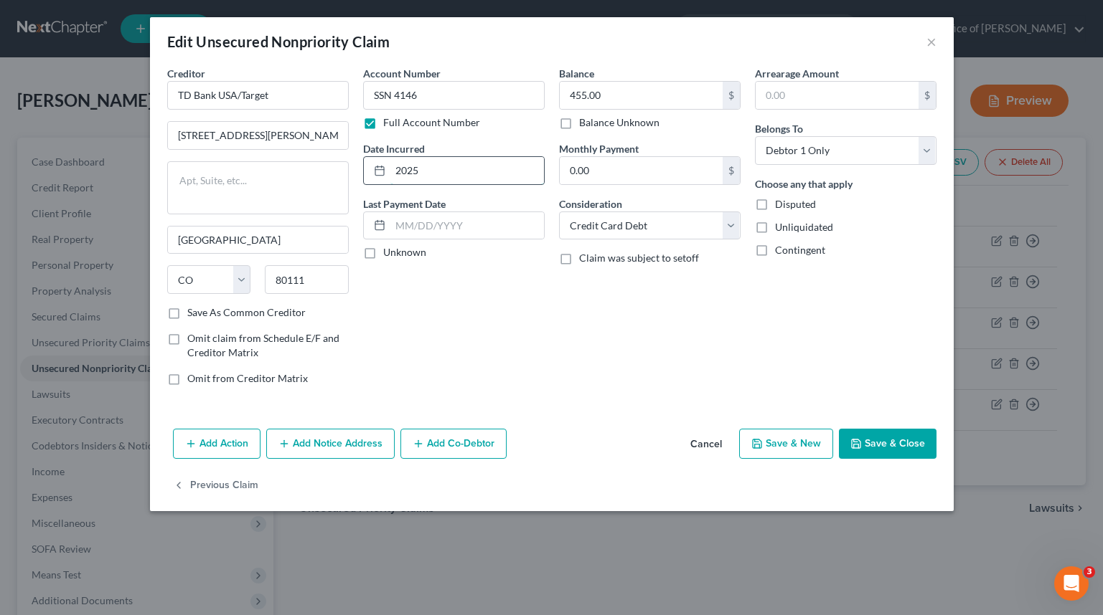
click at [477, 179] on input "2025" at bounding box center [467, 170] width 154 height 27
type input "2022"
click at [345, 436] on button "Add Notice Address" at bounding box center [330, 444] width 128 height 30
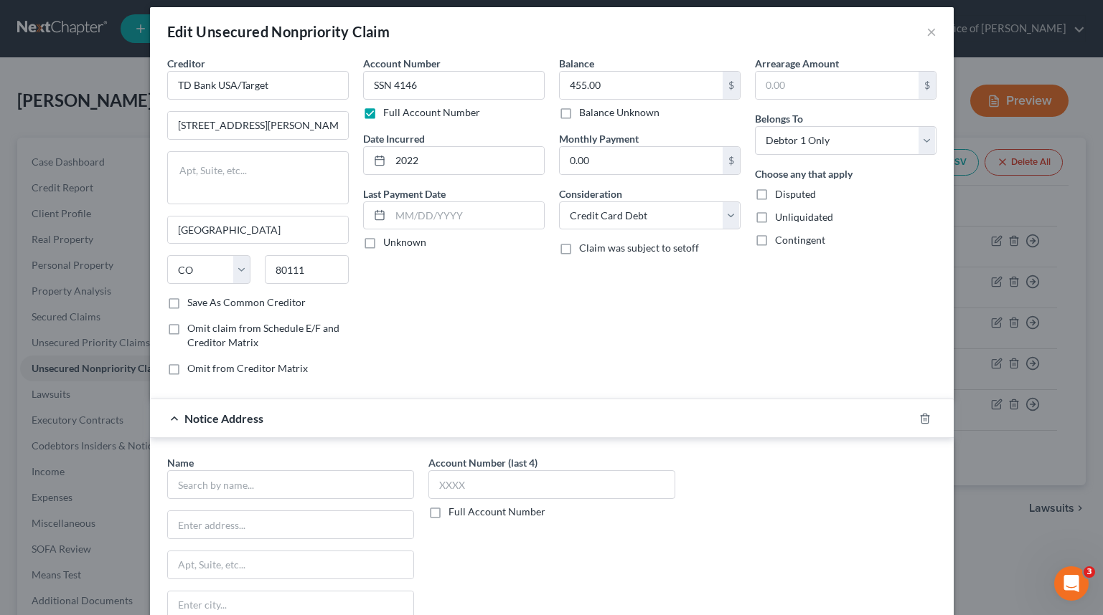
scroll to position [22, 0]
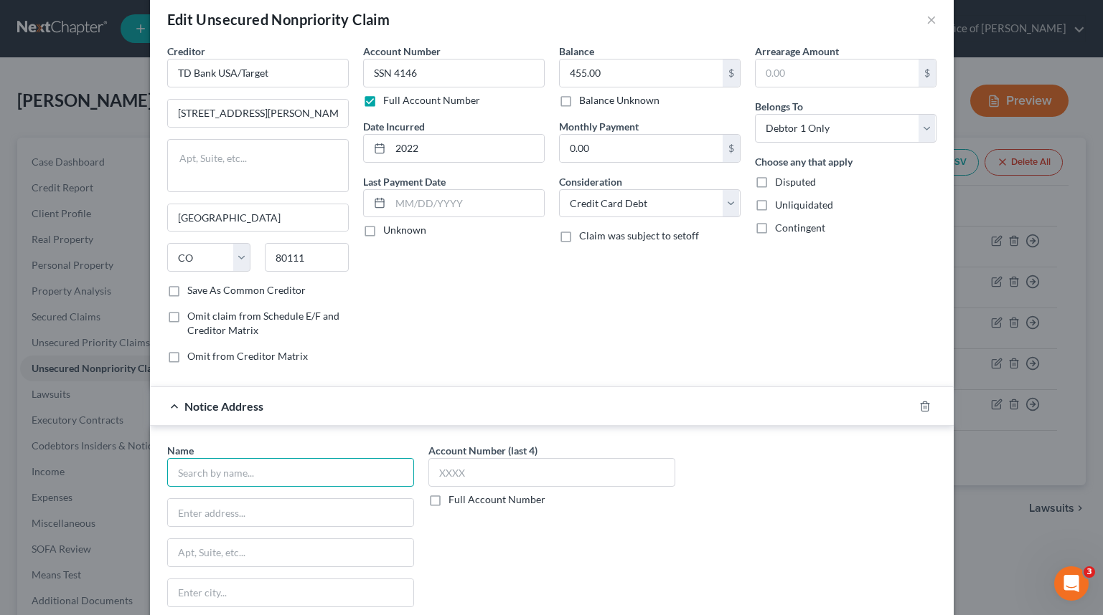
click at [347, 463] on input "text" at bounding box center [290, 472] width 247 height 29
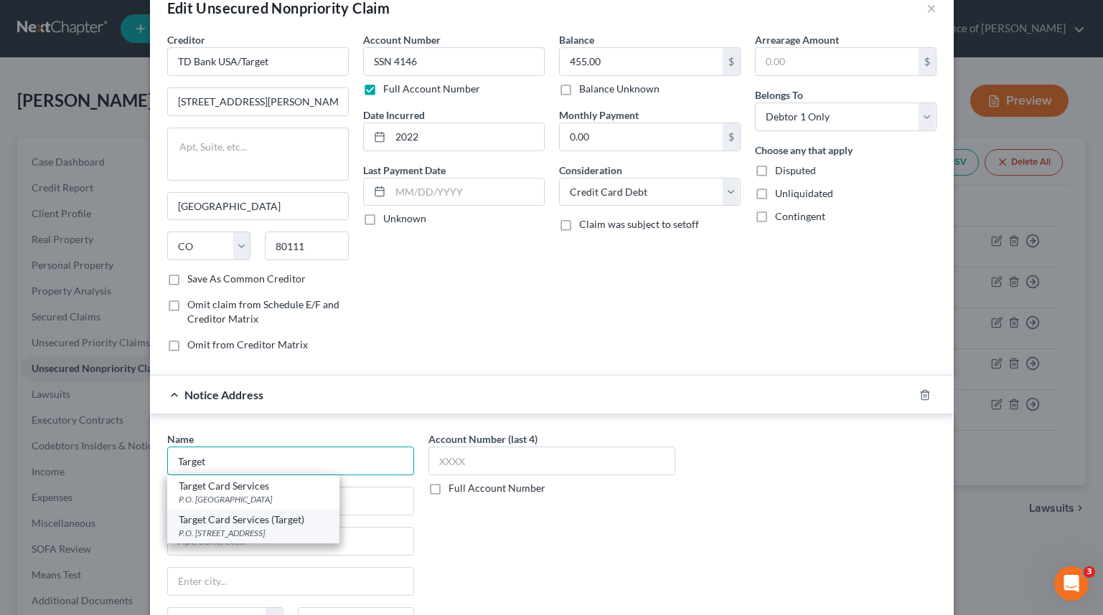
scroll to position [37, 0]
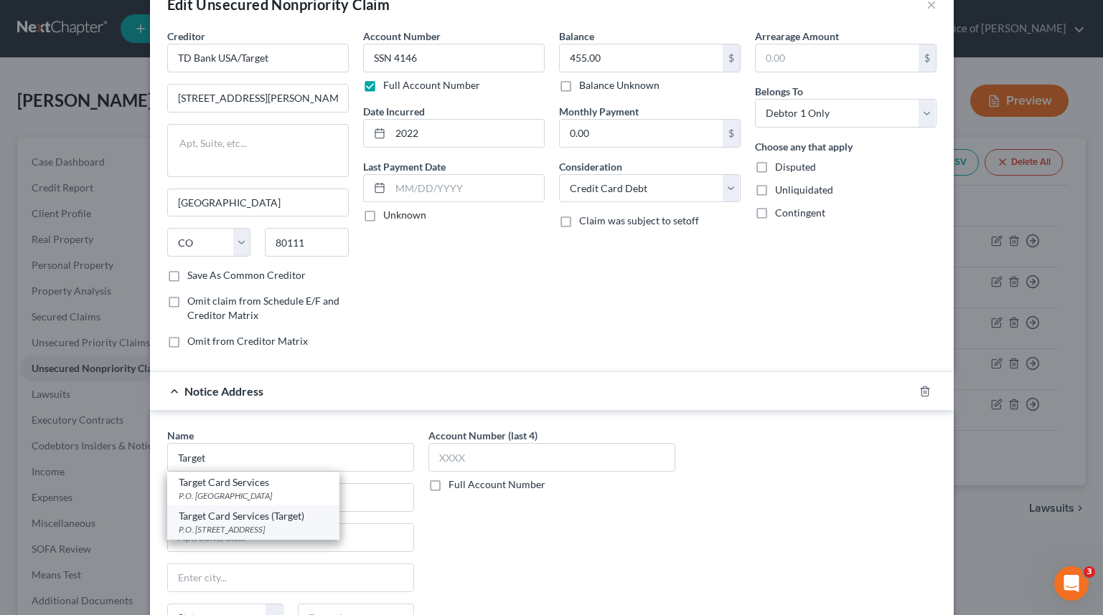
click at [260, 529] on div "P.O. [STREET_ADDRESS]" at bounding box center [253, 530] width 149 height 12
type input "Target Card Services (Target)"
type input "P.O. Box 9500"
type input "[GEOGRAPHIC_DATA]"
select select "24"
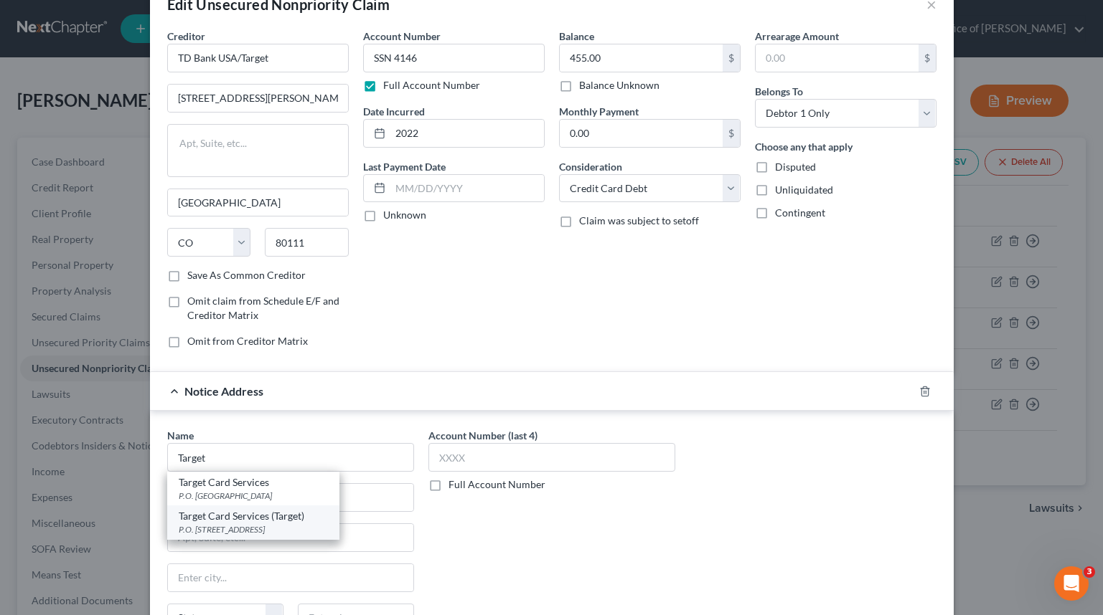
type input "55440"
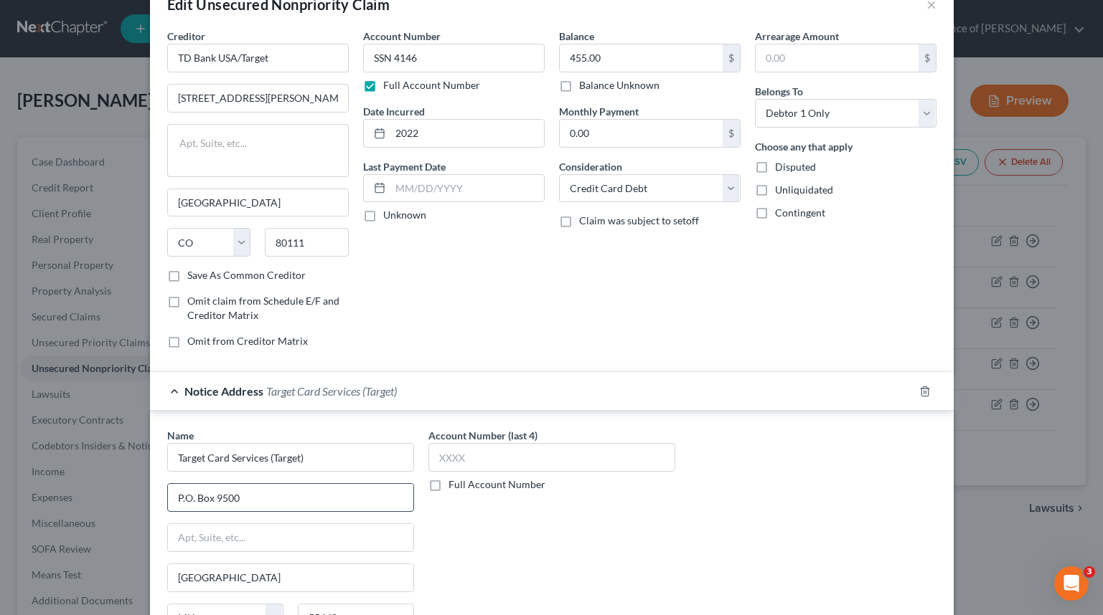
click at [232, 497] on input "P.O. Box 9500" at bounding box center [290, 497] width 245 height 27
type input "P.O. Box 673"
drag, startPoint x: 326, startPoint y: 462, endPoint x: 146, endPoint y: 458, distance: 180.1
click at [150, 458] on div "Name * Target Card Services (Target) P.O. [GEOGRAPHIC_DATA] [US_STATE][GEOGRAPH…" at bounding box center [551, 546] width 803 height 270
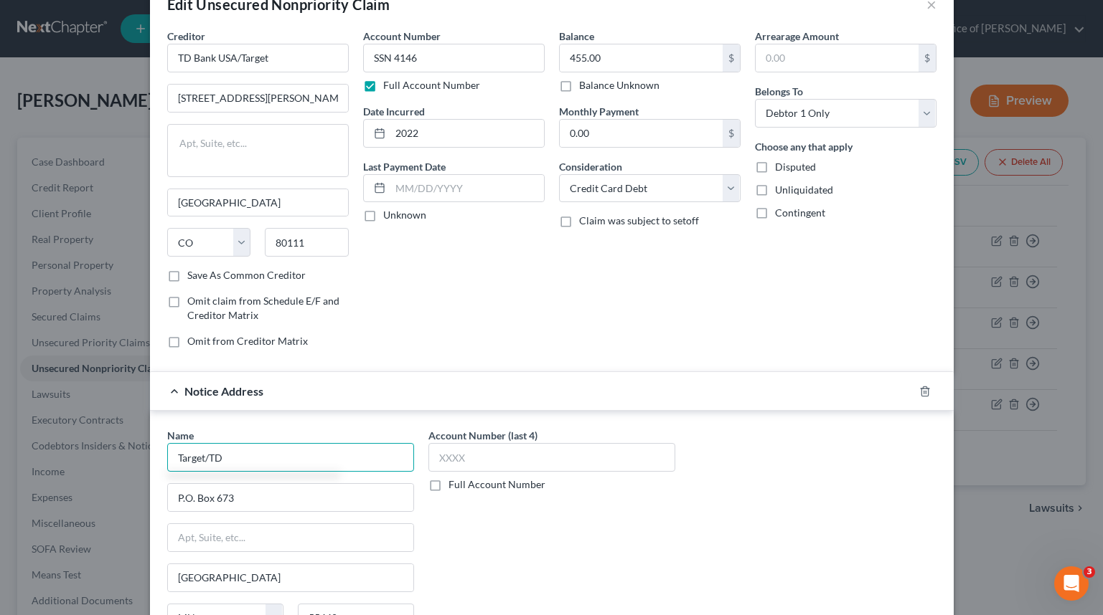
type input "Target/TD"
click at [566, 544] on div "Account Number (last 4) Full Account Number" at bounding box center [551, 548] width 261 height 241
click at [459, 483] on label "Full Account Number" at bounding box center [496, 485] width 97 height 14
click at [459, 483] on input "Full Account Number" at bounding box center [458, 482] width 9 height 9
click at [475, 450] on input "text" at bounding box center [551, 457] width 247 height 29
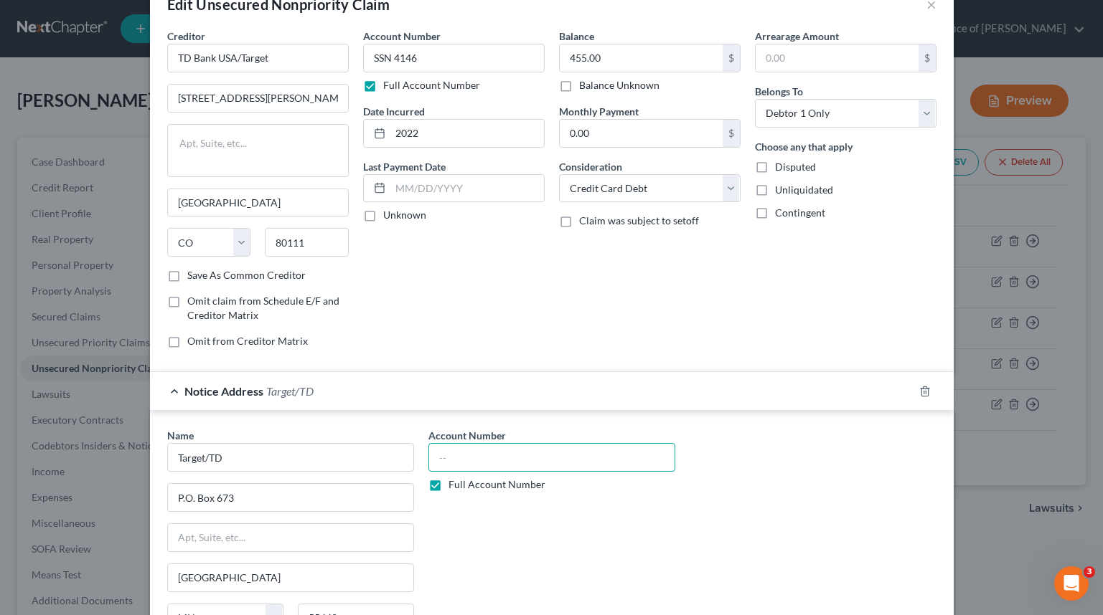
paste input "SSN 4146"
type input "SSN 4146"
click at [691, 521] on div "Name * Target/TD P.O. [GEOGRAPHIC_DATA] [US_STATE][GEOGRAPHIC_DATA] AZ CA CO CT…" at bounding box center [551, 548] width 783 height 241
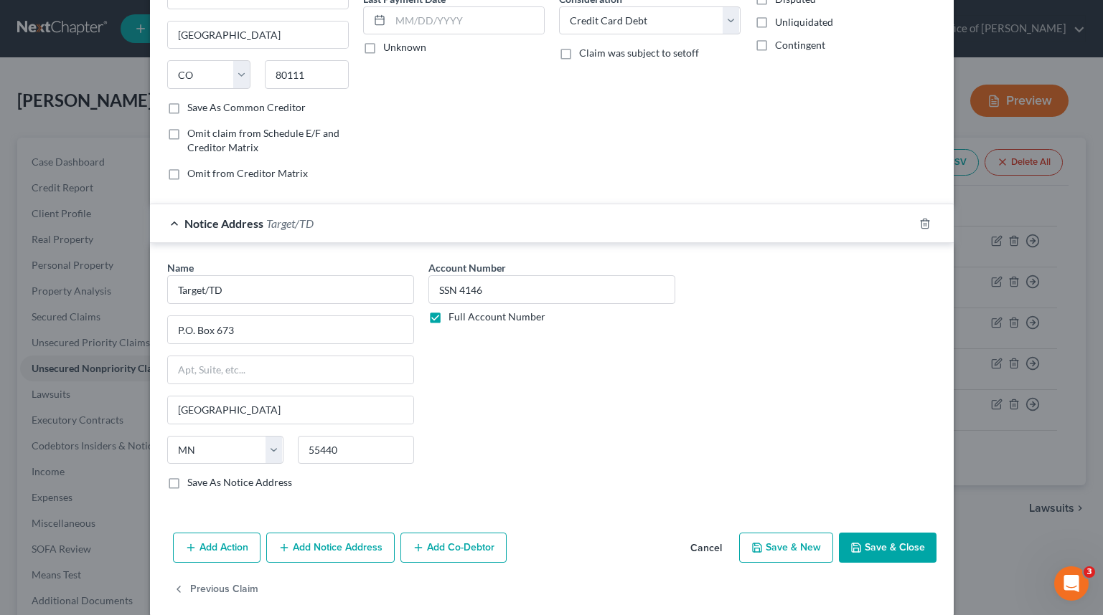
scroll to position [212, 0]
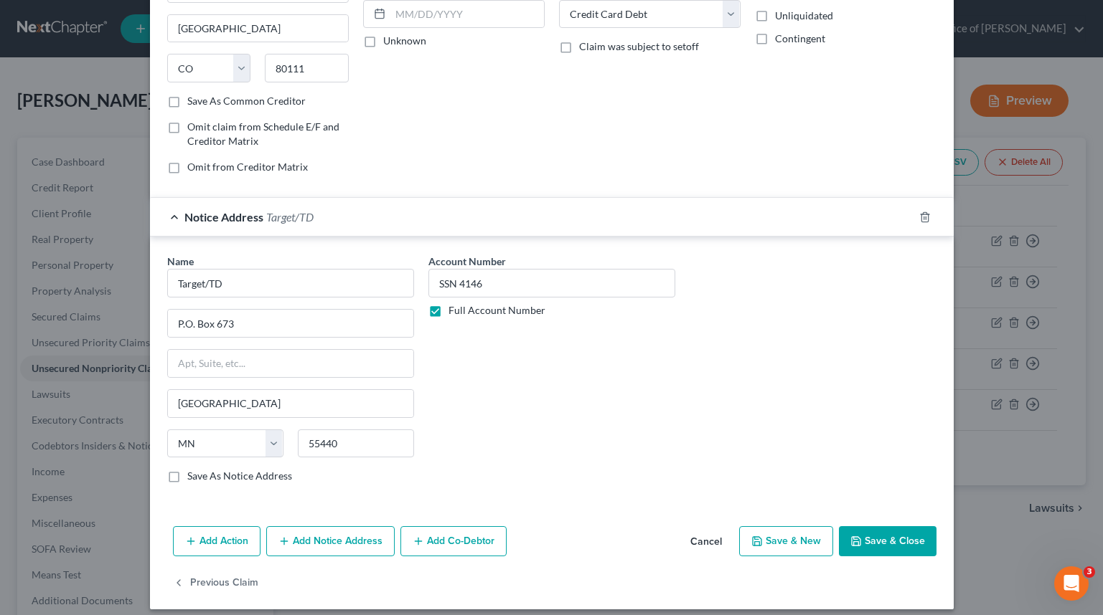
click at [894, 549] on button "Save & Close" at bounding box center [888, 542] width 98 height 30
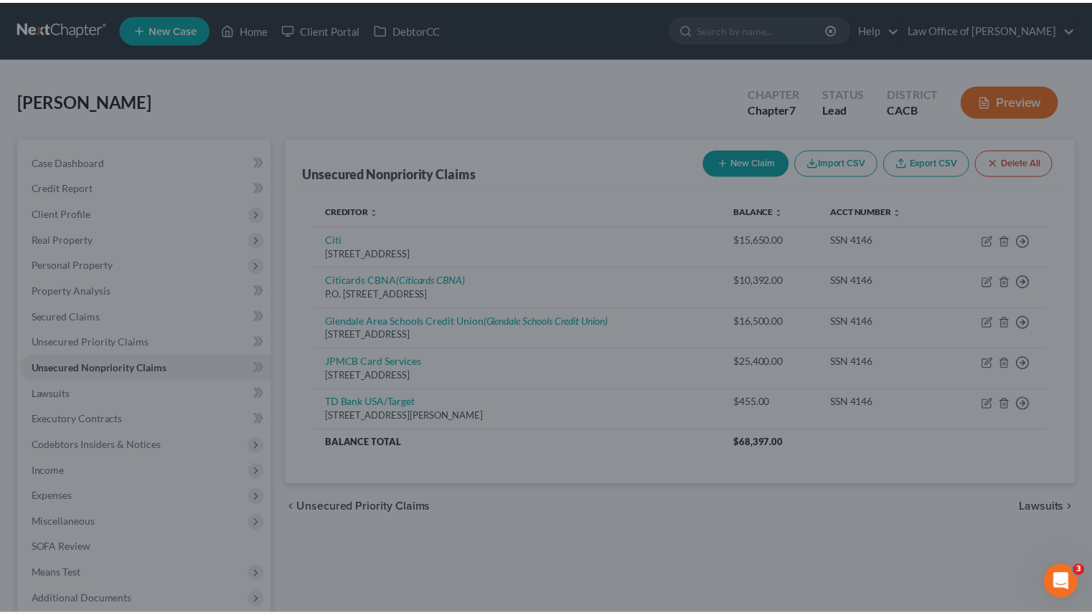
scroll to position [0, 0]
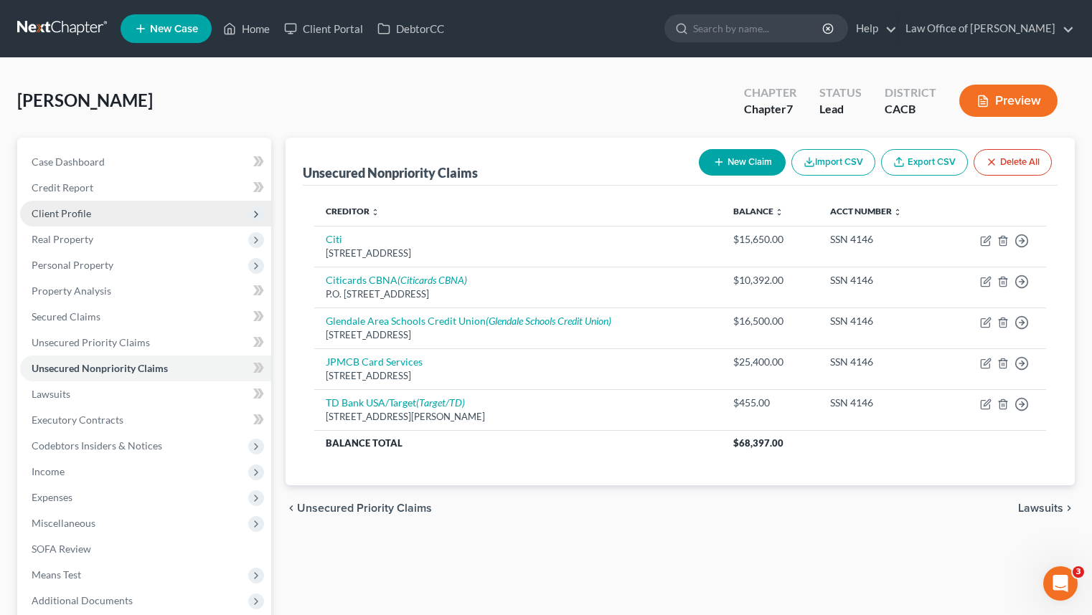
click at [151, 212] on span "Client Profile" at bounding box center [145, 214] width 251 height 26
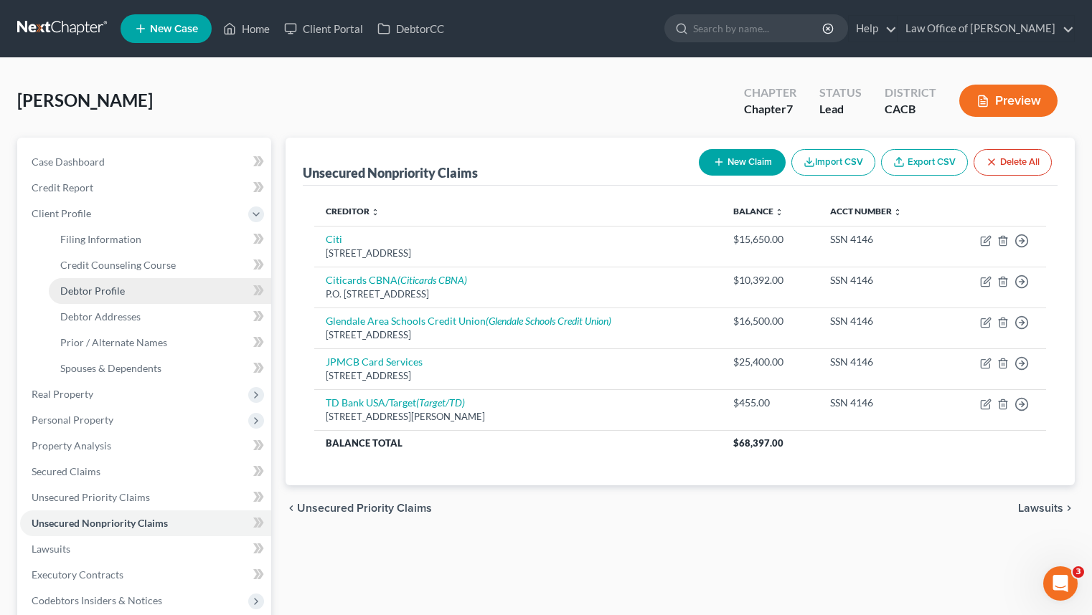
click at [189, 287] on link "Debtor Profile" at bounding box center [160, 291] width 222 height 26
select select "0"
select select "2"
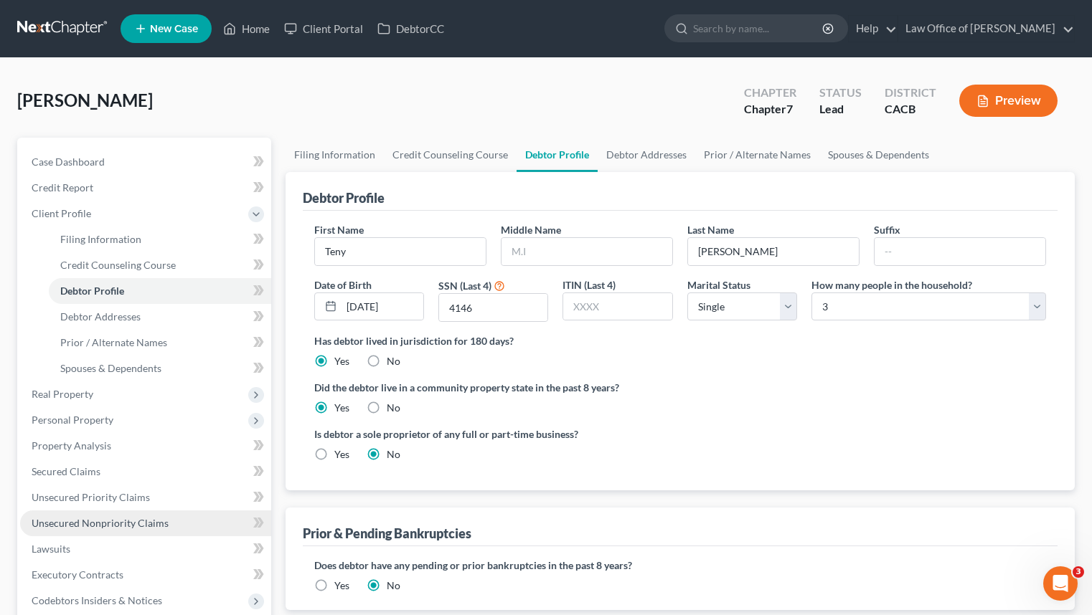
click at [178, 524] on link "Unsecured Nonpriority Claims" at bounding box center [145, 524] width 251 height 26
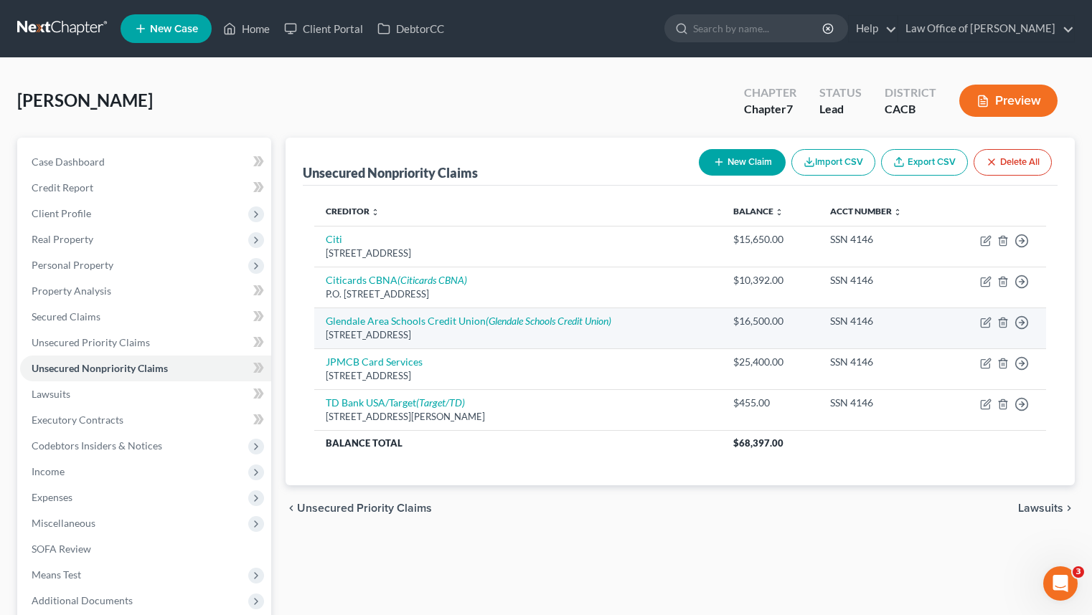
click at [481, 312] on td "Glendale Area Schools Credit Union (Glendale Schools Credit Union) [GEOGRAPHIC_…" at bounding box center [517, 328] width 407 height 41
click at [490, 315] on icon "(Glendale Schools Credit Union)" at bounding box center [549, 321] width 126 height 12
select select "4"
select select "10"
select select "0"
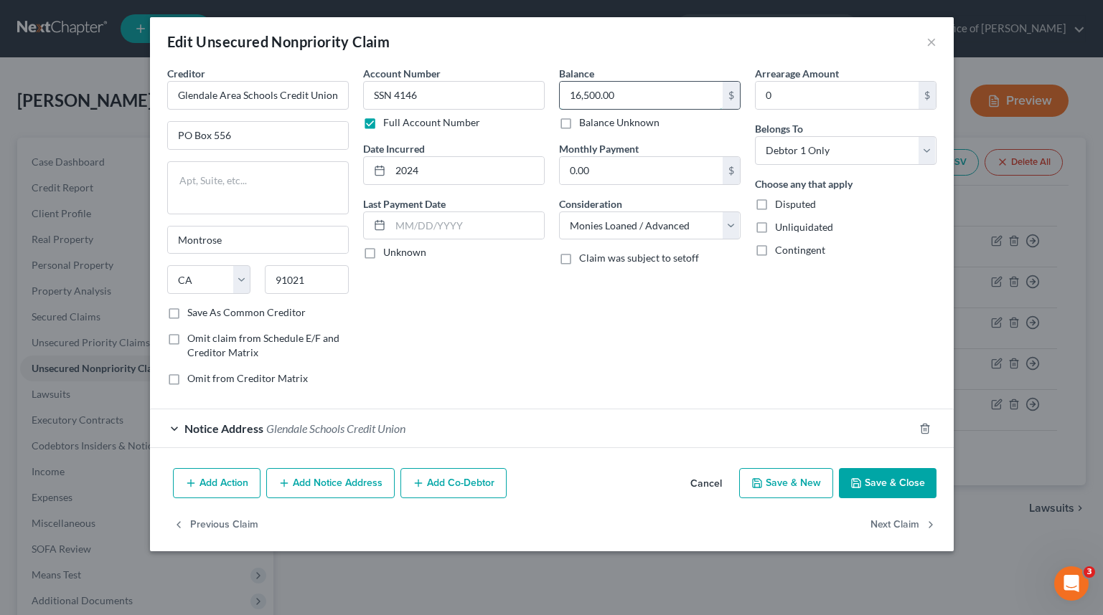
click at [596, 100] on input "16,500.00" at bounding box center [641, 95] width 163 height 27
type input "16,900"
click at [894, 495] on button "Save & Close" at bounding box center [888, 483] width 98 height 30
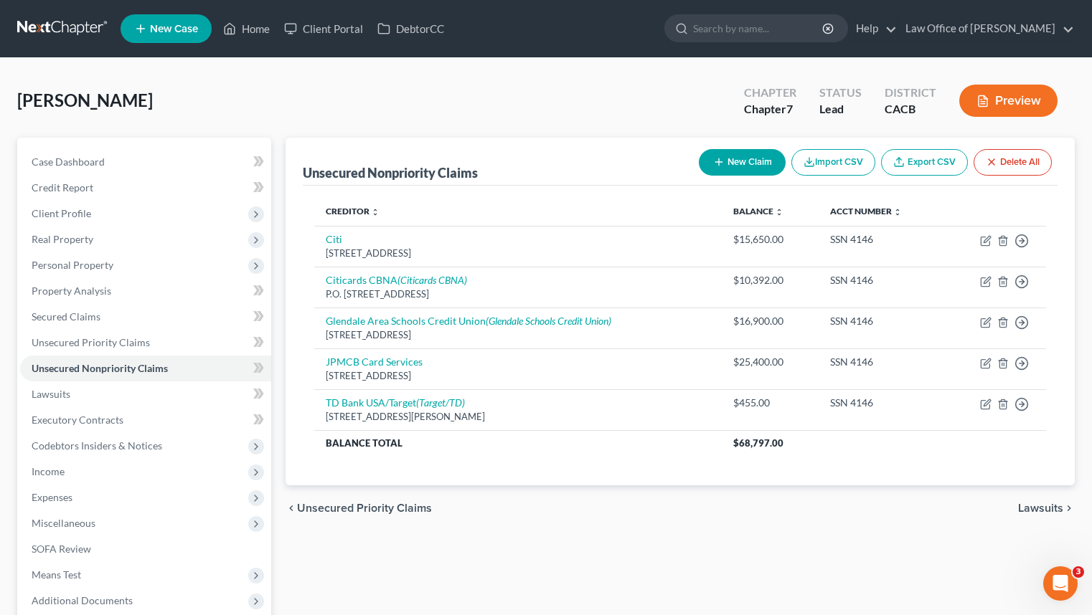
click at [757, 535] on div "Unsecured Nonpriority Claims New Claim Import CSV Export CSV Delete All Credito…" at bounding box center [680, 423] width 804 height 570
